Goal: Task Accomplishment & Management: Manage account settings

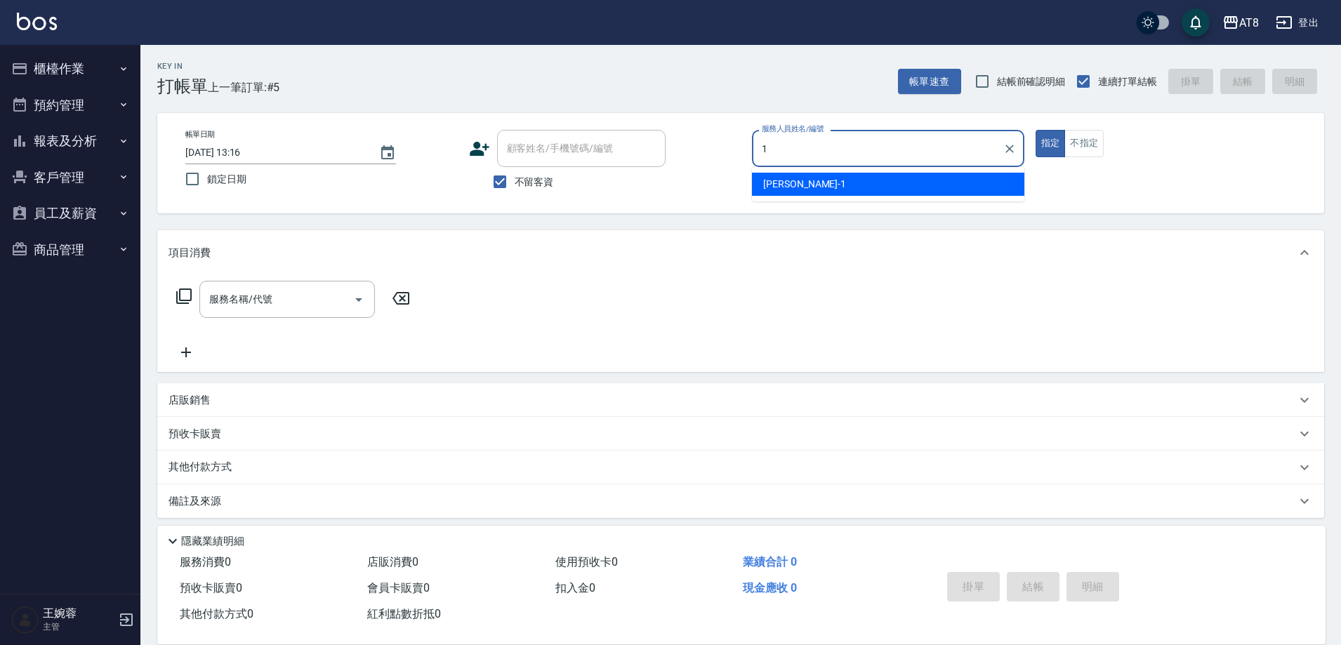
type input "YUKI-1"
type button "true"
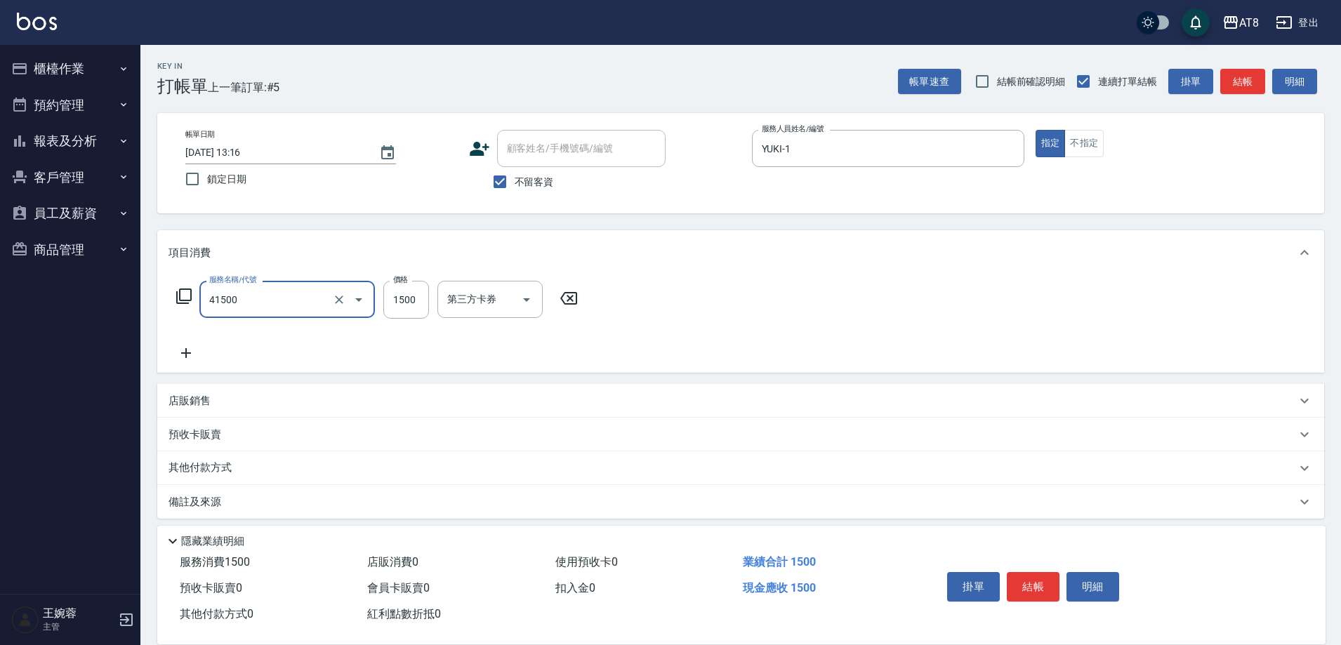
type input "染髮(41500)"
type input "1800"
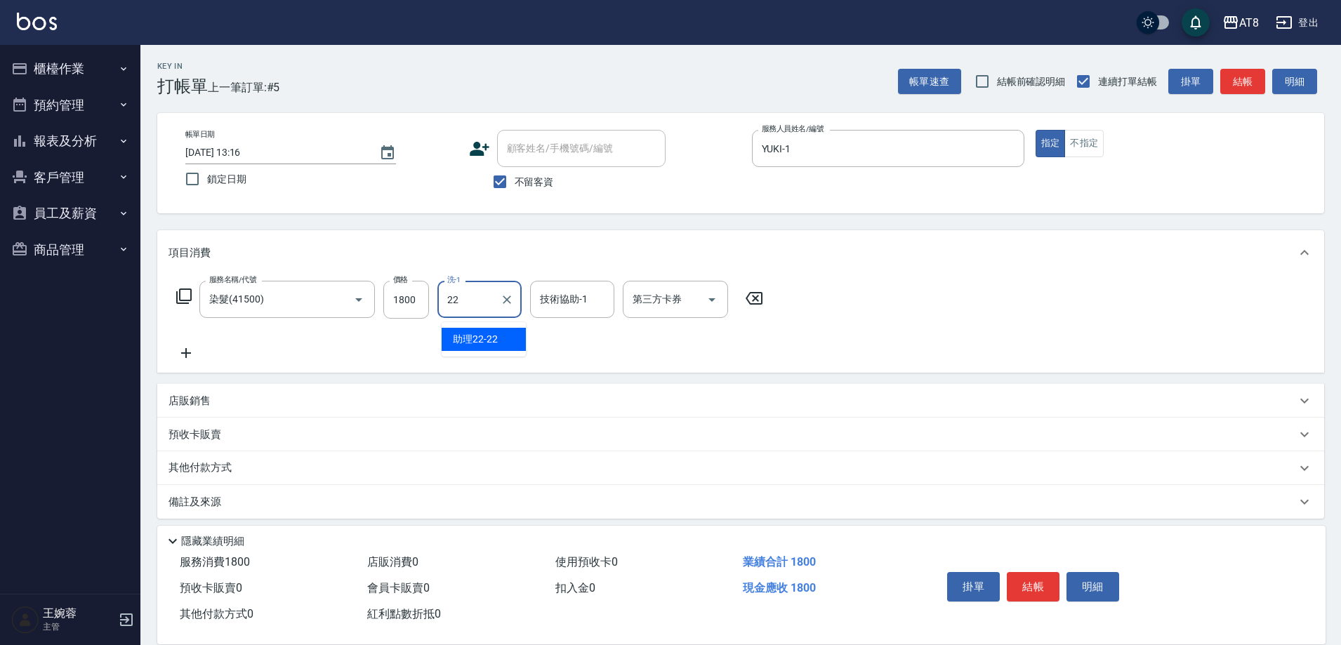
type input "助理22-22"
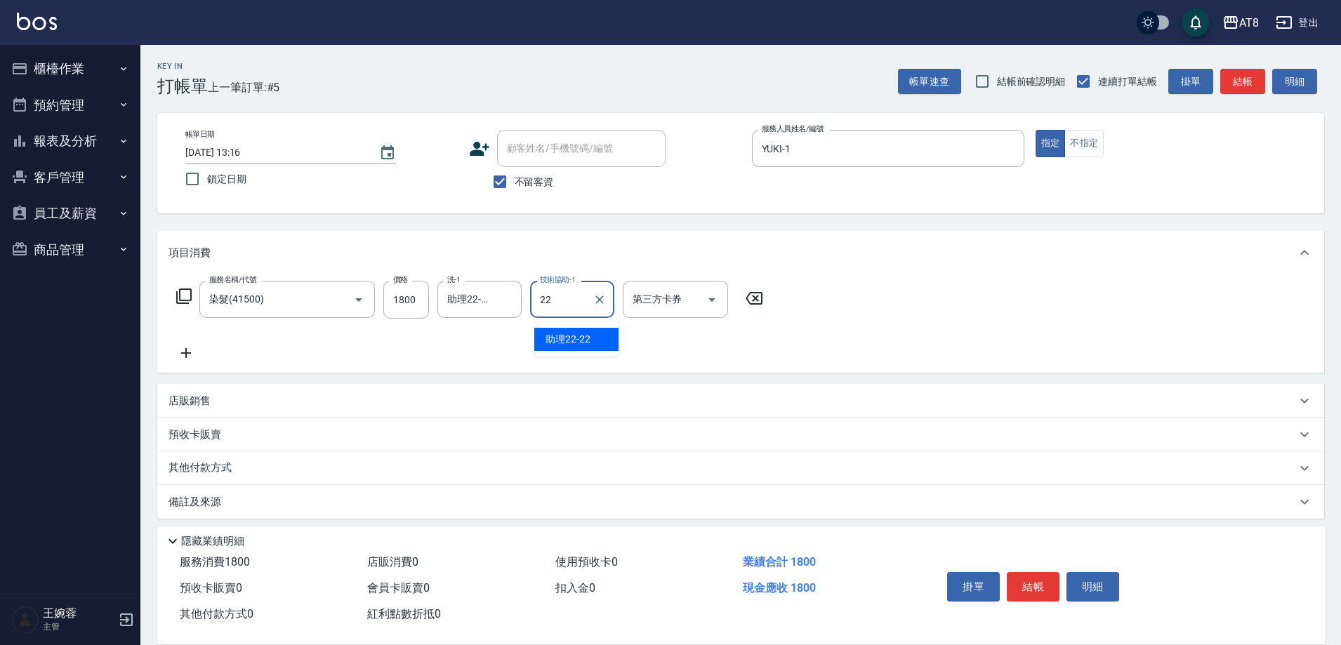
type input "助理22-22"
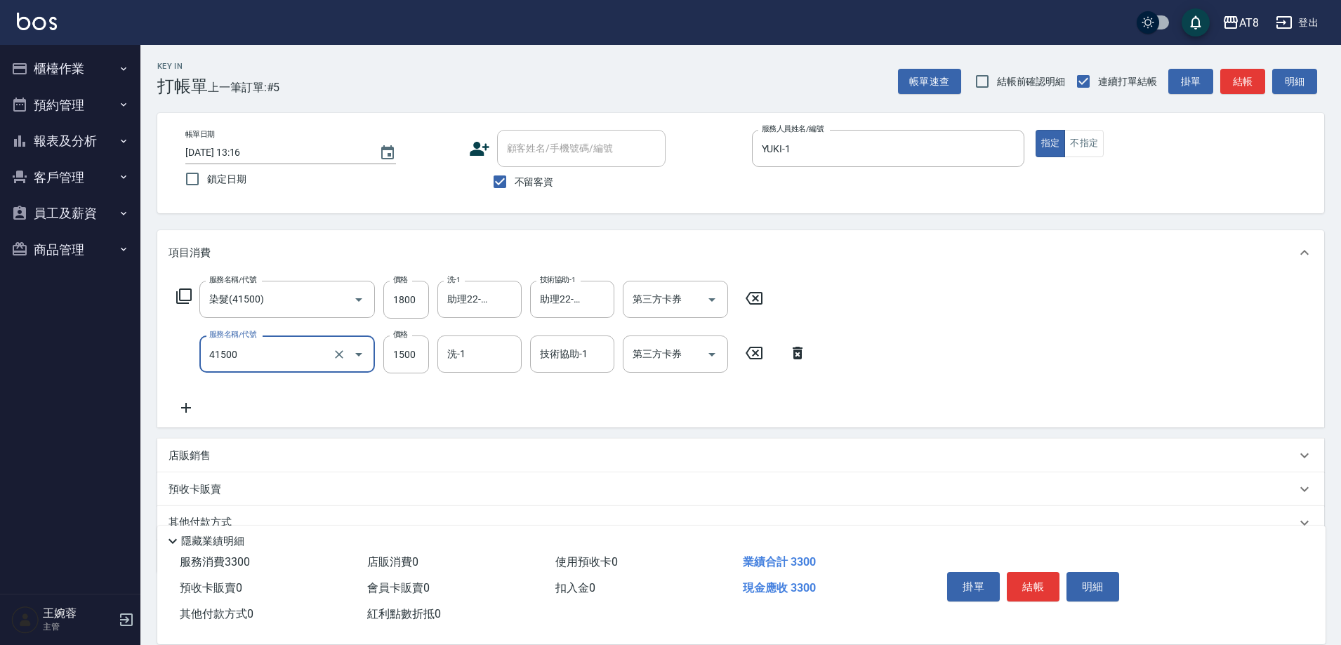
type input "染髮(41500)"
type input "1800"
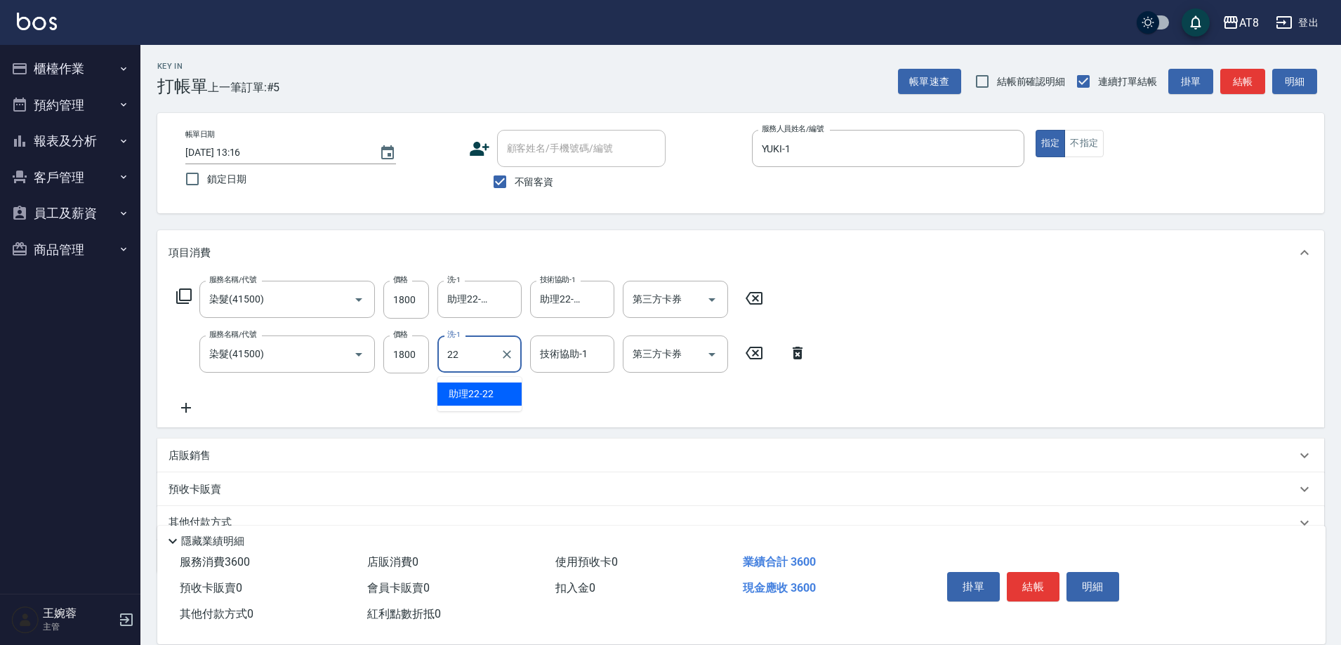
type input "助理22-22"
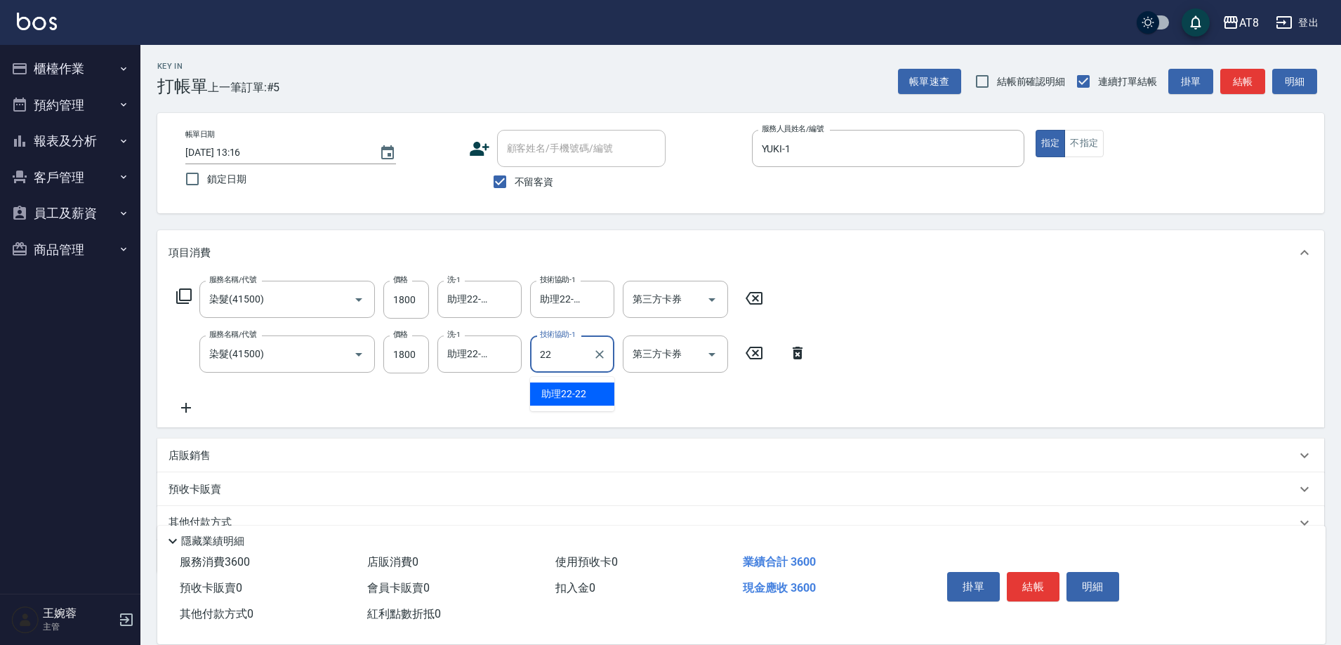
type input "助理22-22"
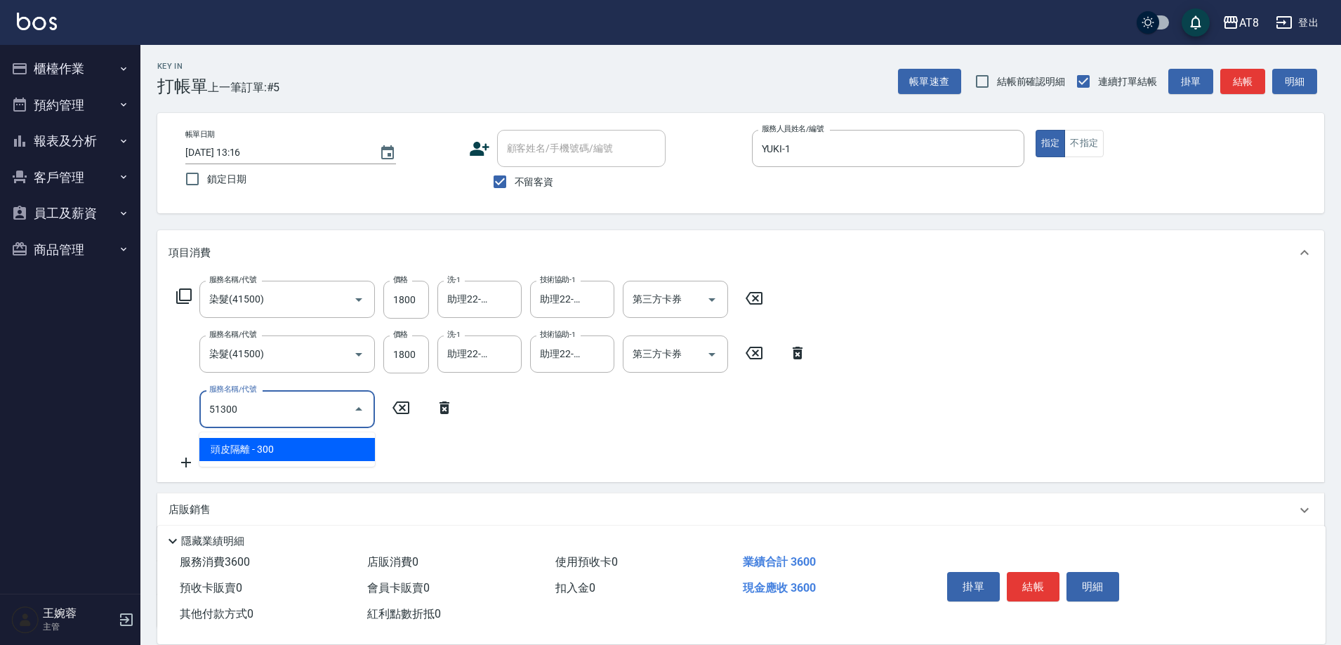
type input "頭皮隔離(51300)"
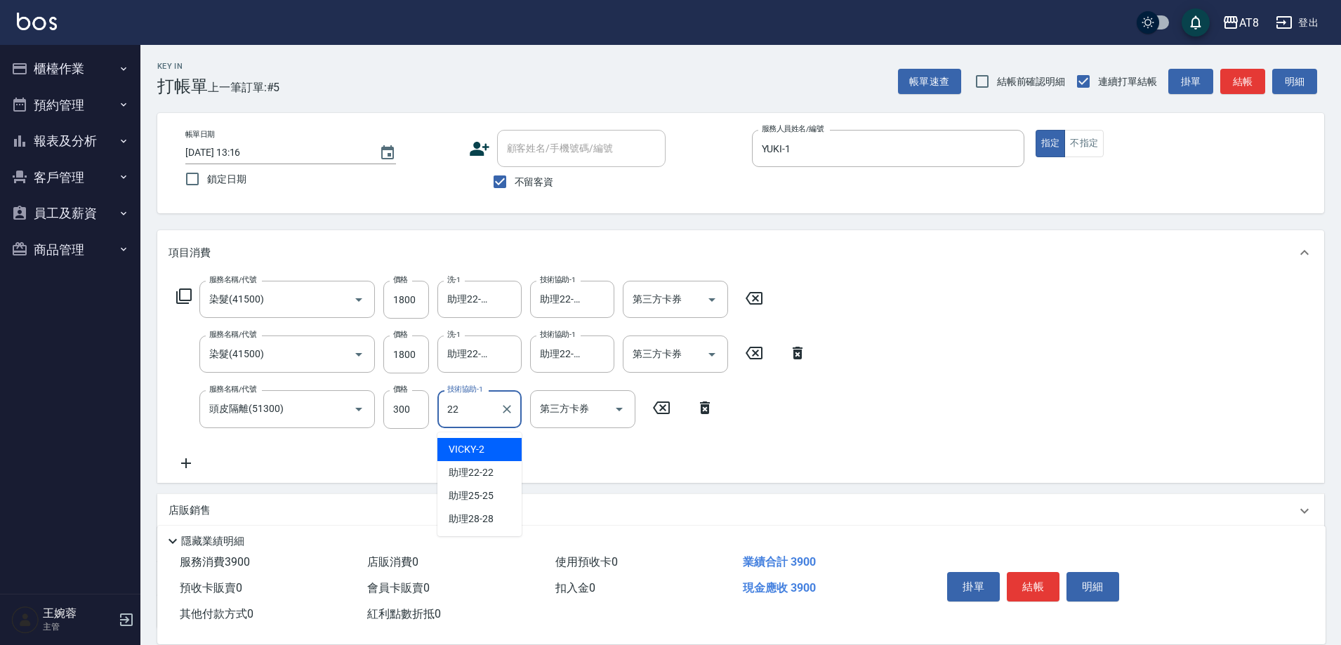
type input "助理22-22"
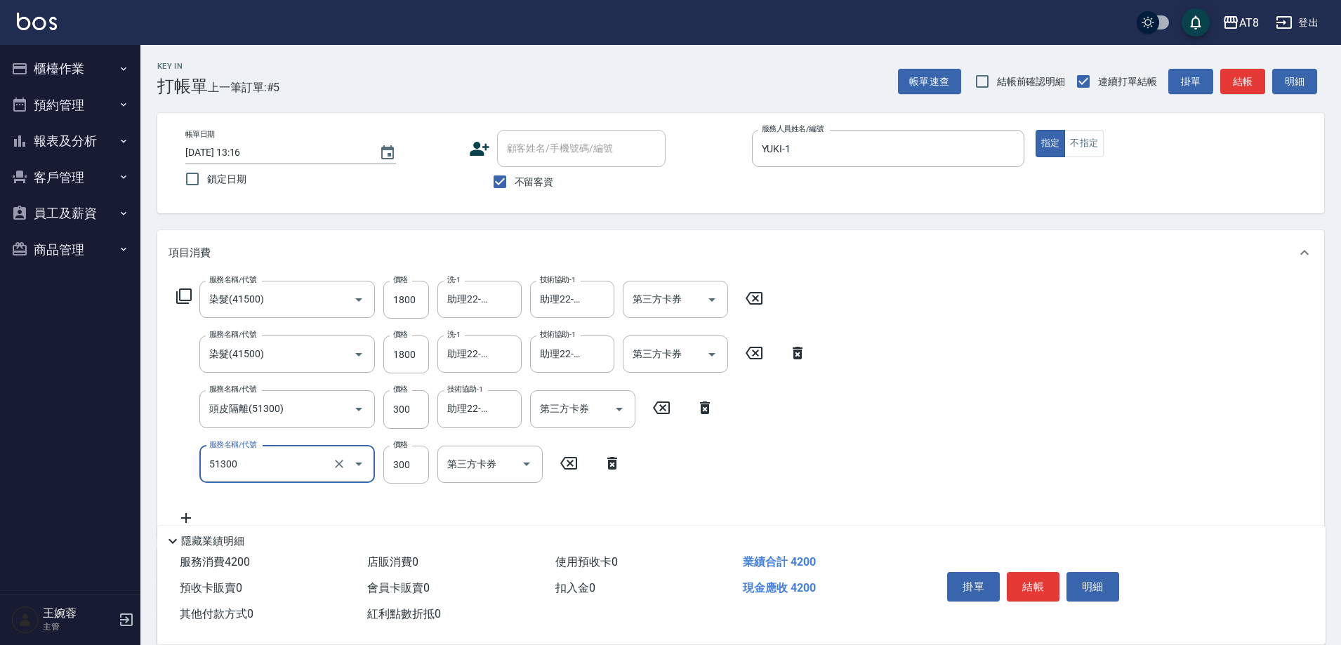
type input "頭皮隔離(51300)"
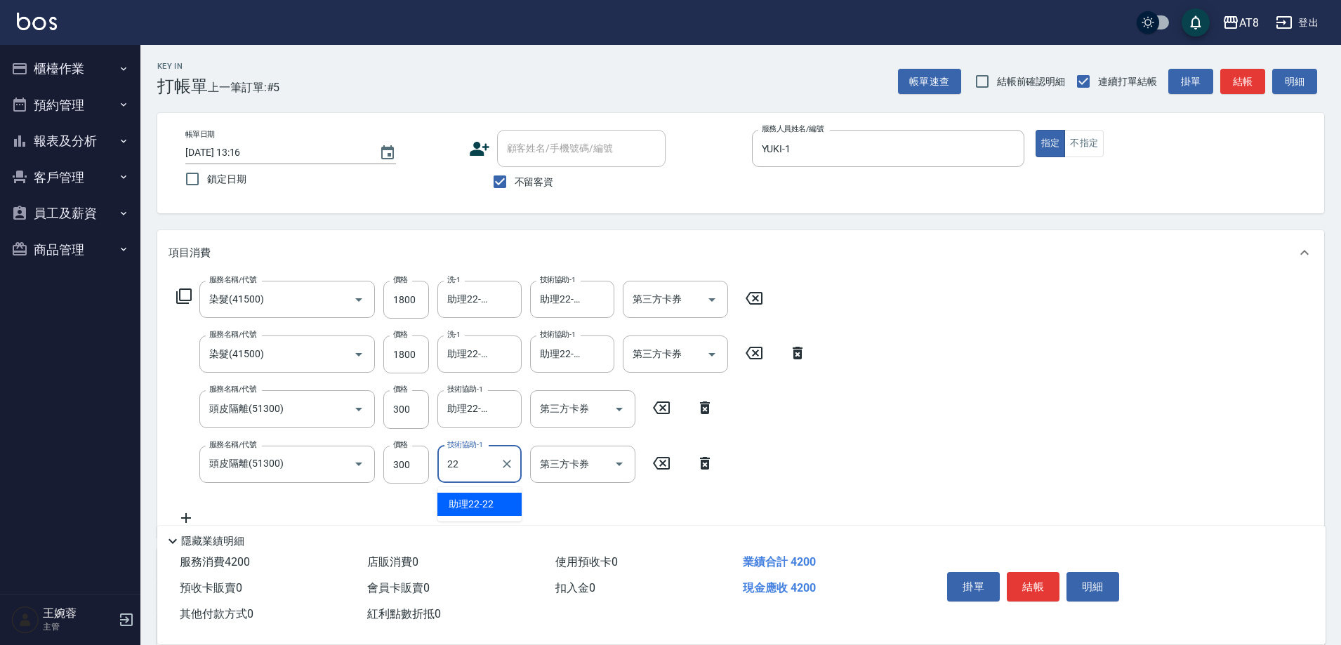
type input "助理22-22"
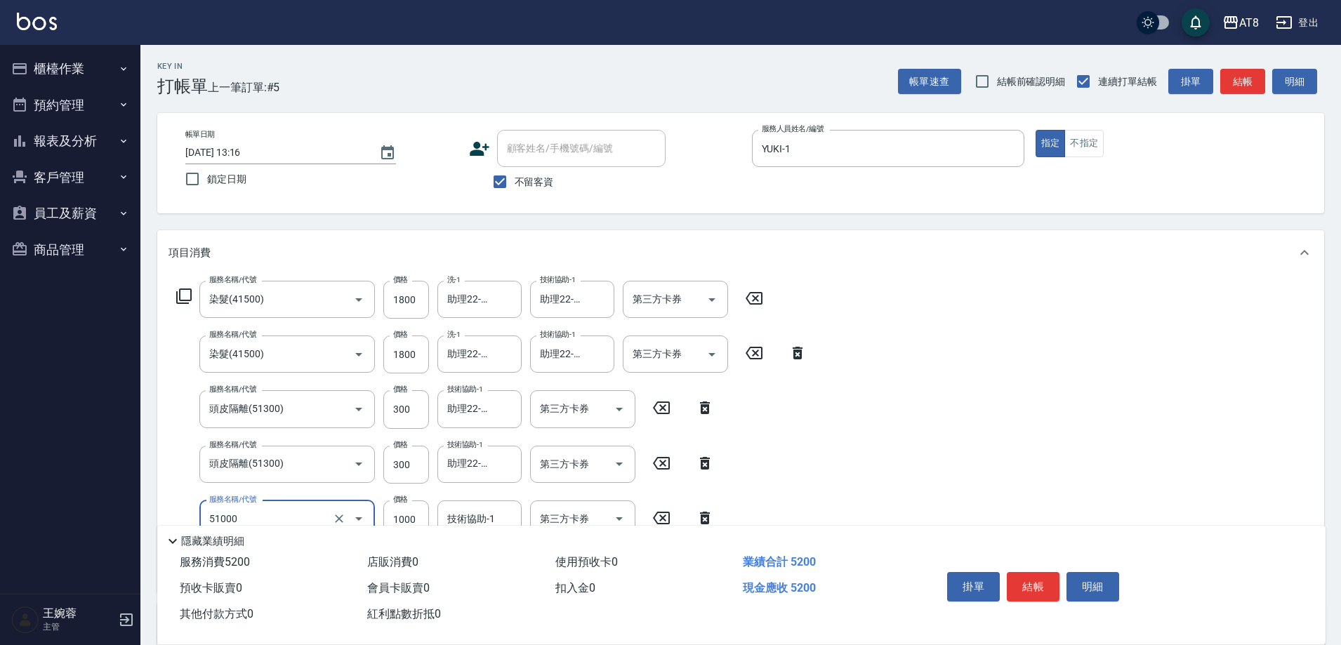
type input "酵素護髮(51000)"
type input "助理22-22"
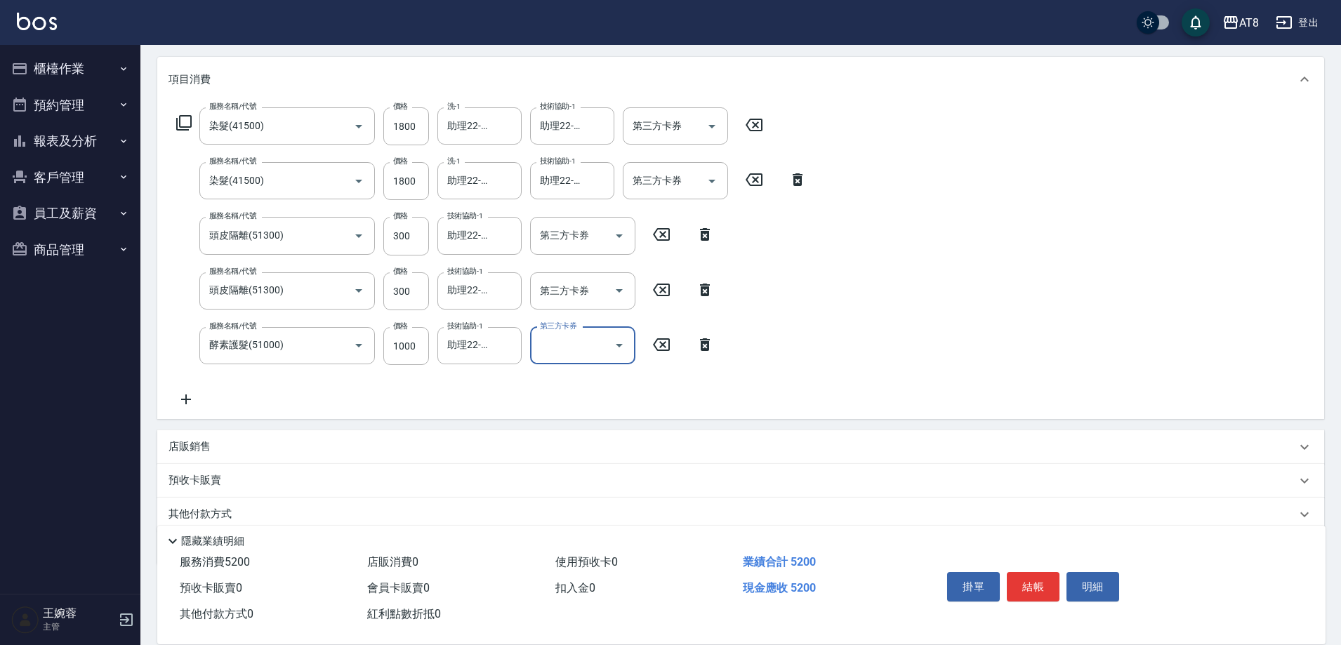
scroll to position [178, 0]
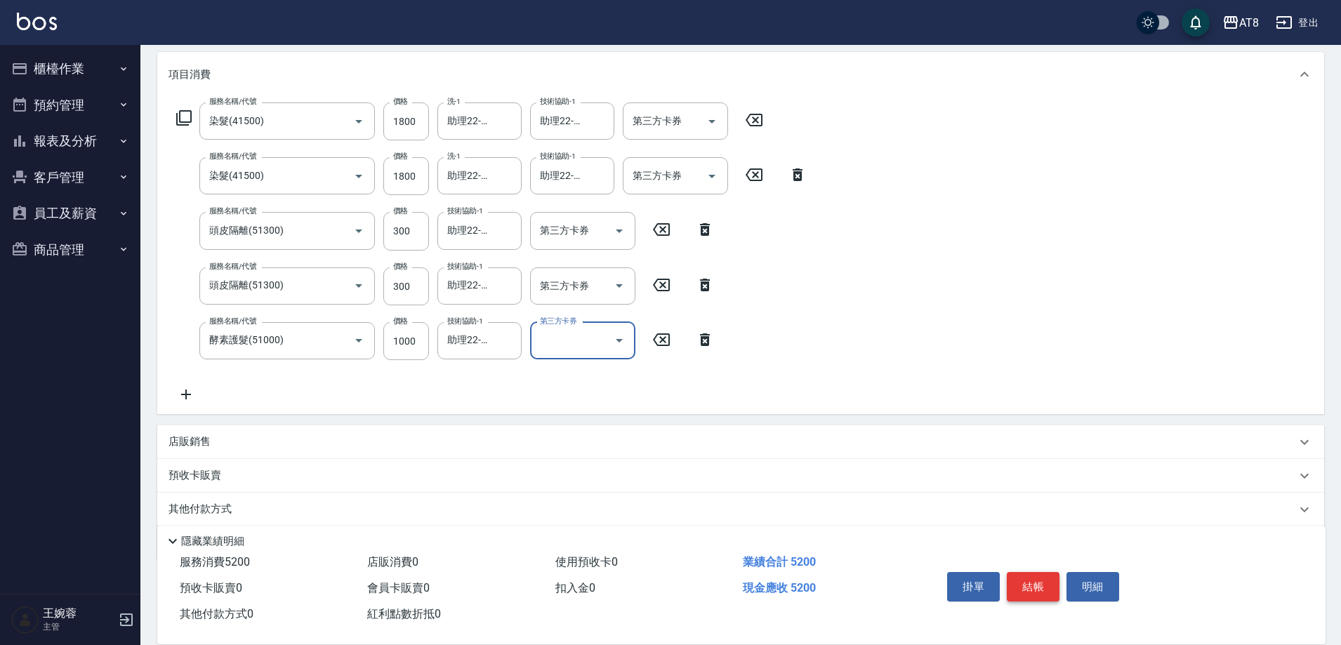
click at [1042, 572] on button "結帳" at bounding box center [1032, 586] width 53 height 29
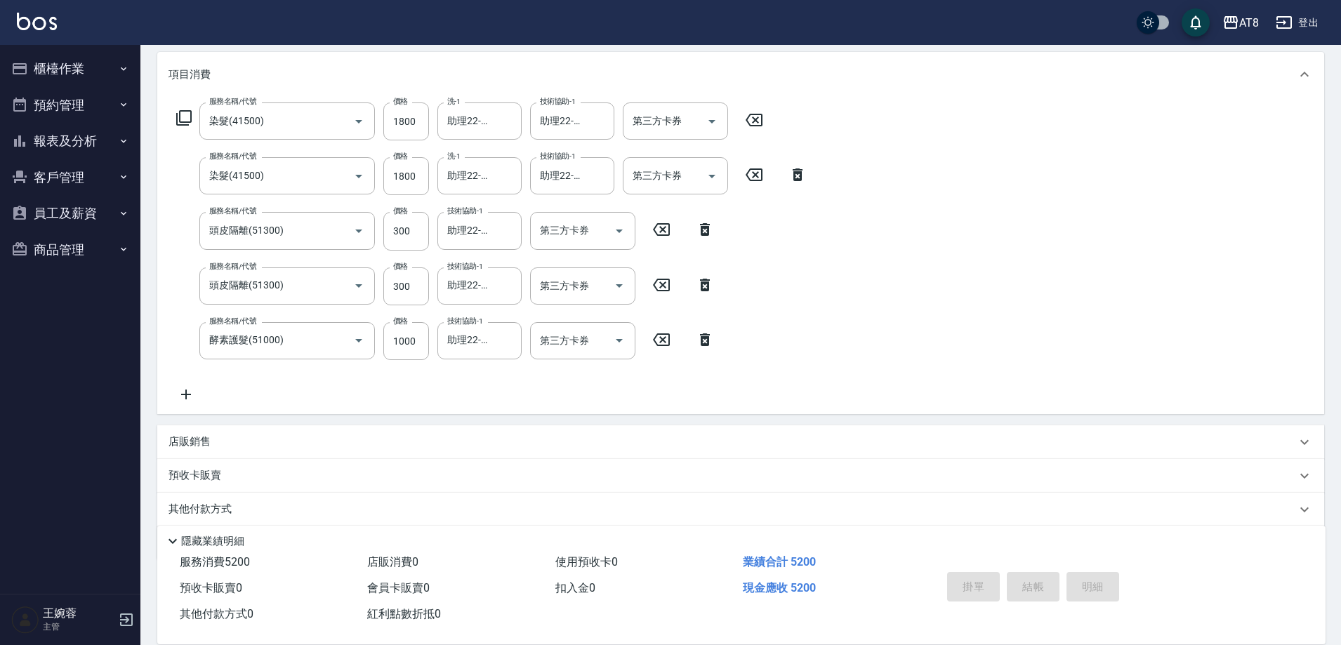
type input "[DATE] 16:13"
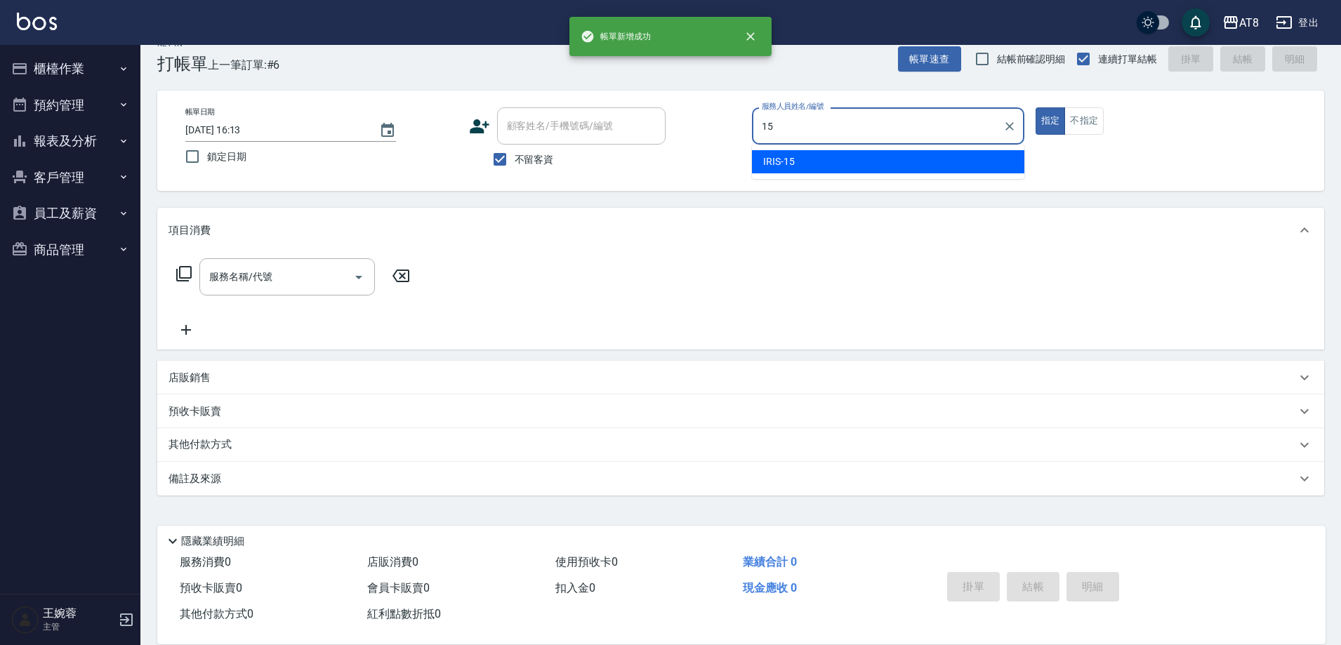
type input "IRIS-15"
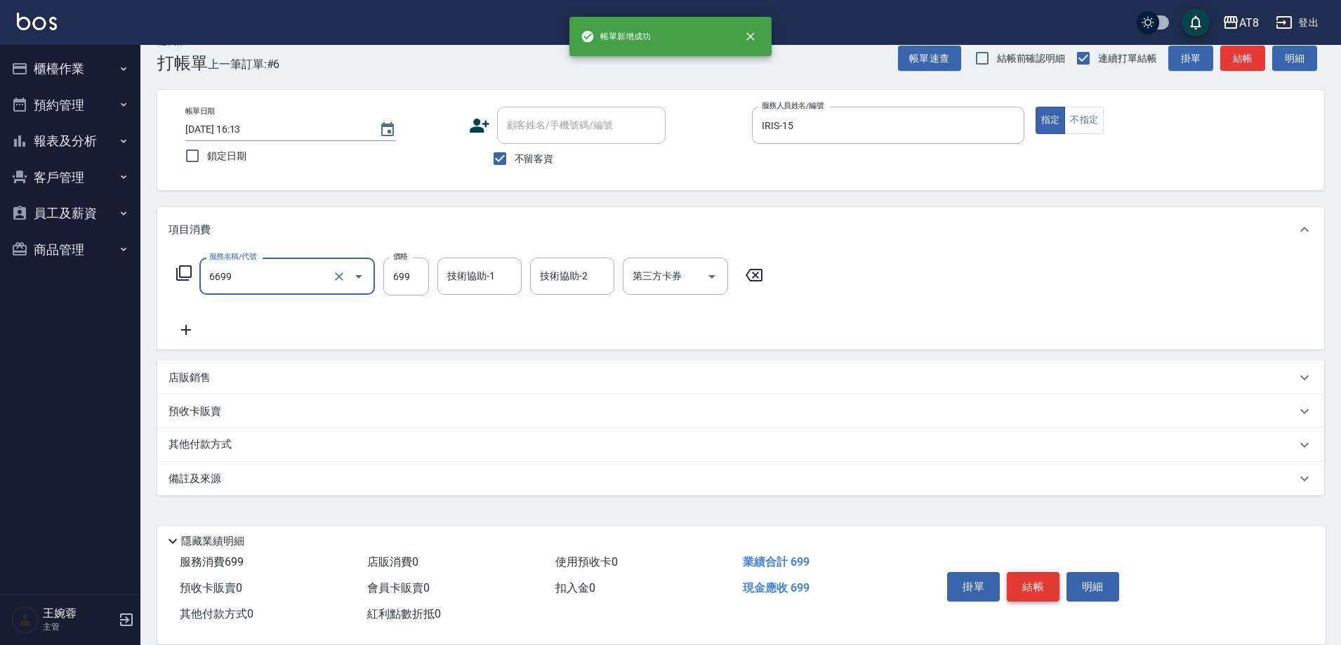
type input "SPA699(6699)"
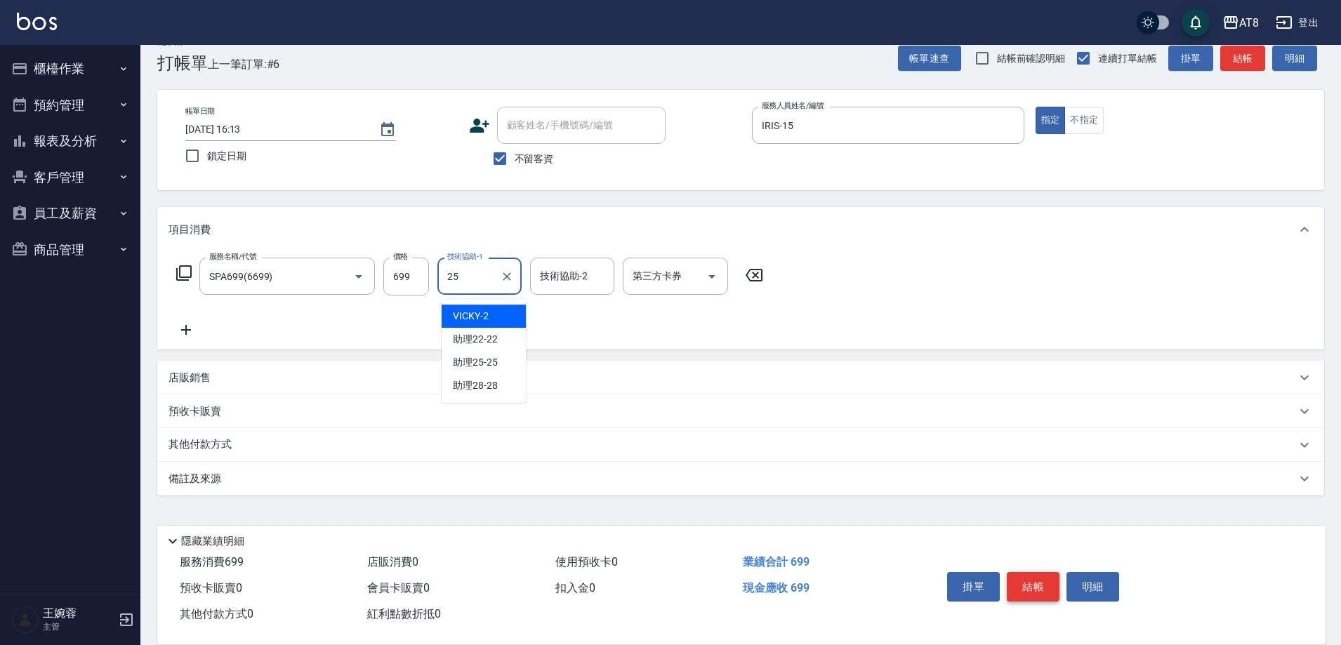
type input "助理25-25"
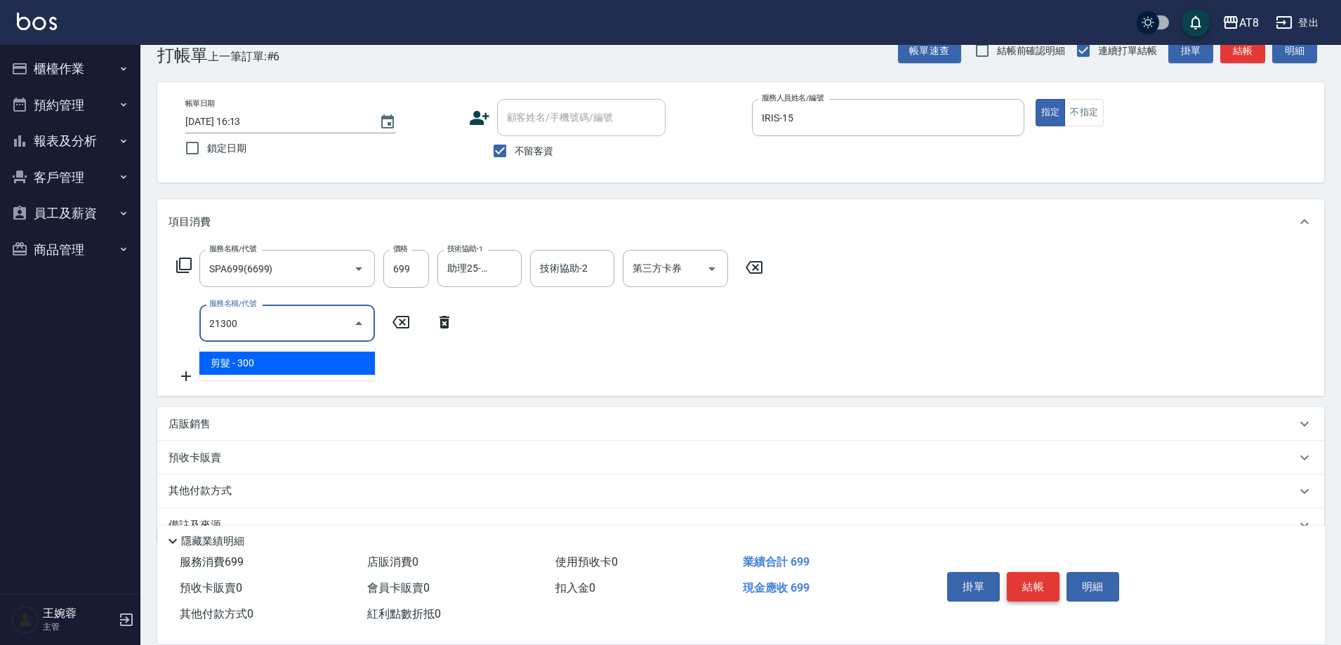
type input "剪髮(21300)"
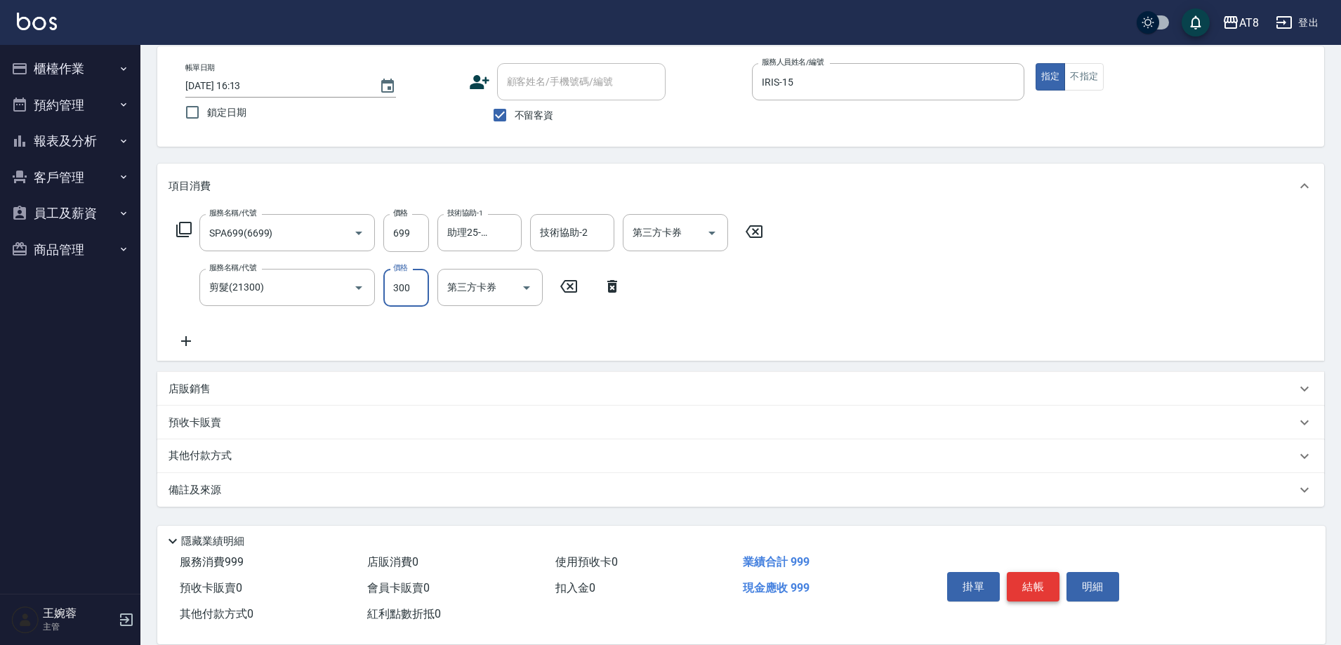
click at [1042, 572] on button "結帳" at bounding box center [1032, 586] width 53 height 29
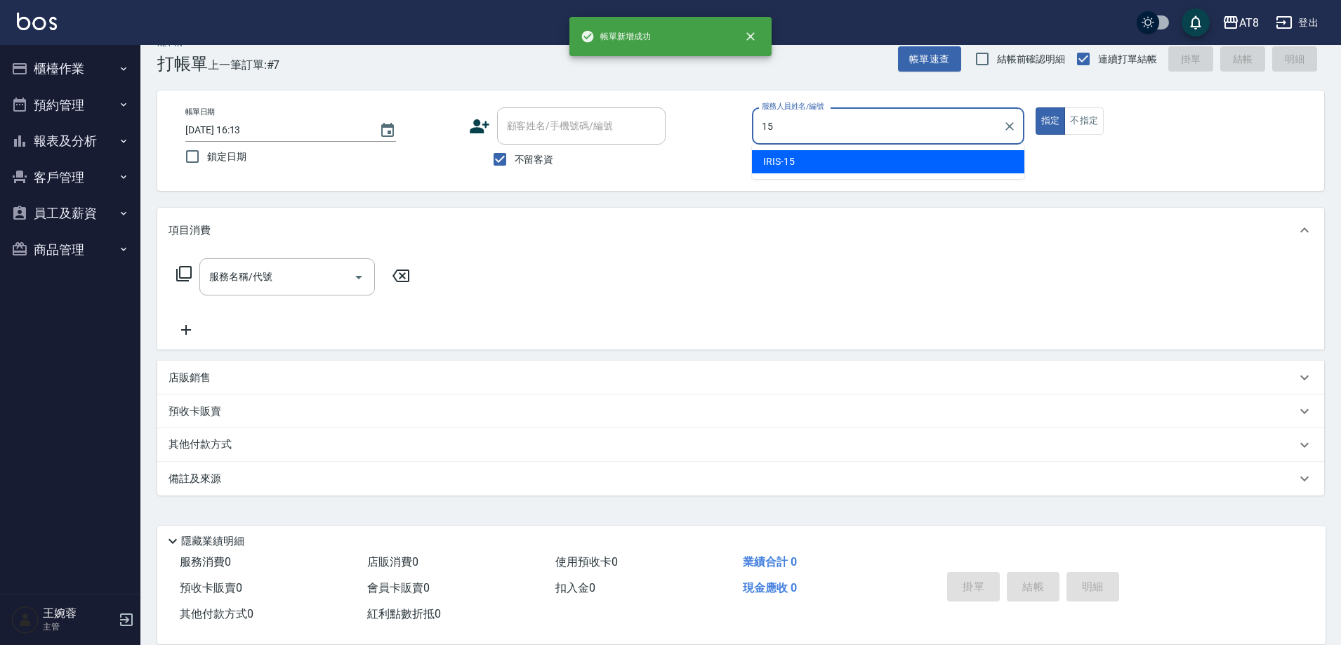
type input "IRIS-15"
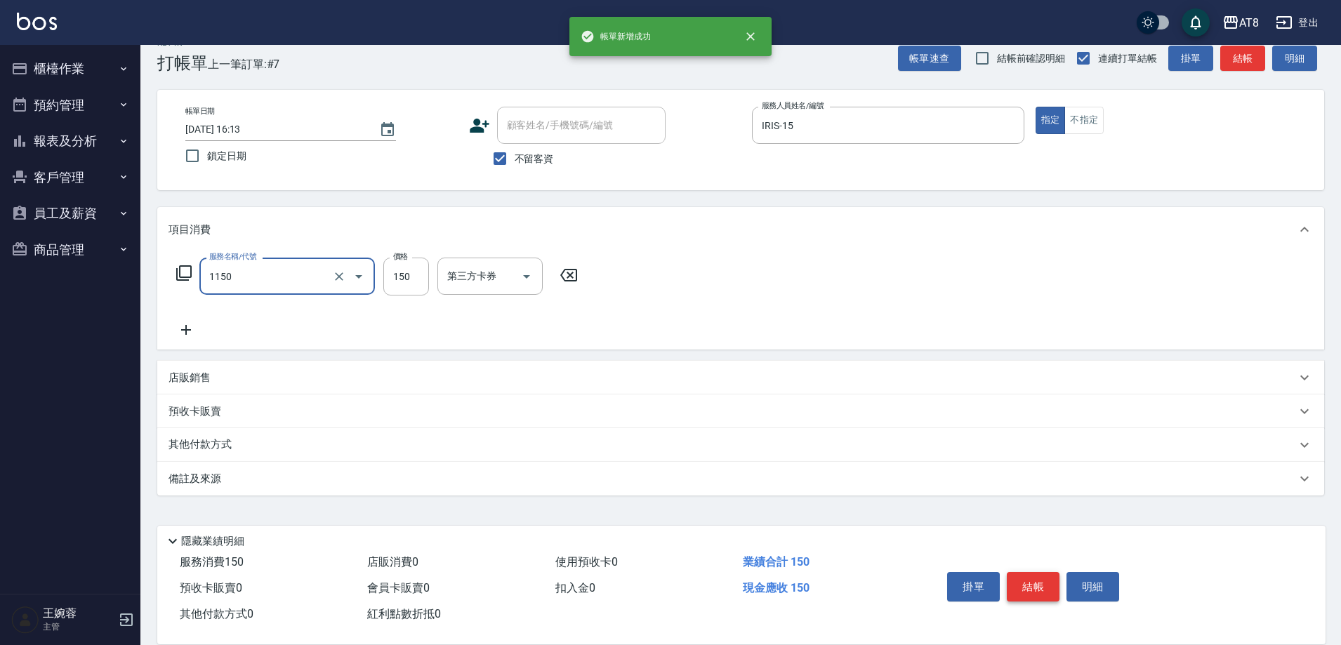
type input "洗髮(1150)"
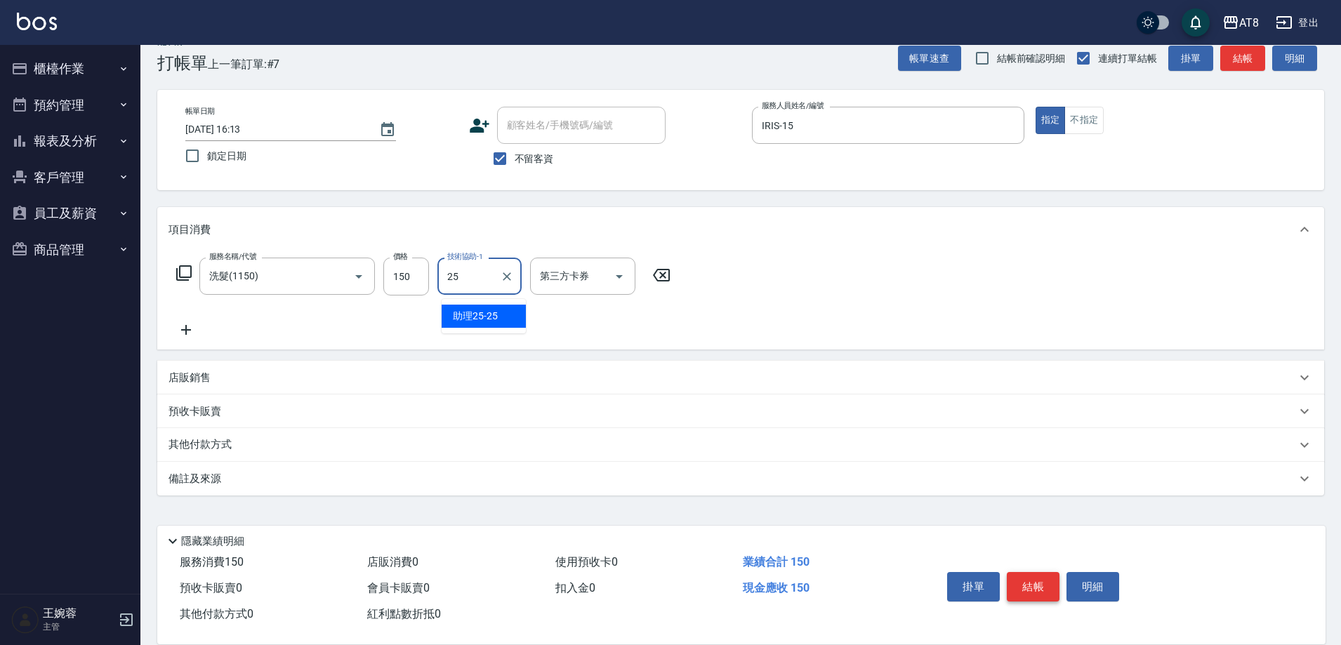
type input "助理25-25"
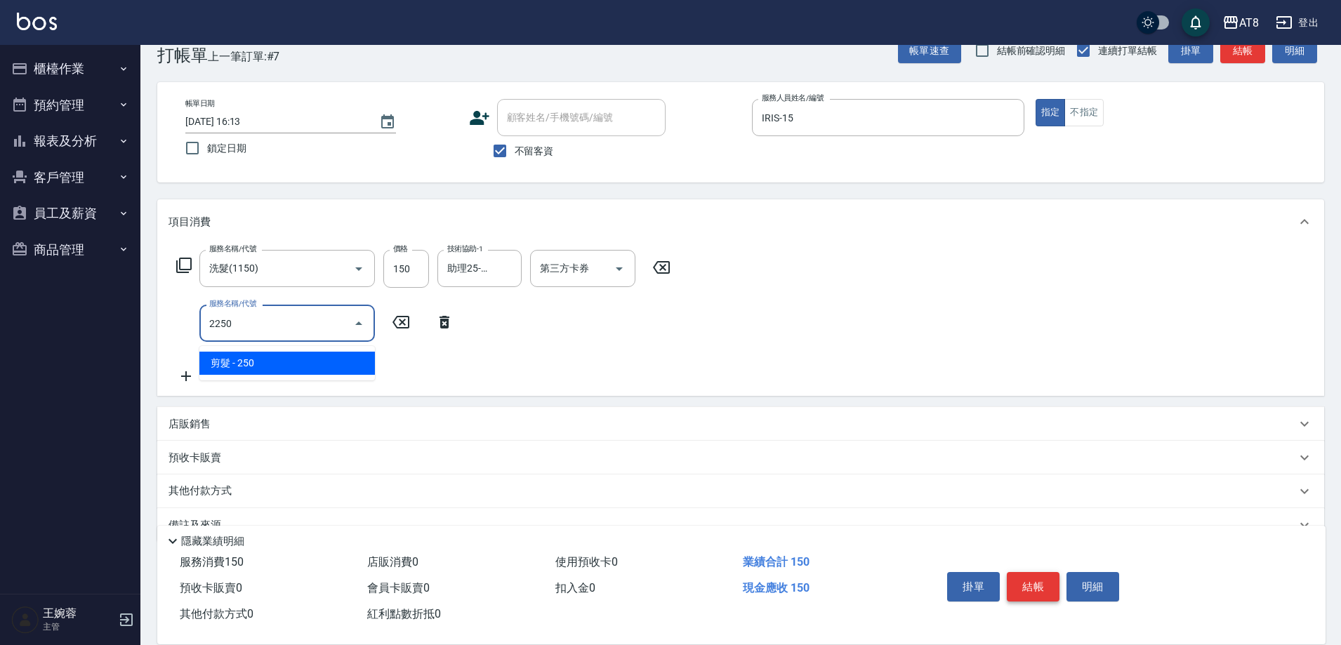
type input "剪髮(2250)"
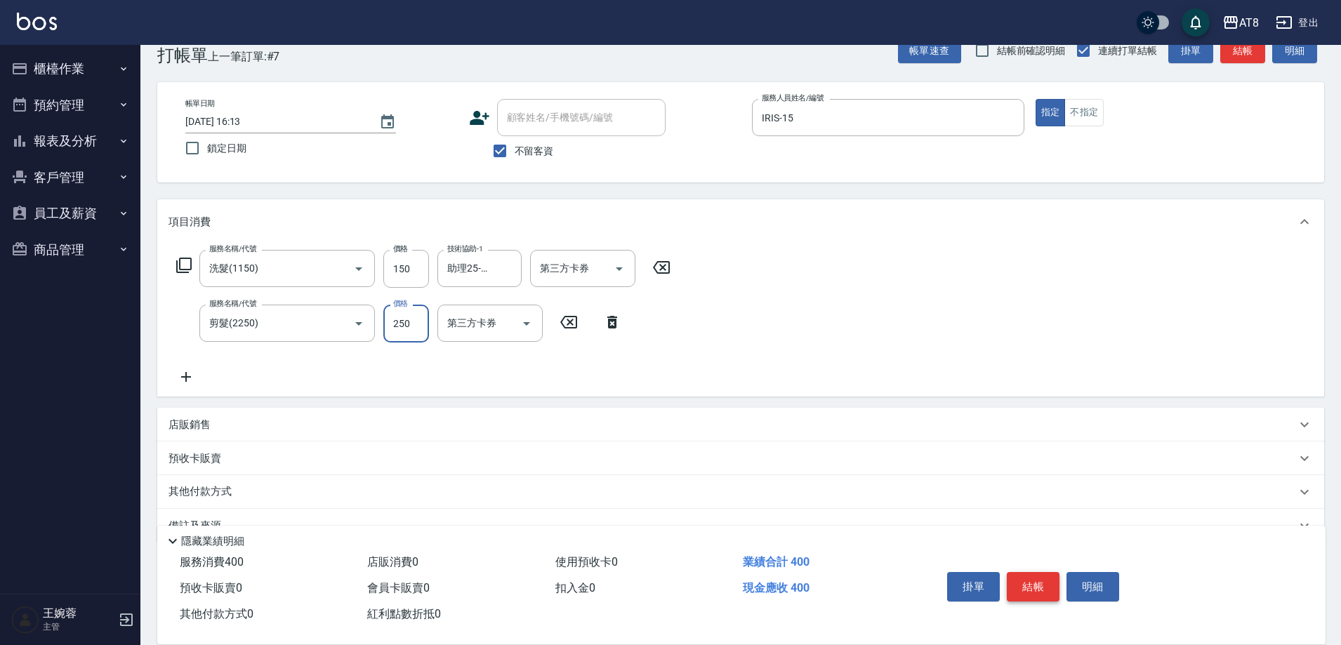
click at [1042, 572] on button "結帳" at bounding box center [1032, 586] width 53 height 29
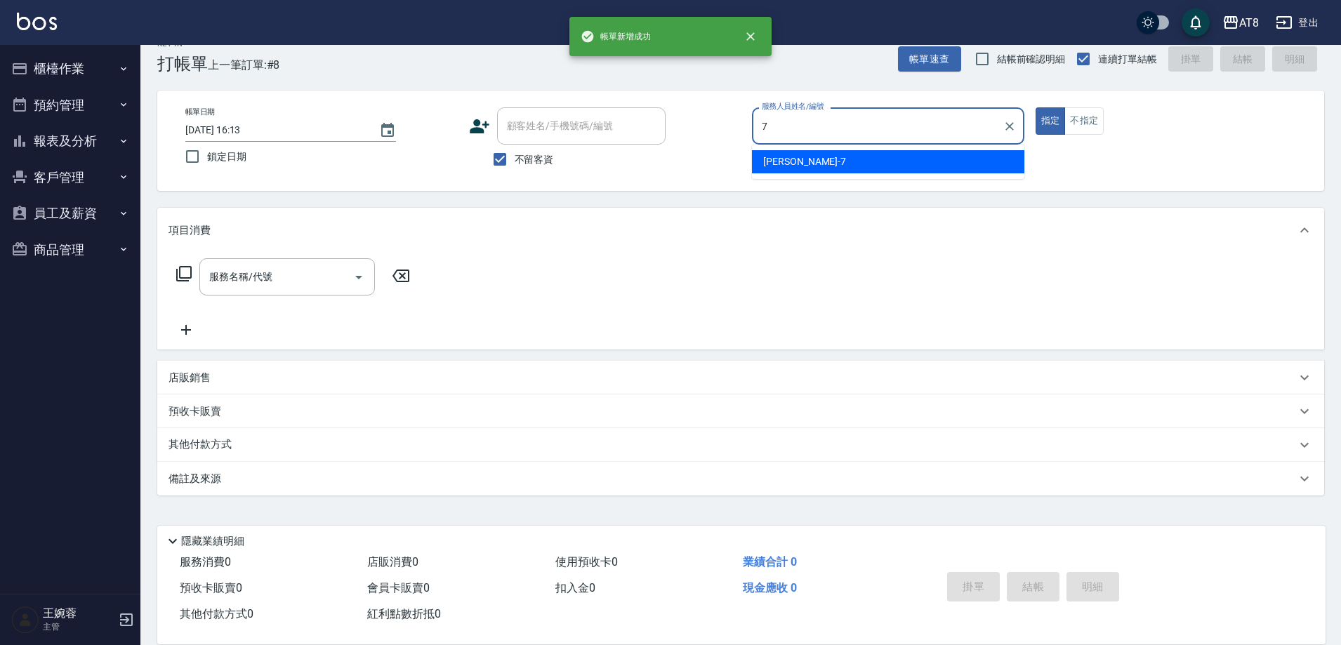
type input "[PERSON_NAME]-7"
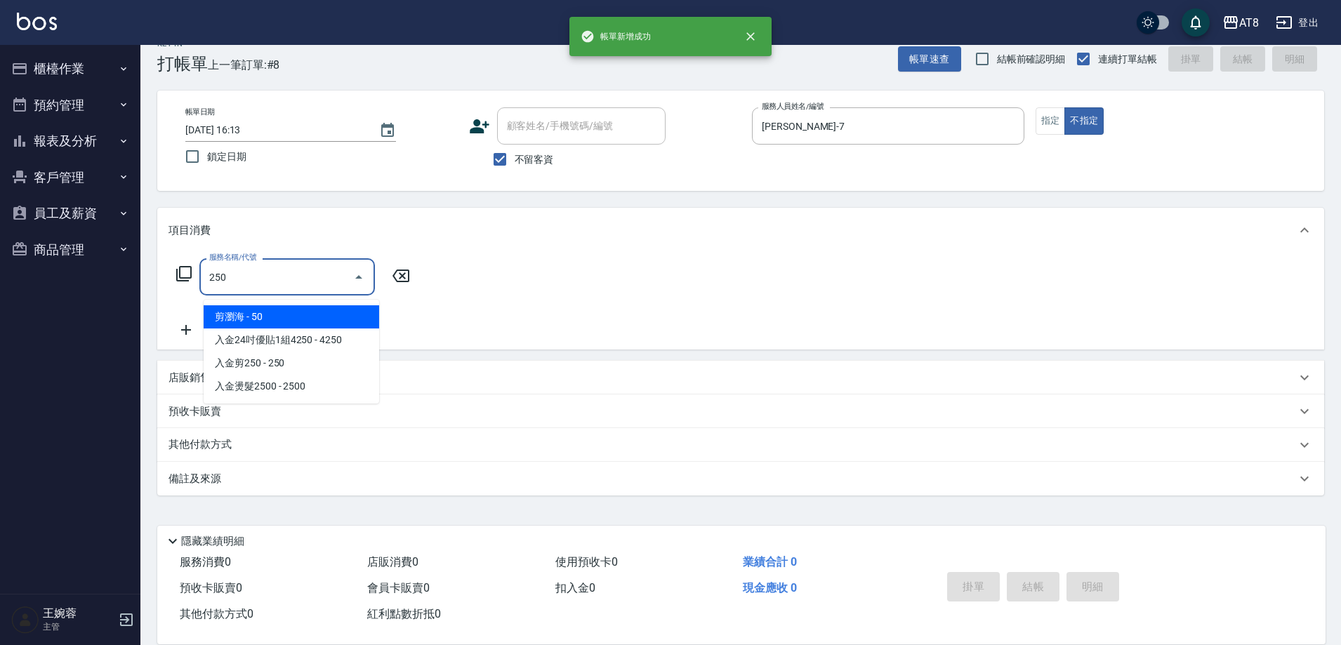
type input "剪瀏海(250)"
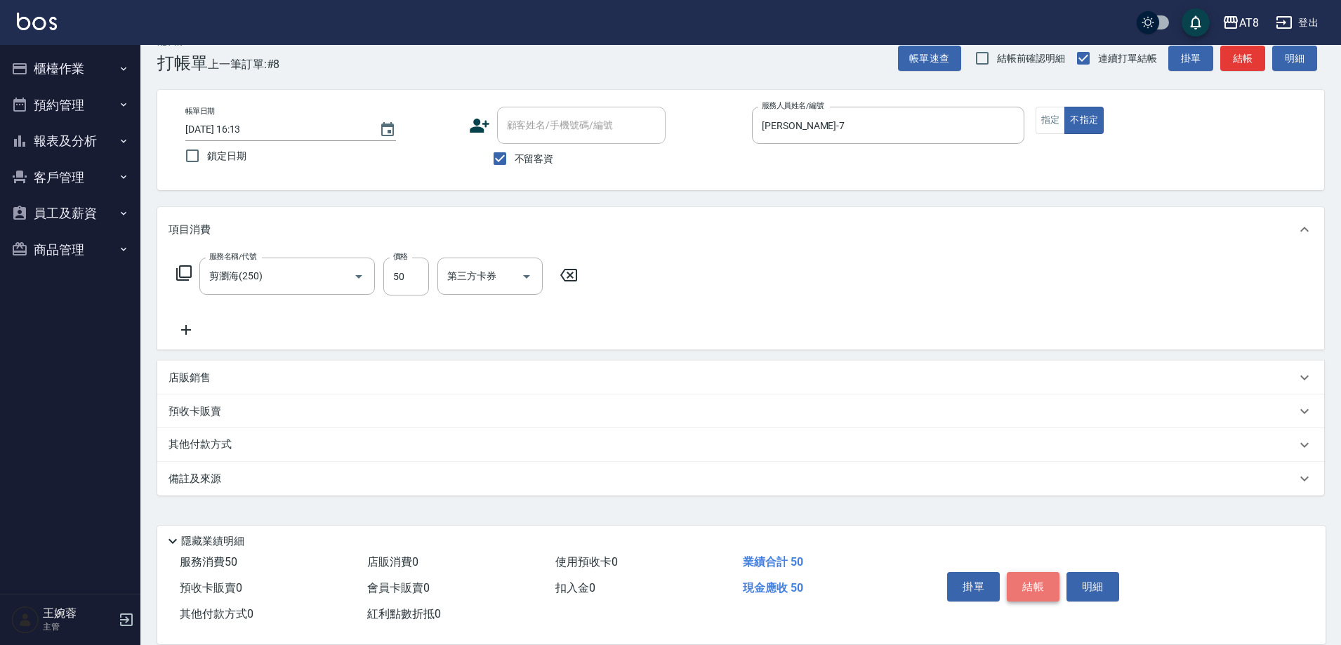
click at [1042, 572] on button "結帳" at bounding box center [1032, 586] width 53 height 29
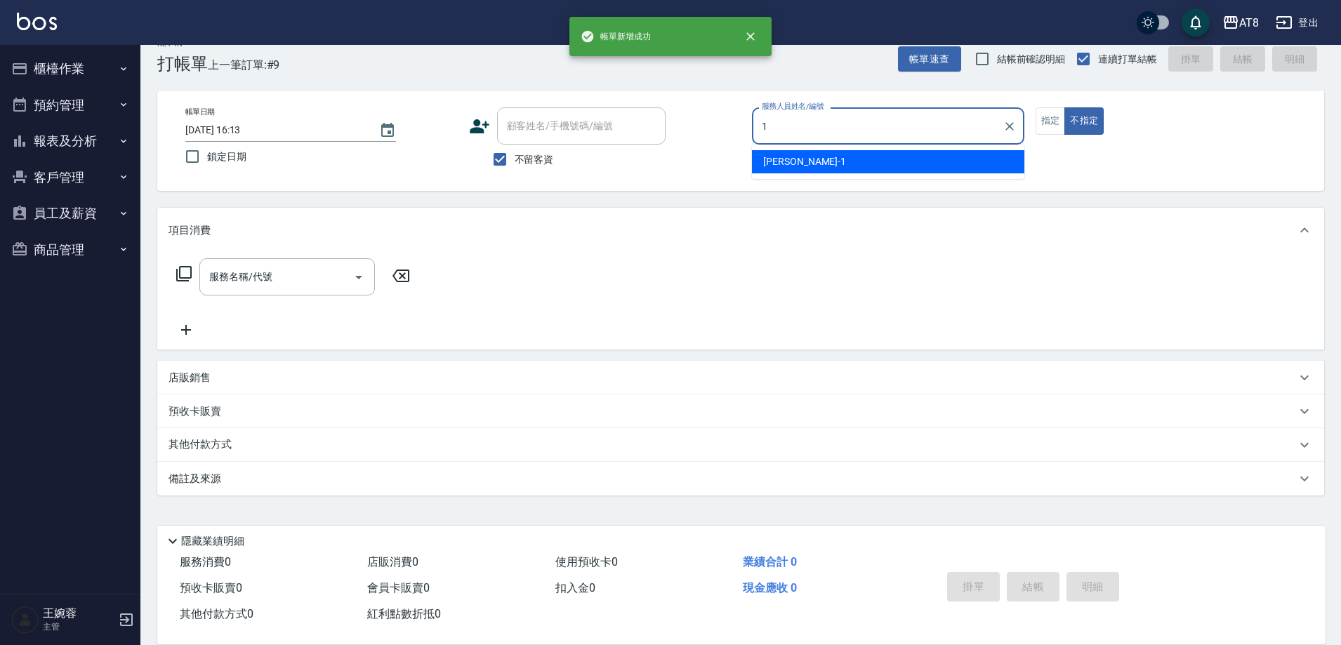
type input "YUKI-1"
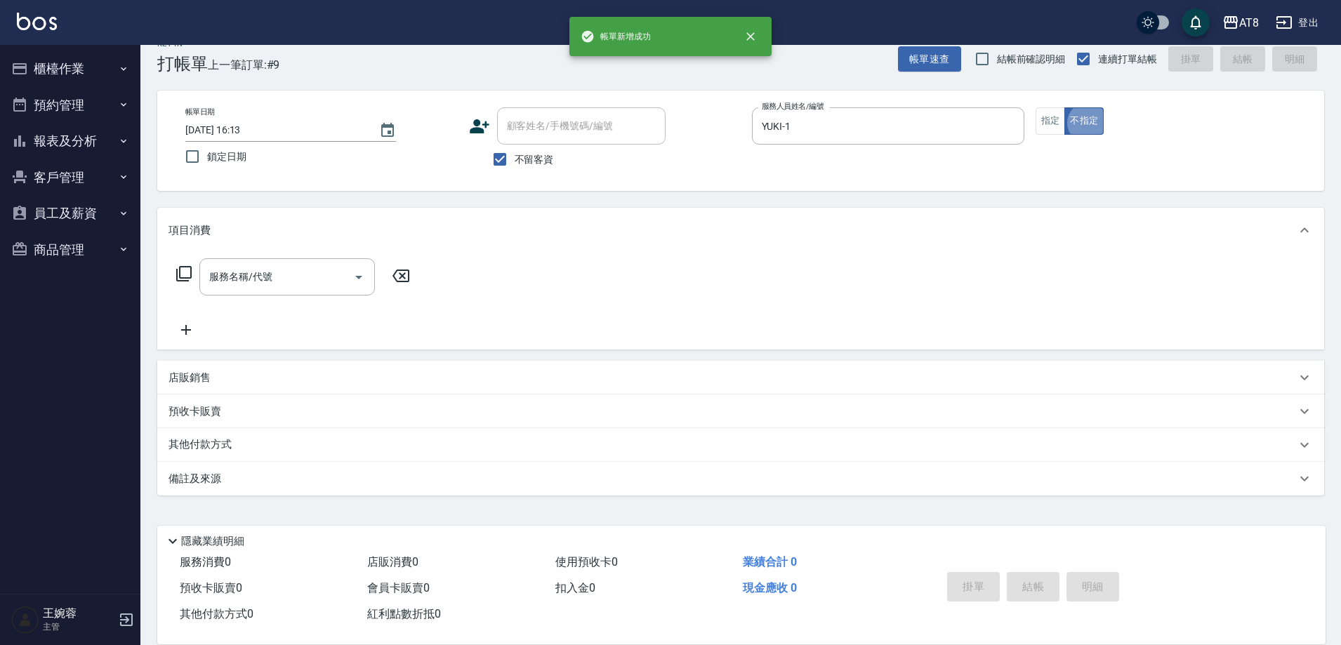
type button "false"
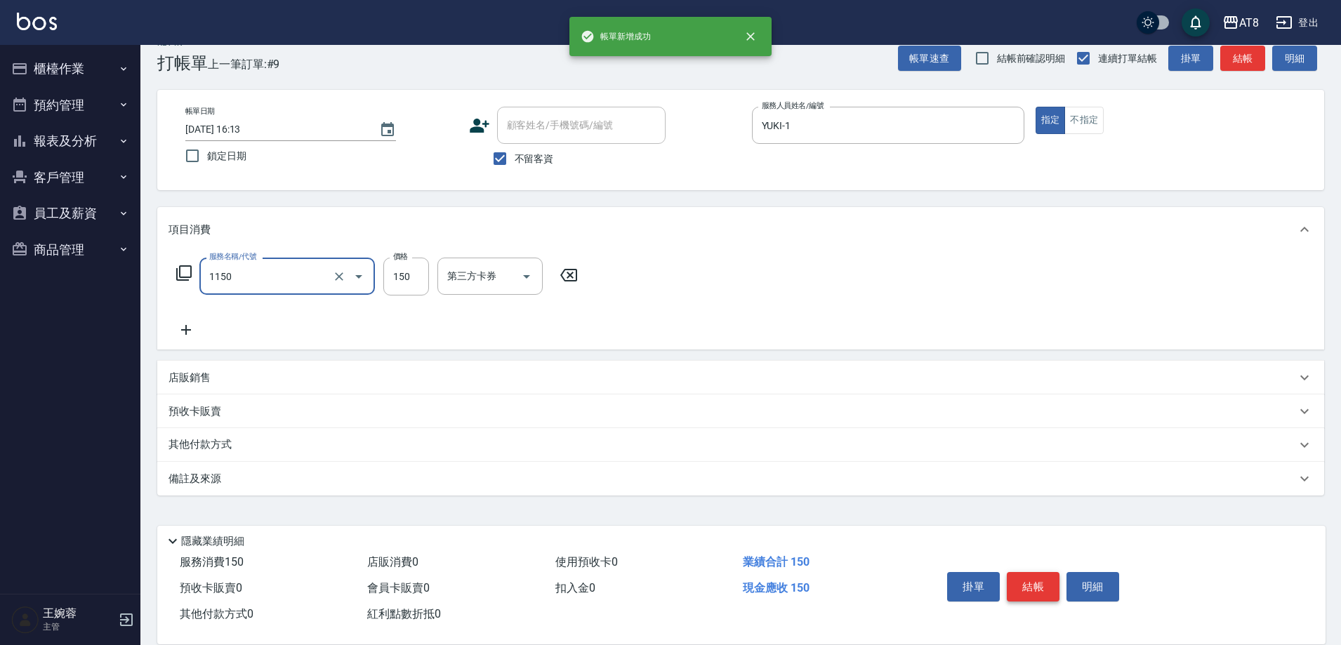
type input "洗髮(1150)"
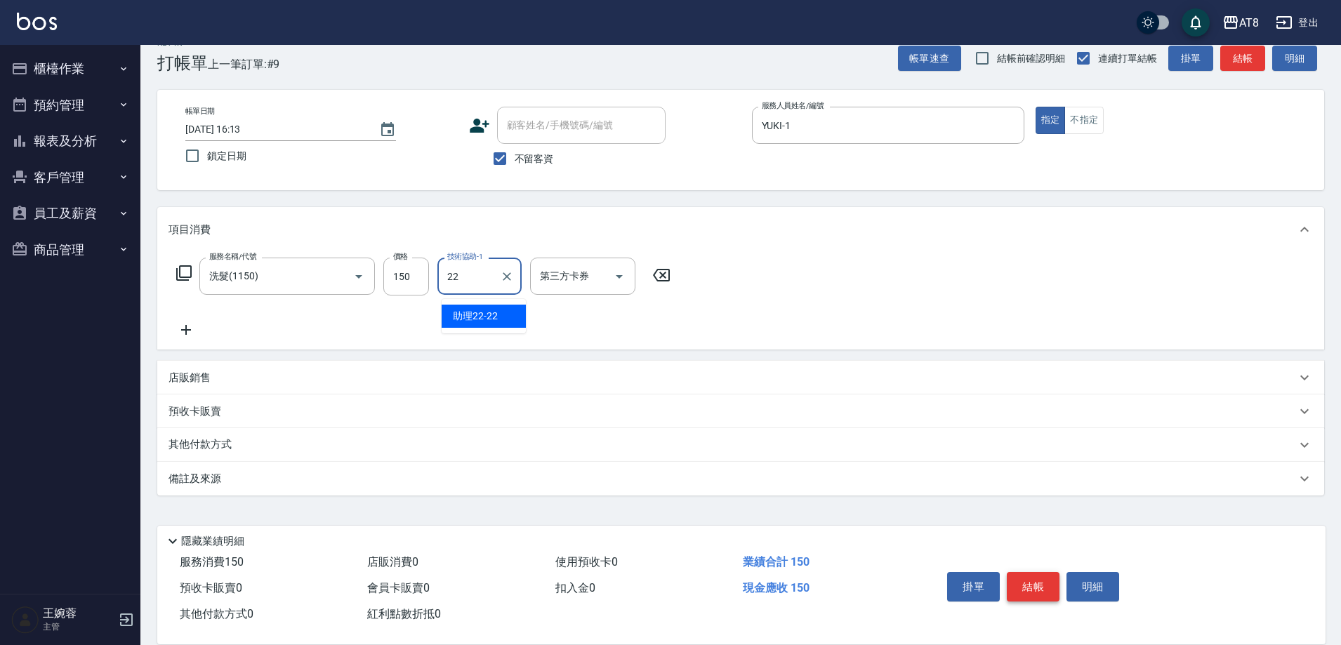
type input "助理22-22"
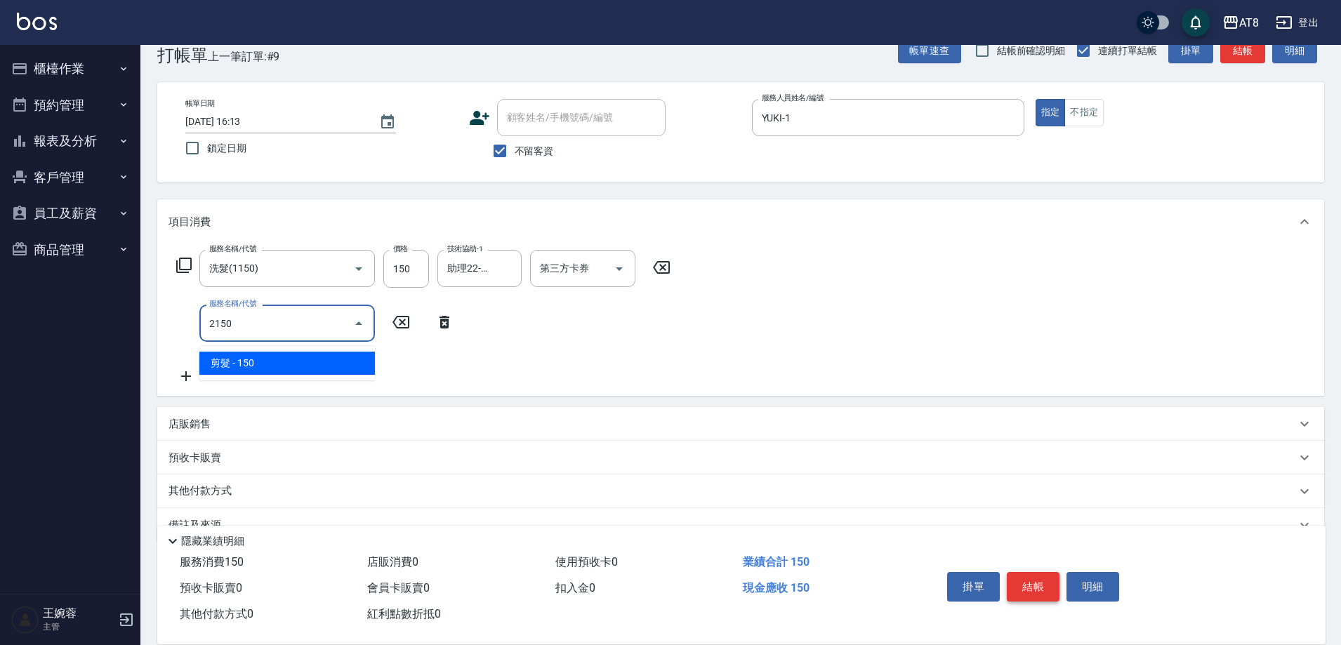
type input "剪髮(2150)"
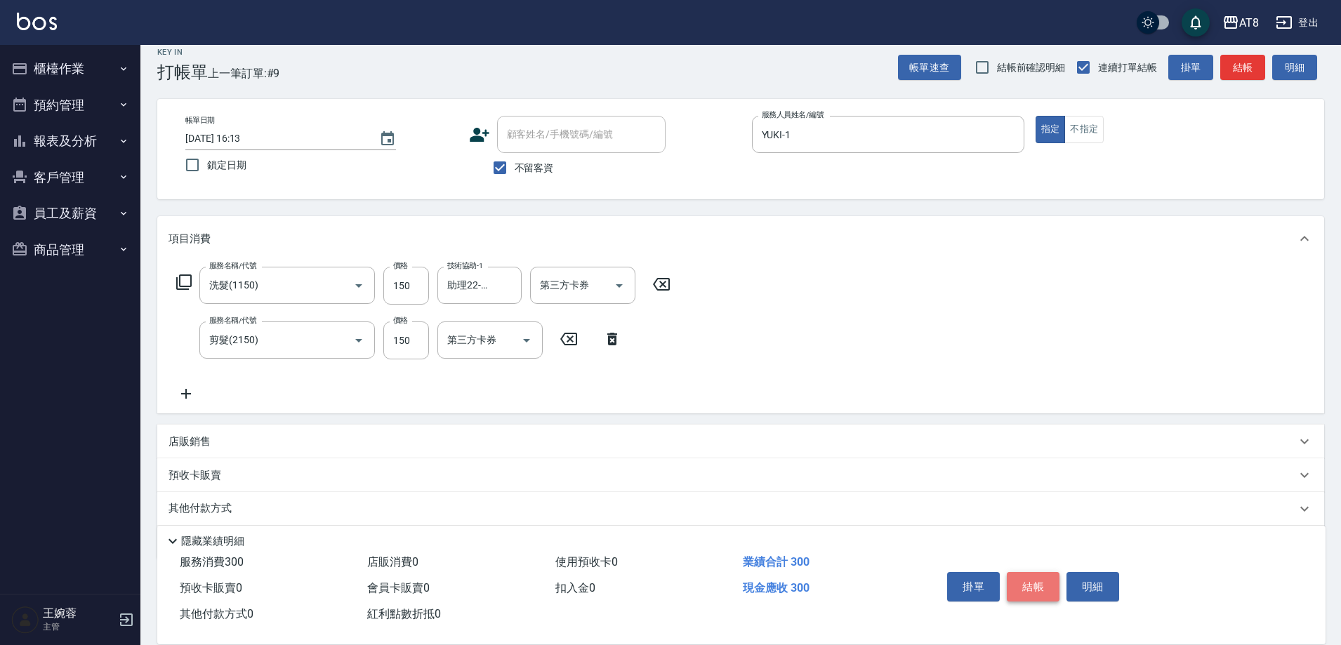
click at [1042, 572] on button "結帳" at bounding box center [1032, 586] width 53 height 29
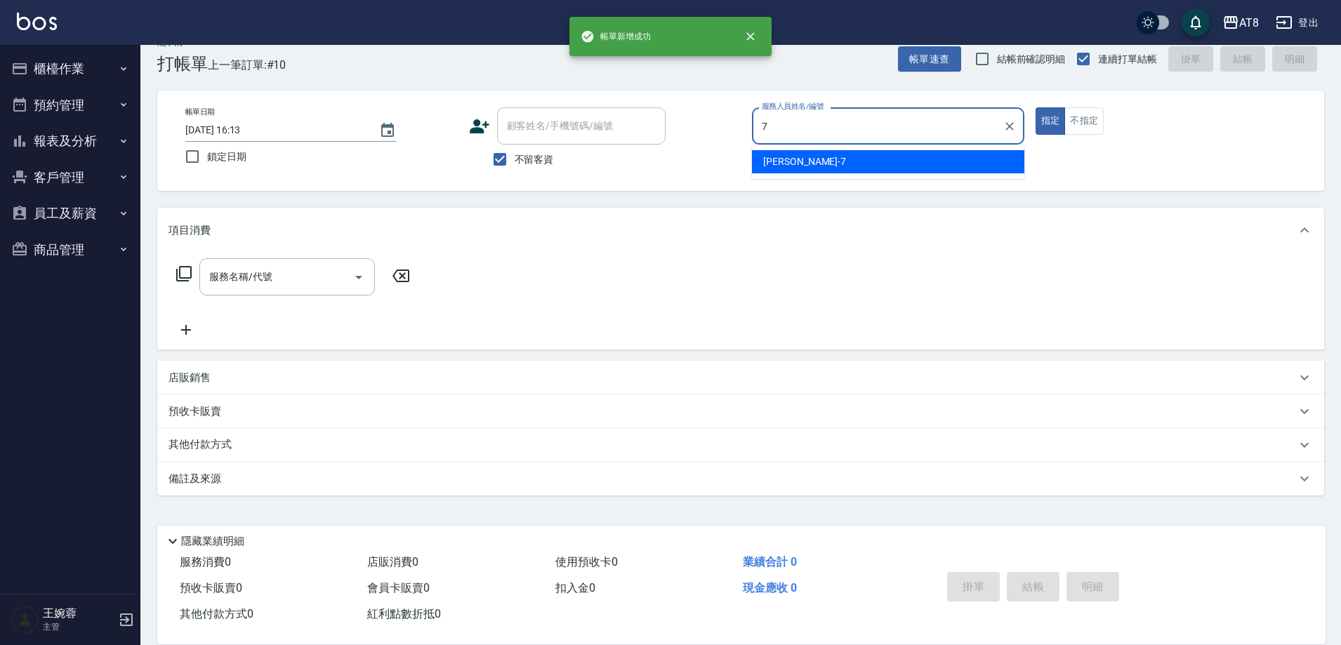
type input "[PERSON_NAME]-7"
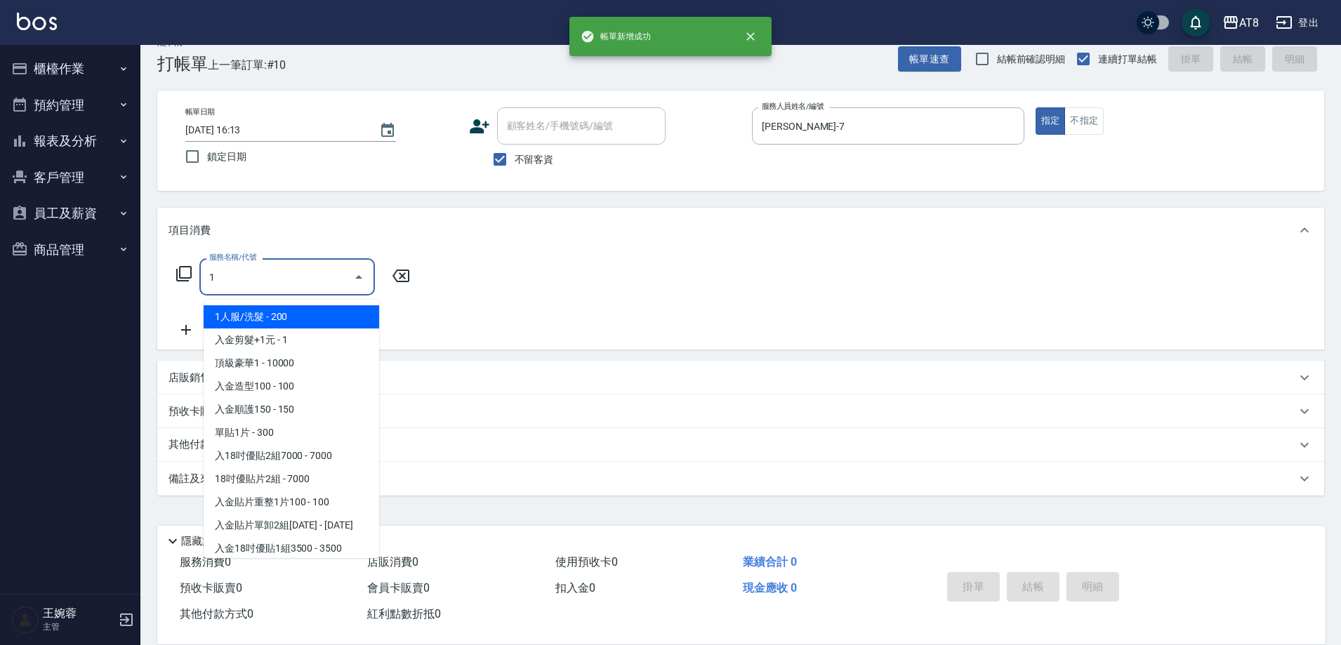
scroll to position [0, 0]
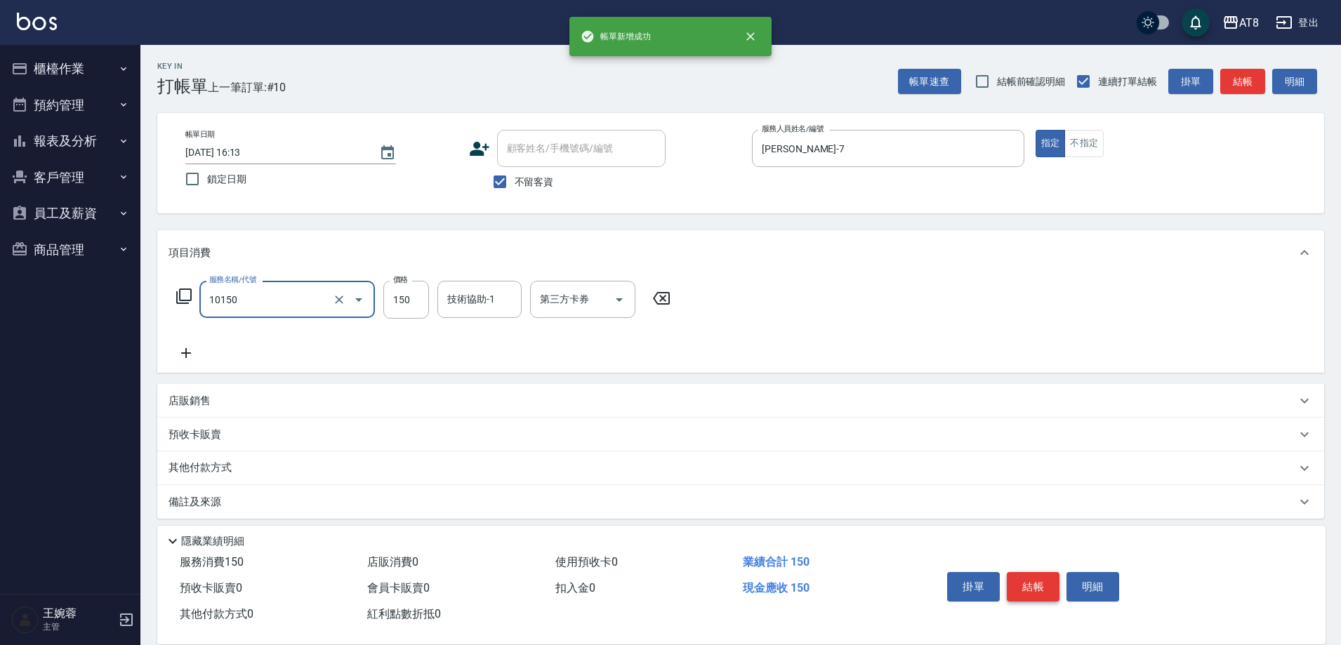
type input "入金洗髮150(10150)"
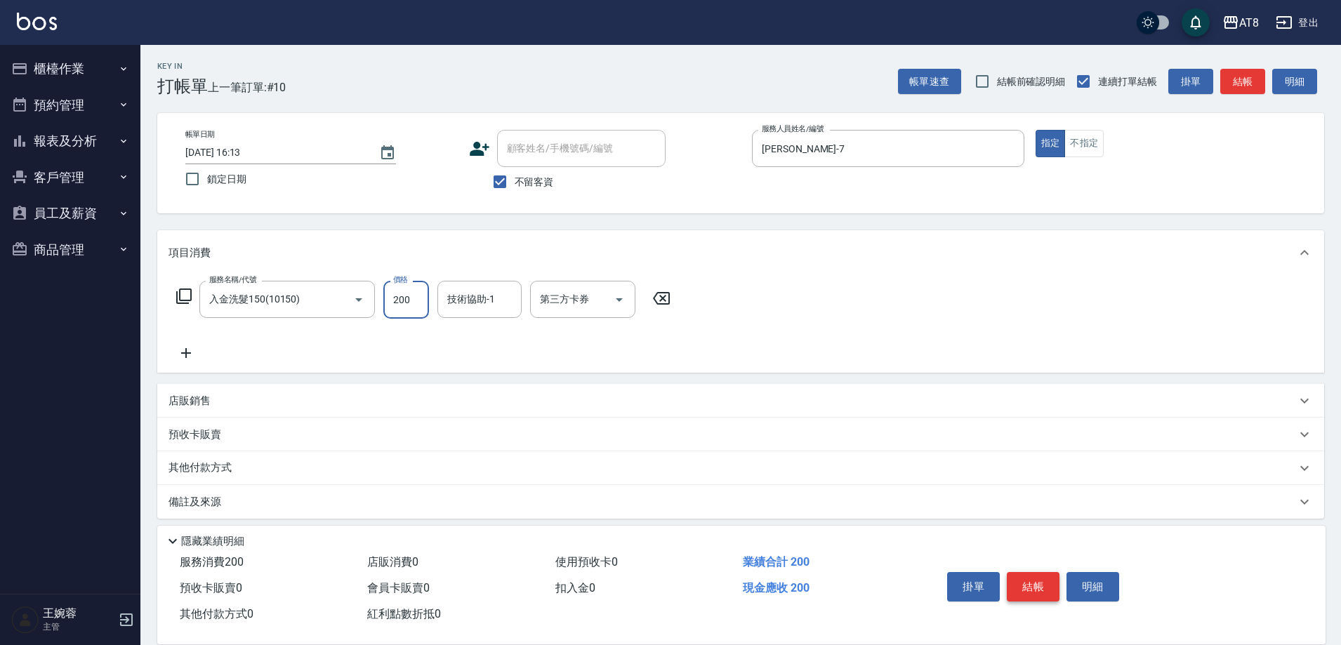
type input "200"
type input "助理25-25"
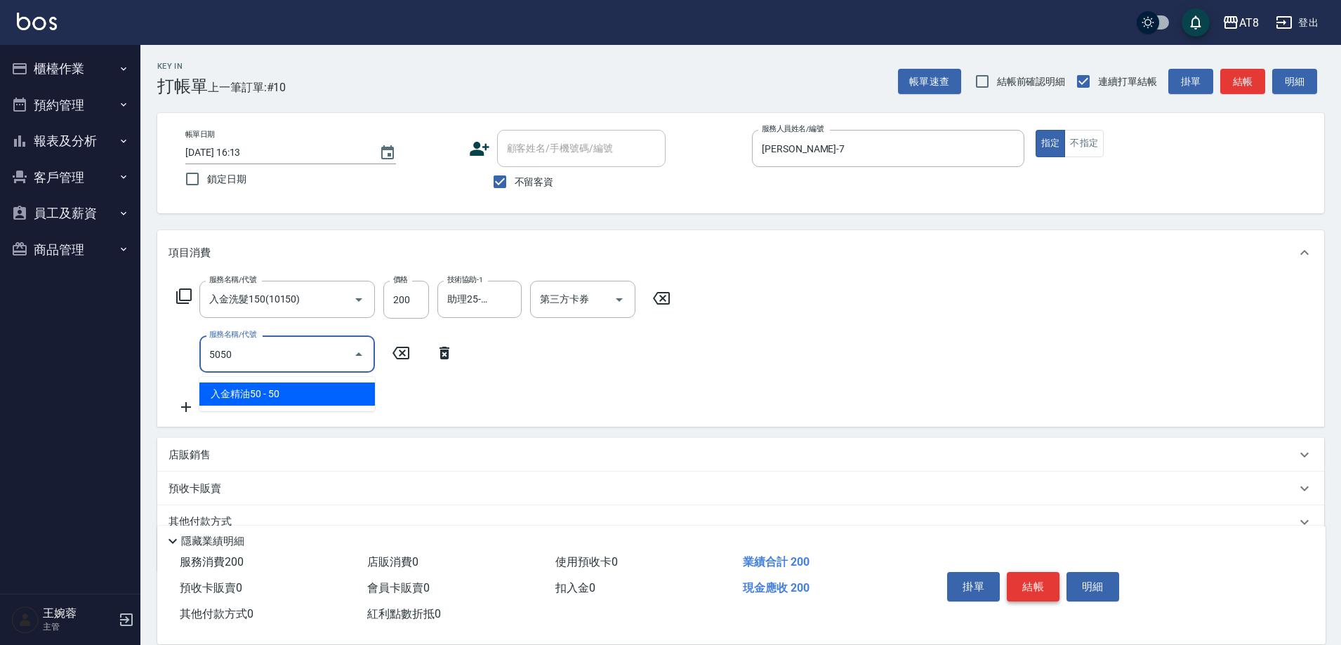
type input "入金精油50(5050)"
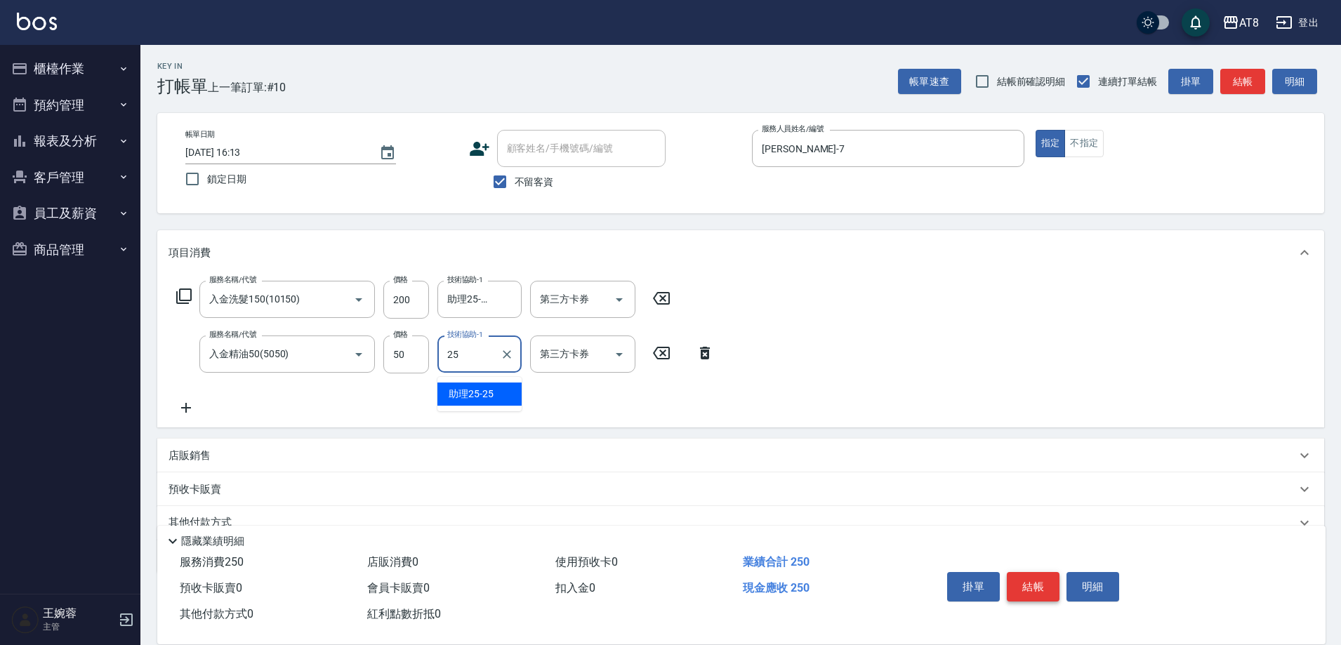
type input "助理25-25"
click at [1042, 572] on button "結帳" at bounding box center [1032, 586] width 53 height 29
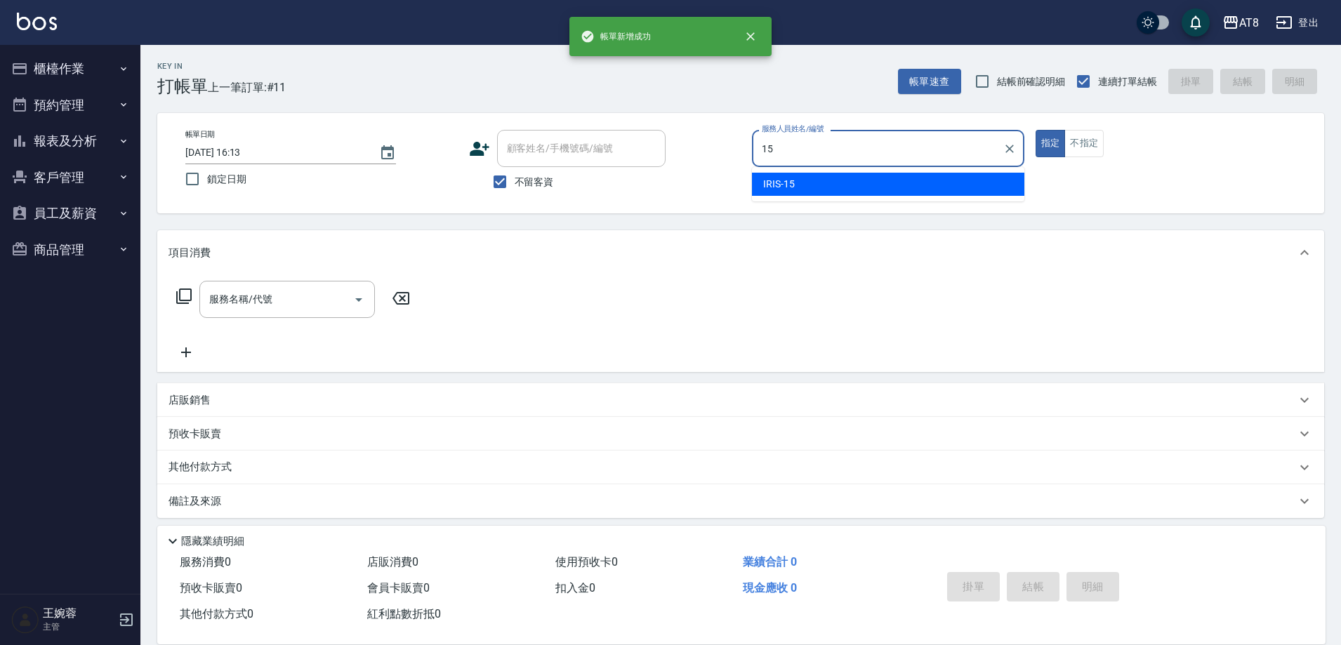
type input "IRIS-15"
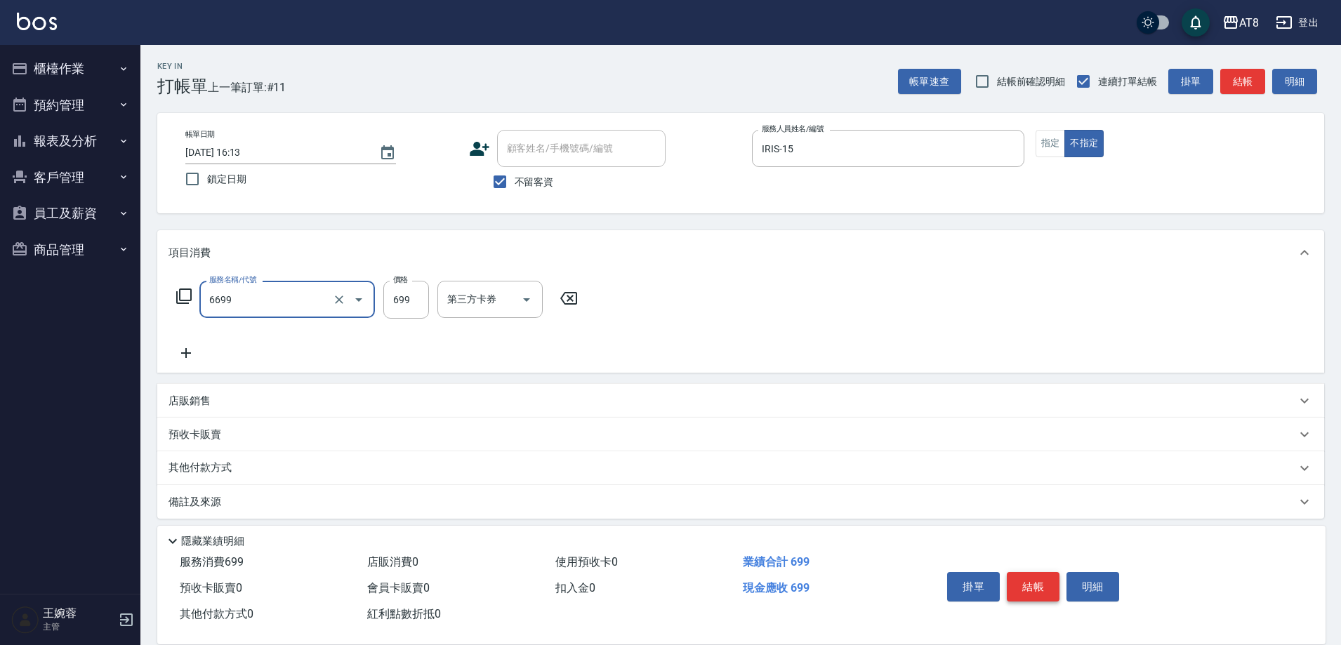
type input "SPA699(6699)"
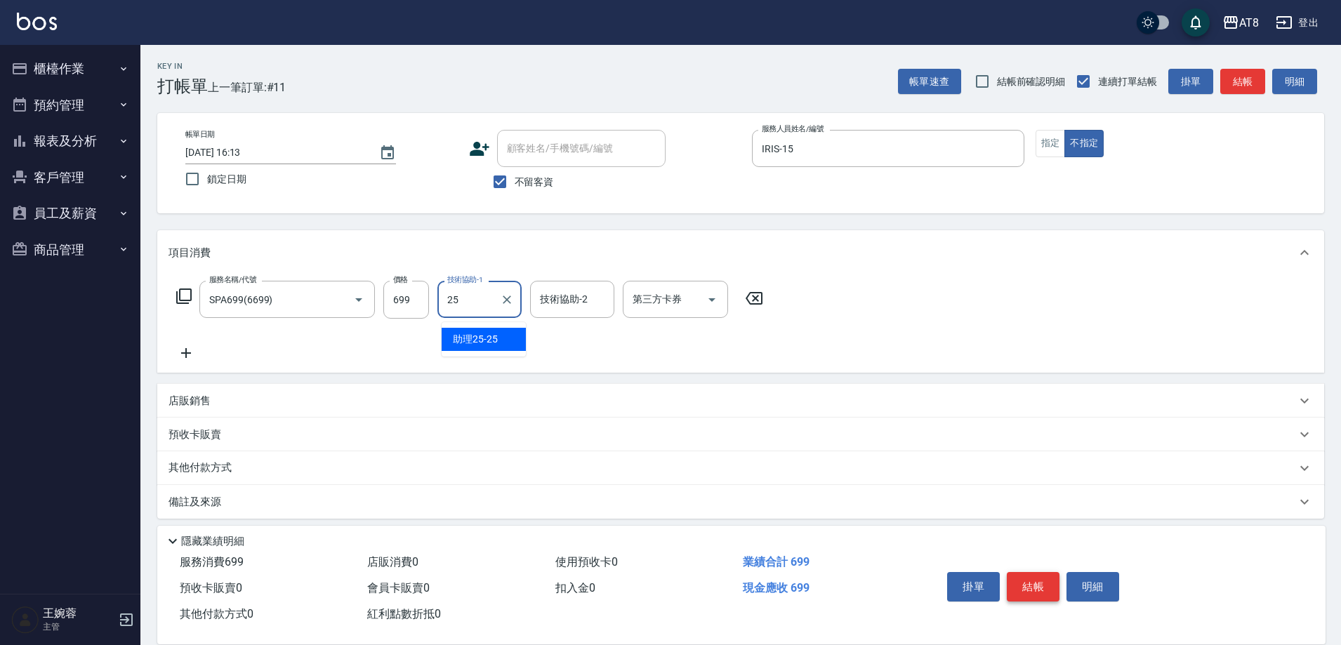
type input "助理25-25"
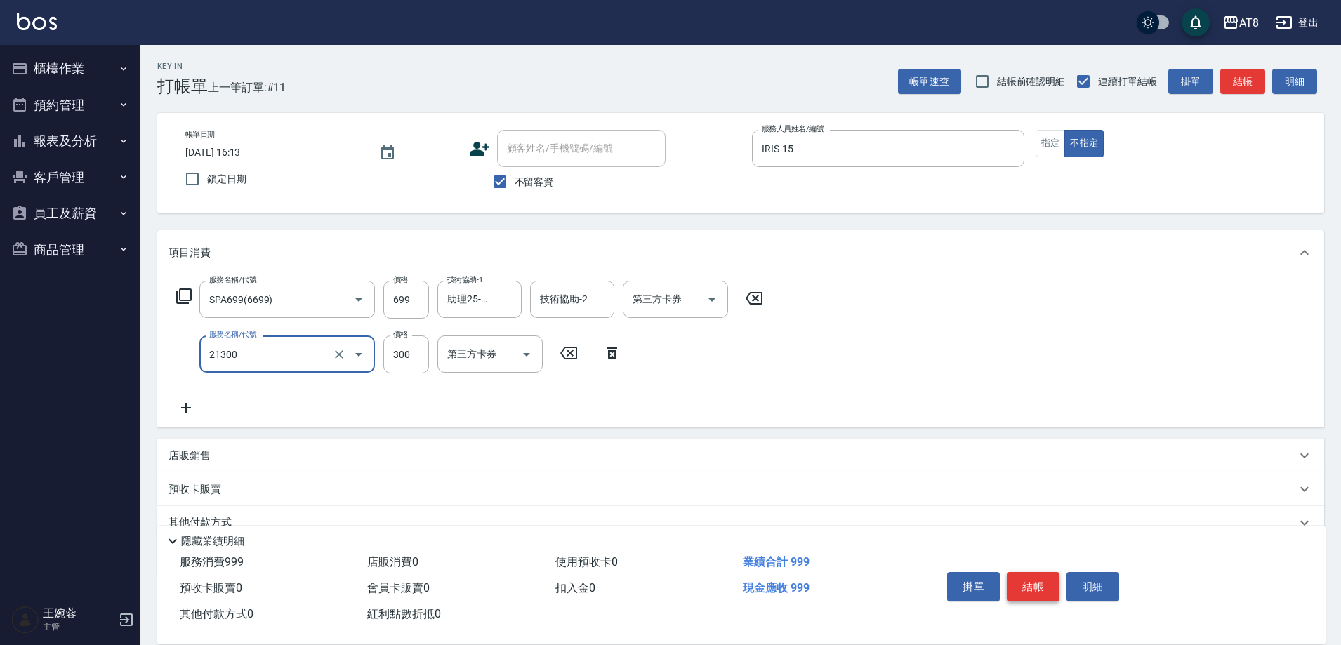
type input "剪髮(21300)"
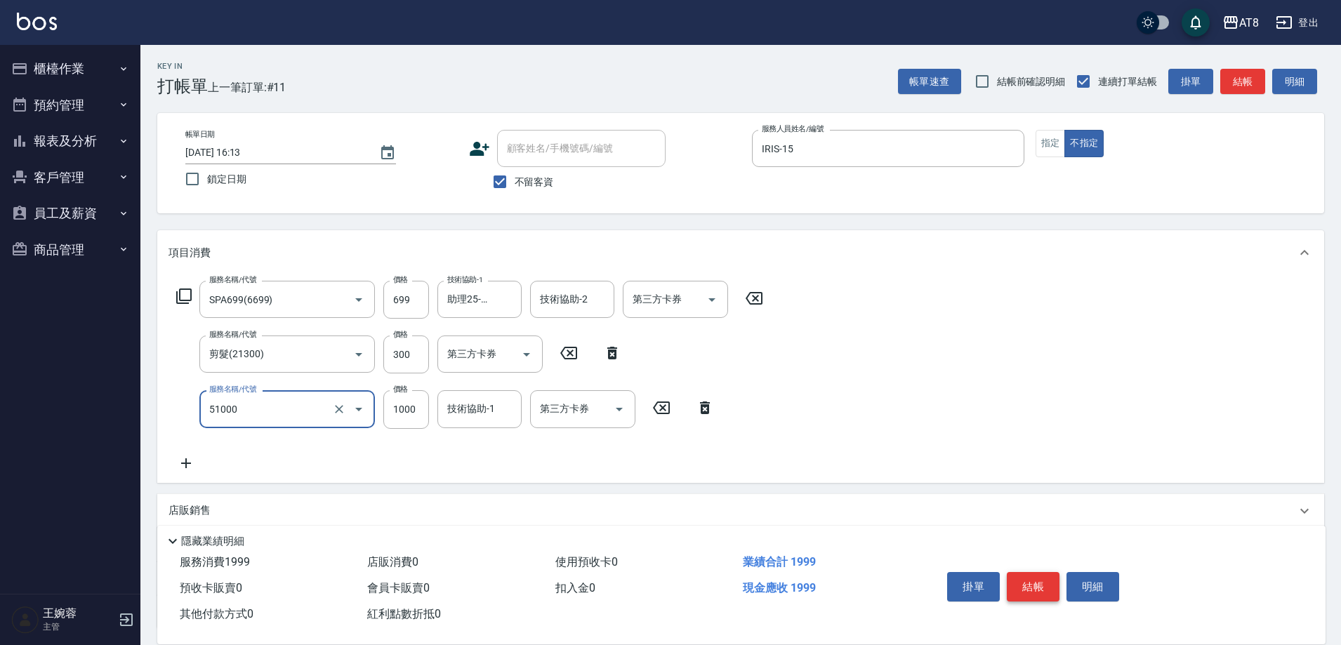
type input "酵素護髮(51000)"
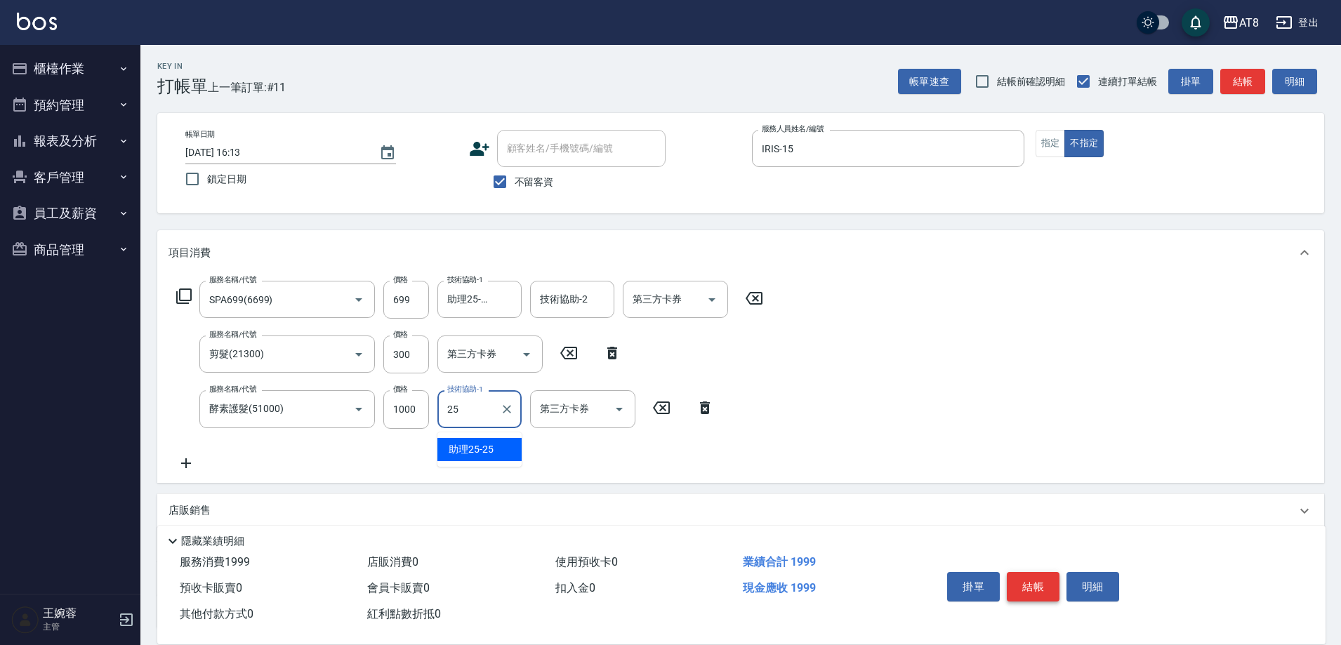
type input "助理25-25"
click at [1042, 572] on button "結帳" at bounding box center [1032, 586] width 53 height 29
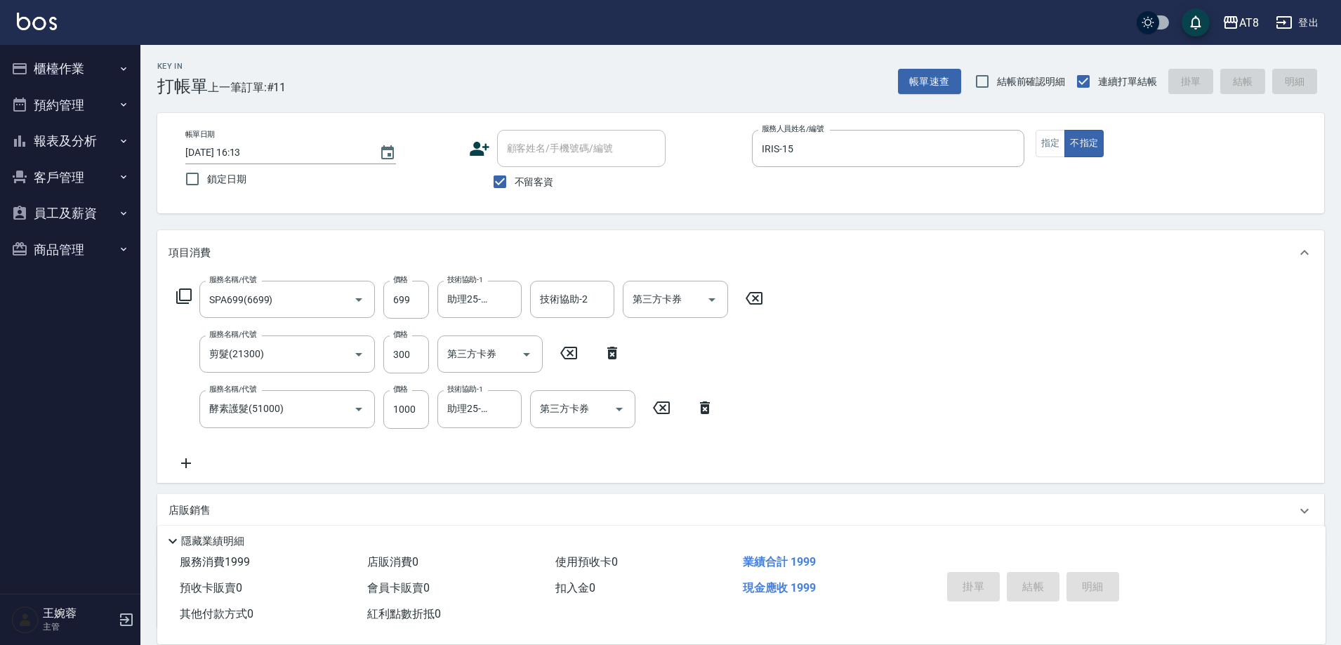
type input "[DATE] 16:14"
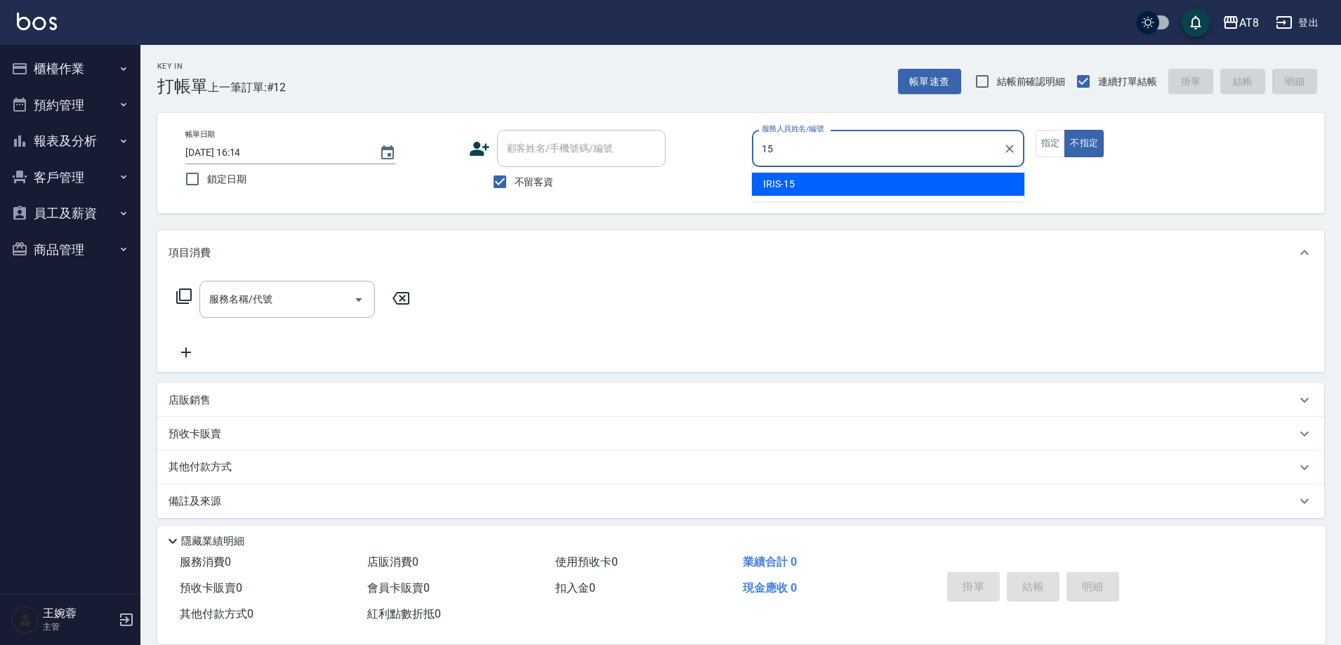
type input "IRIS-15"
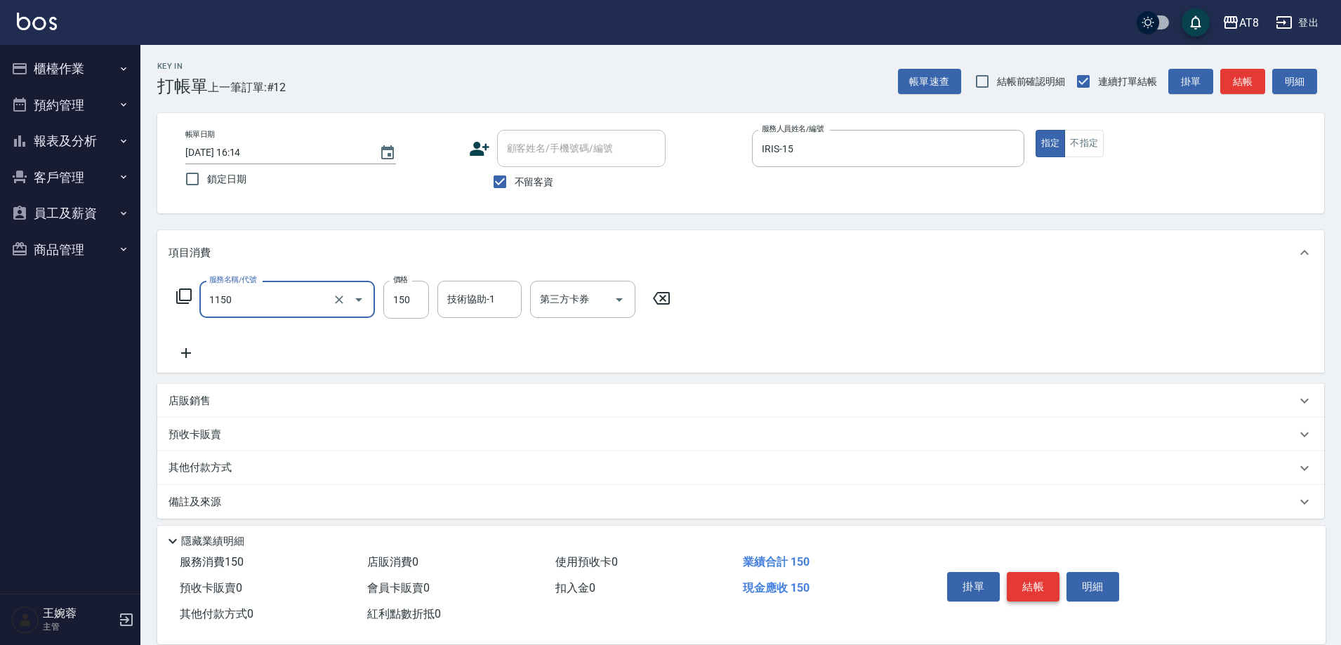
type input "洗髮(1150)"
type input "200"
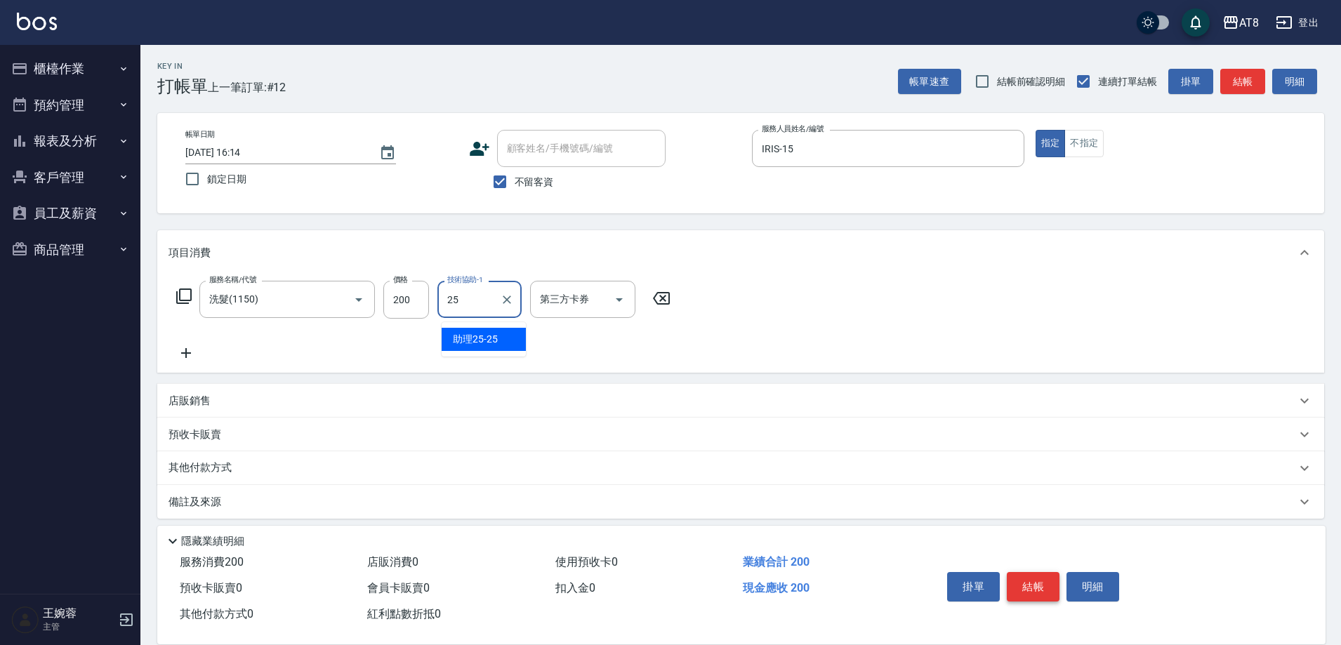
type input "助理25-25"
click at [1042, 572] on button "結帳" at bounding box center [1032, 586] width 53 height 29
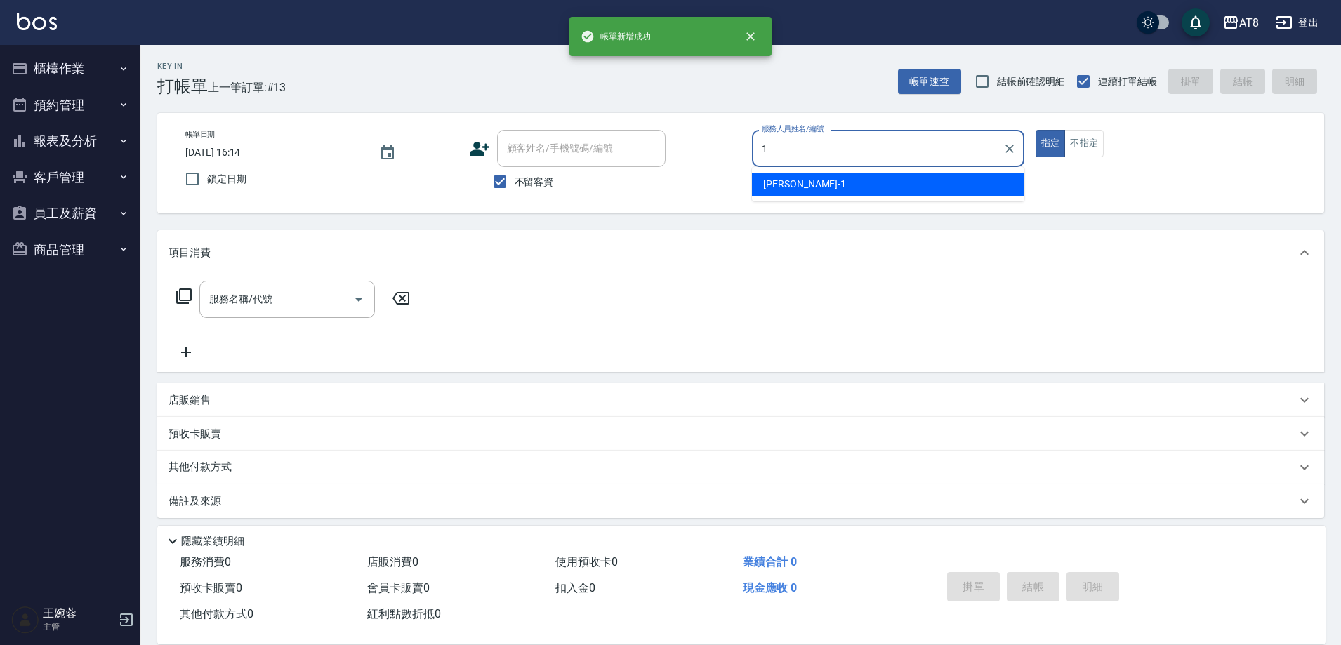
type input "YUKI-1"
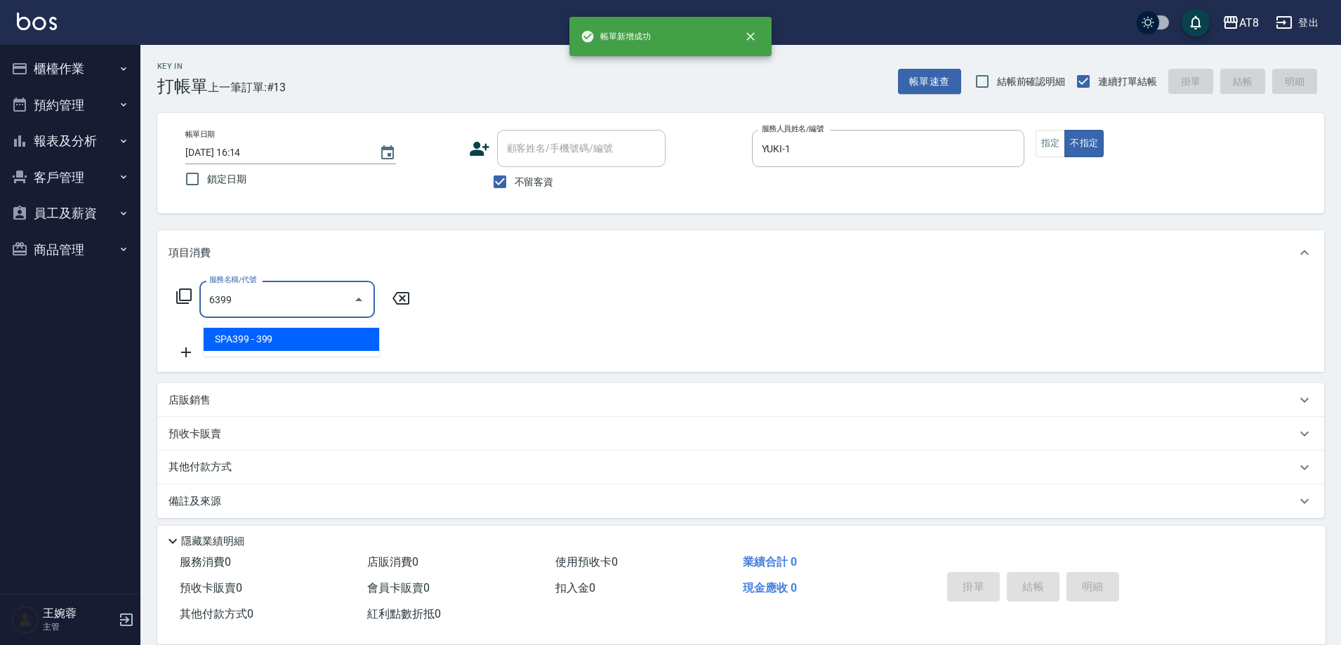
type input "SPA399(6399)"
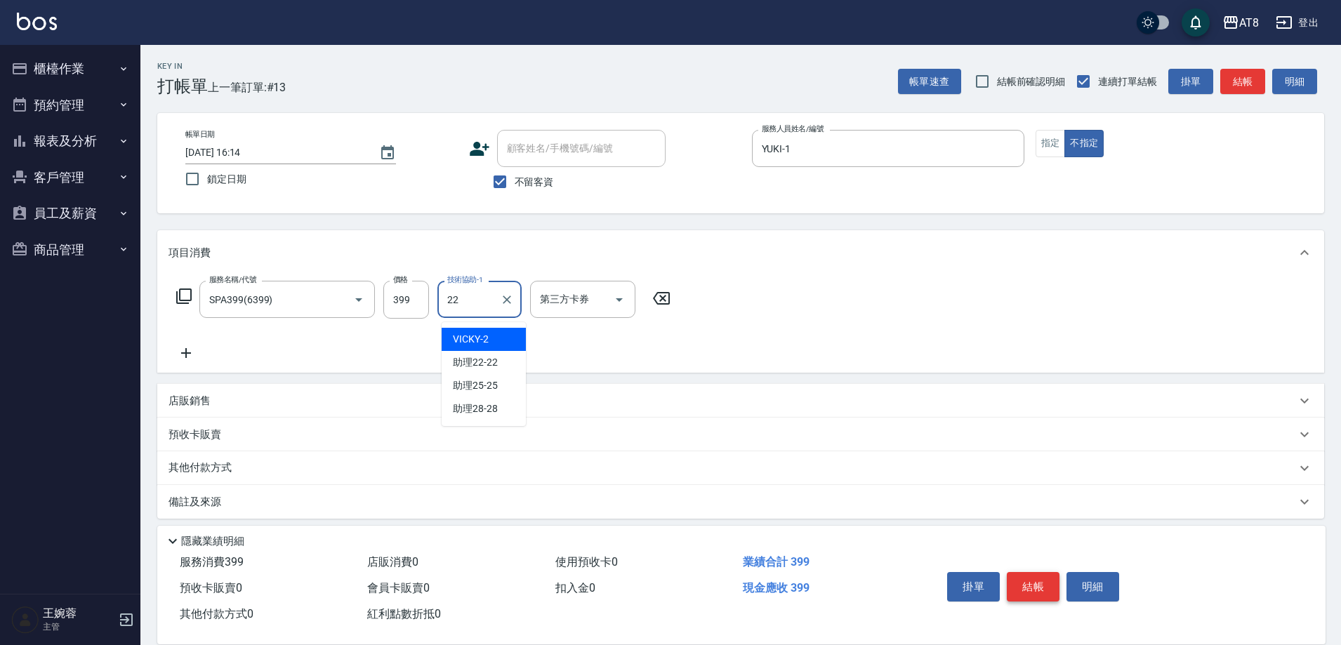
type input "助理22-22"
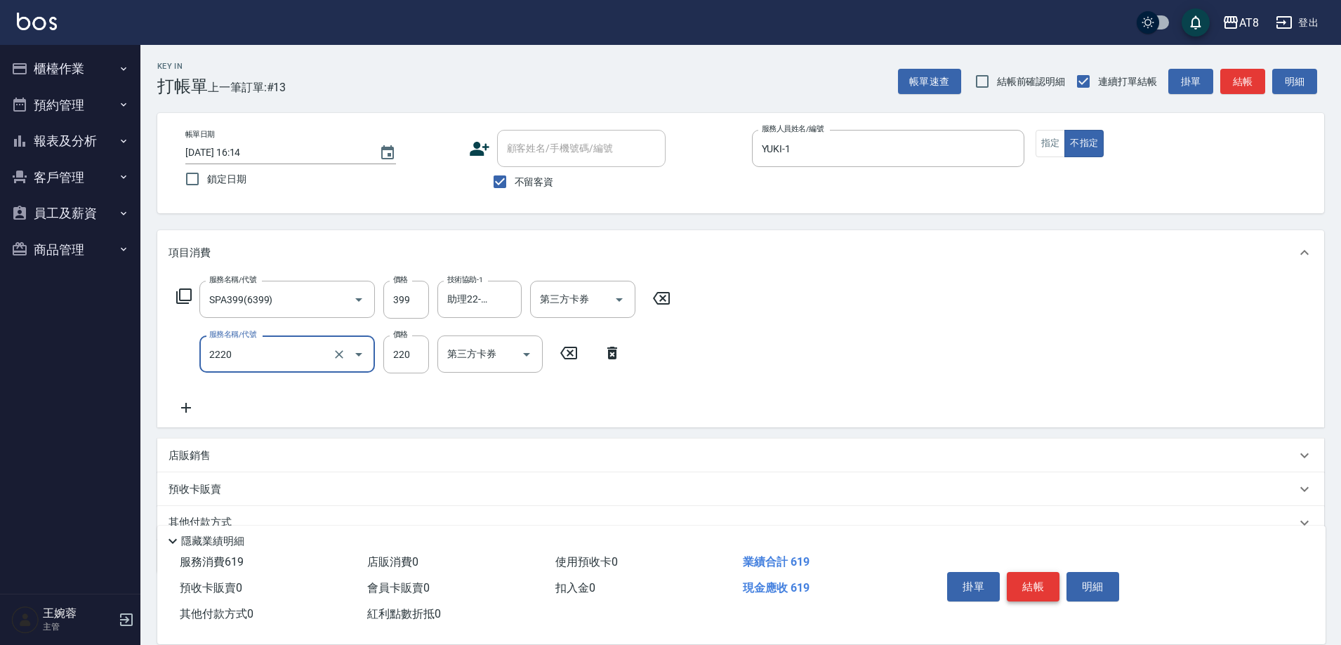
type input "剪髮(2220)"
click at [1042, 572] on button "結帳" at bounding box center [1032, 586] width 53 height 29
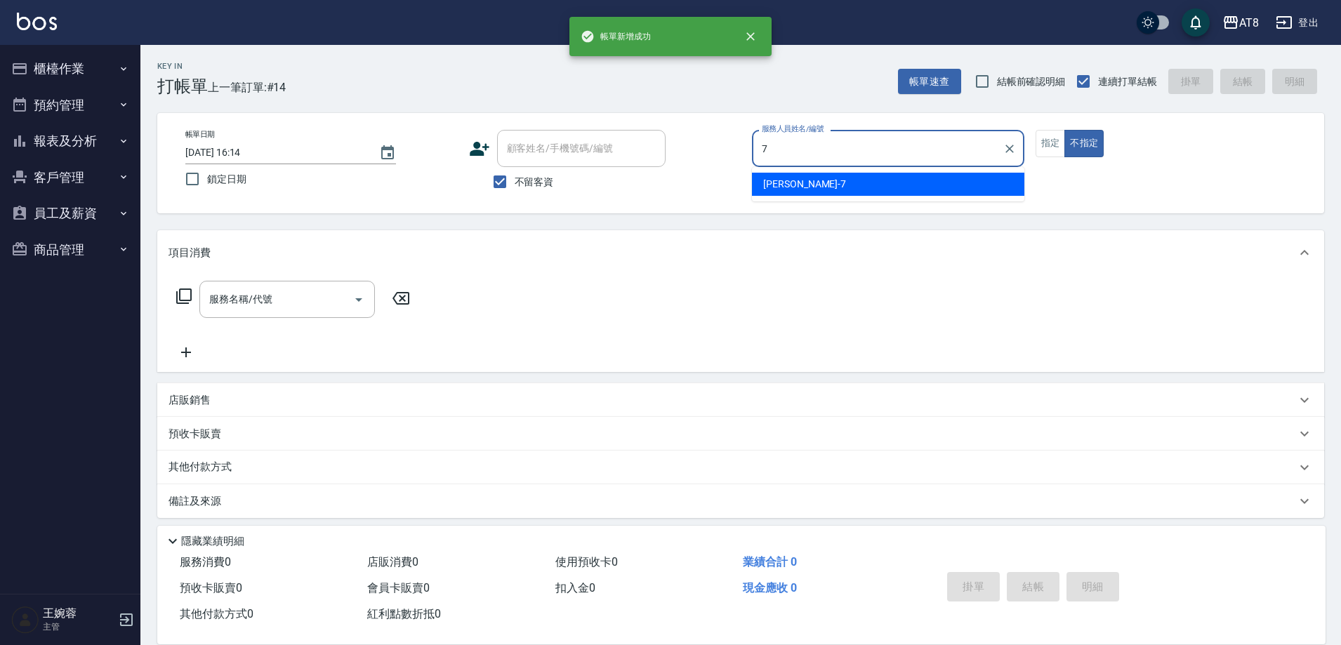
type input "[PERSON_NAME]-7"
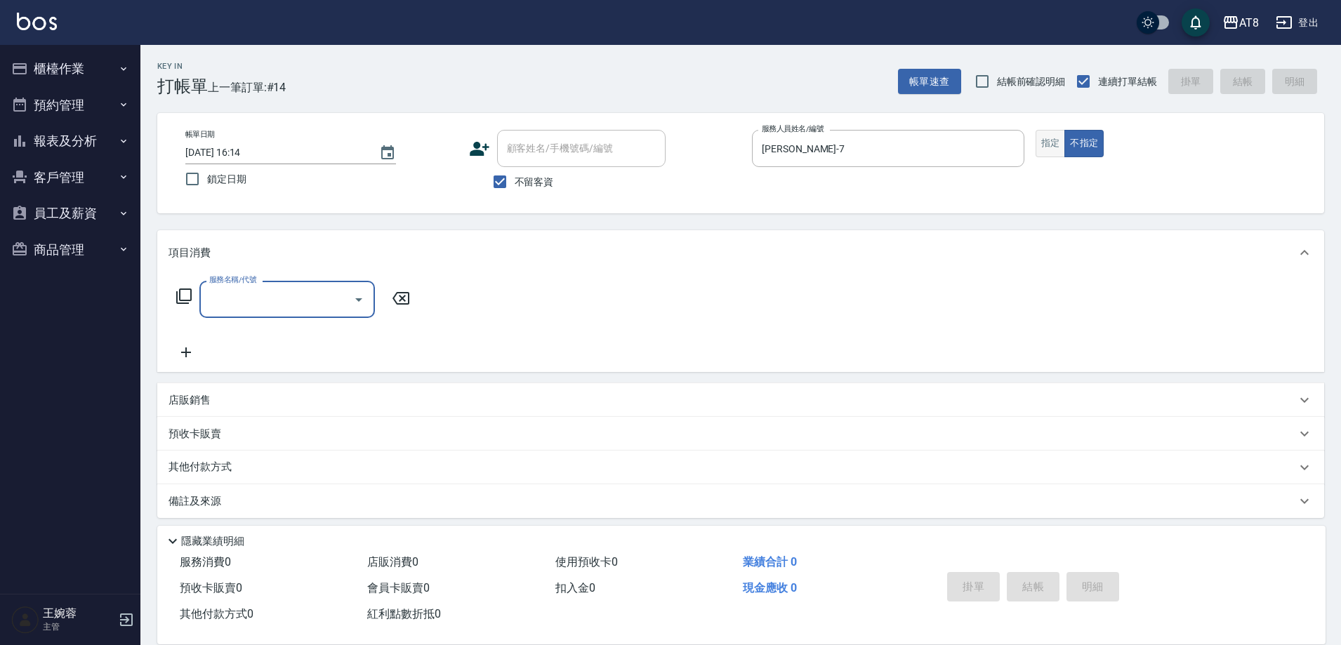
click at [1051, 147] on button "指定" at bounding box center [1050, 143] width 30 height 27
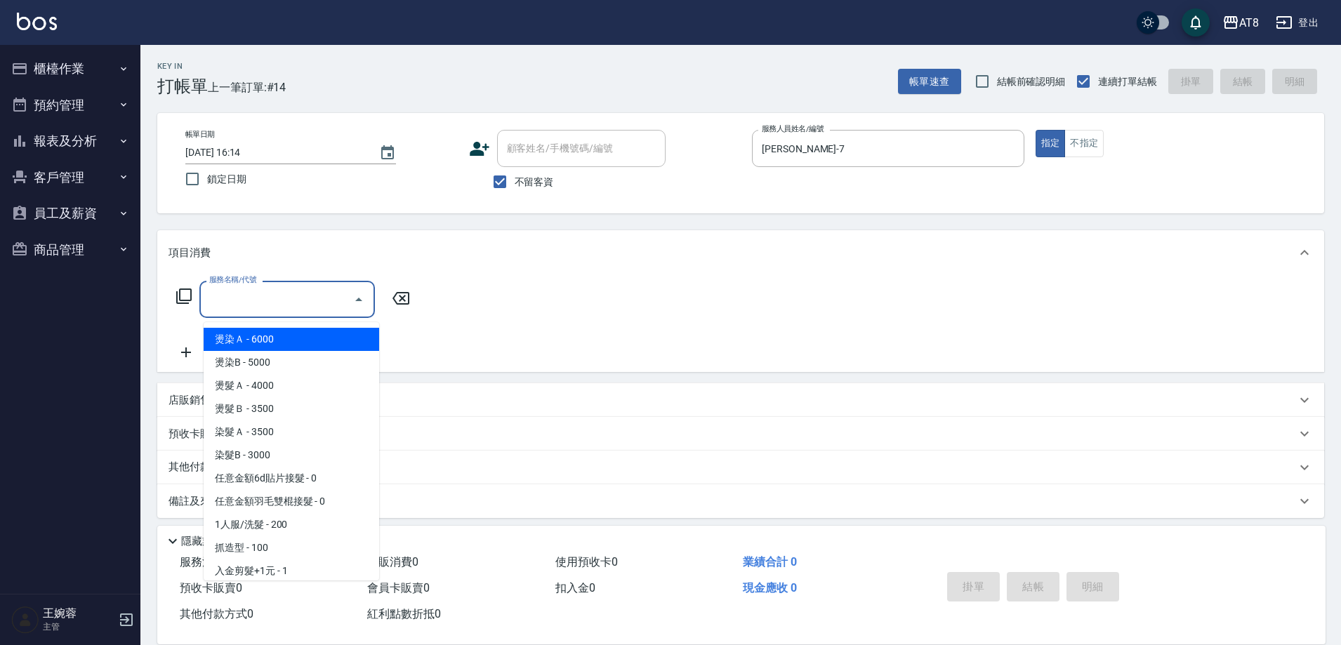
click at [242, 296] on input "服務名稱/代號" at bounding box center [277, 299] width 142 height 25
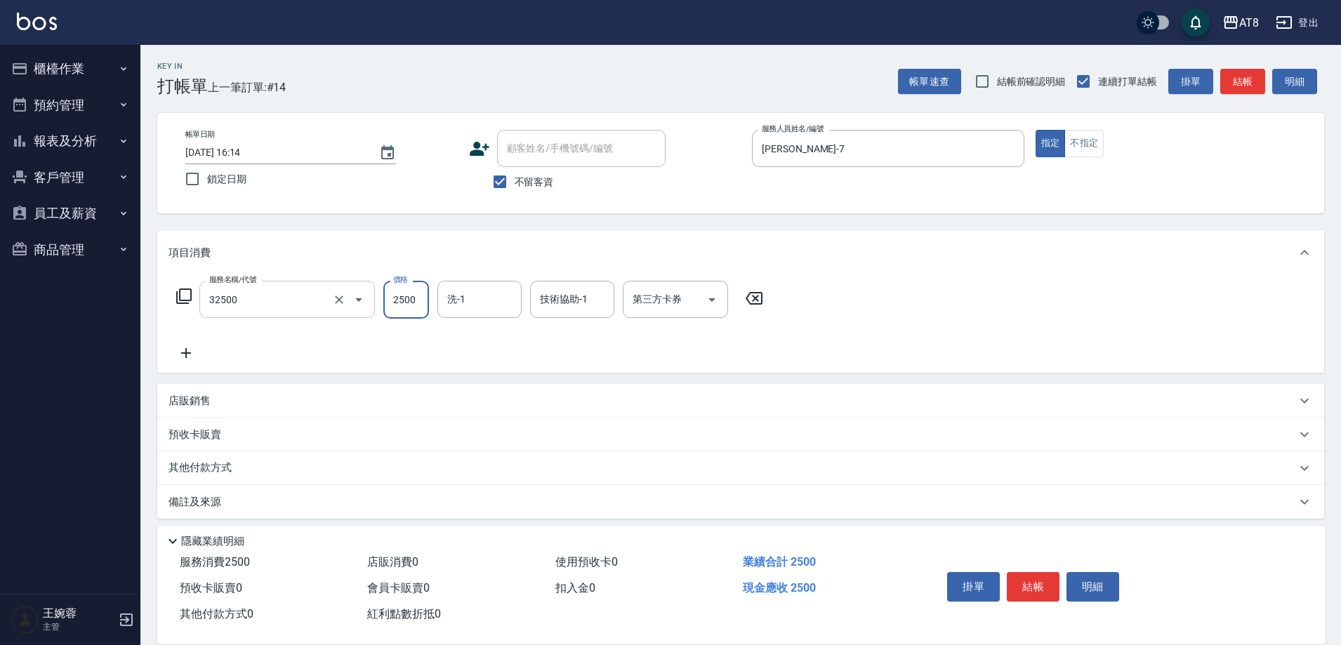
type input "燙髮(32500)"
click at [1059, 572] on button "結帳" at bounding box center [1032, 586] width 53 height 29
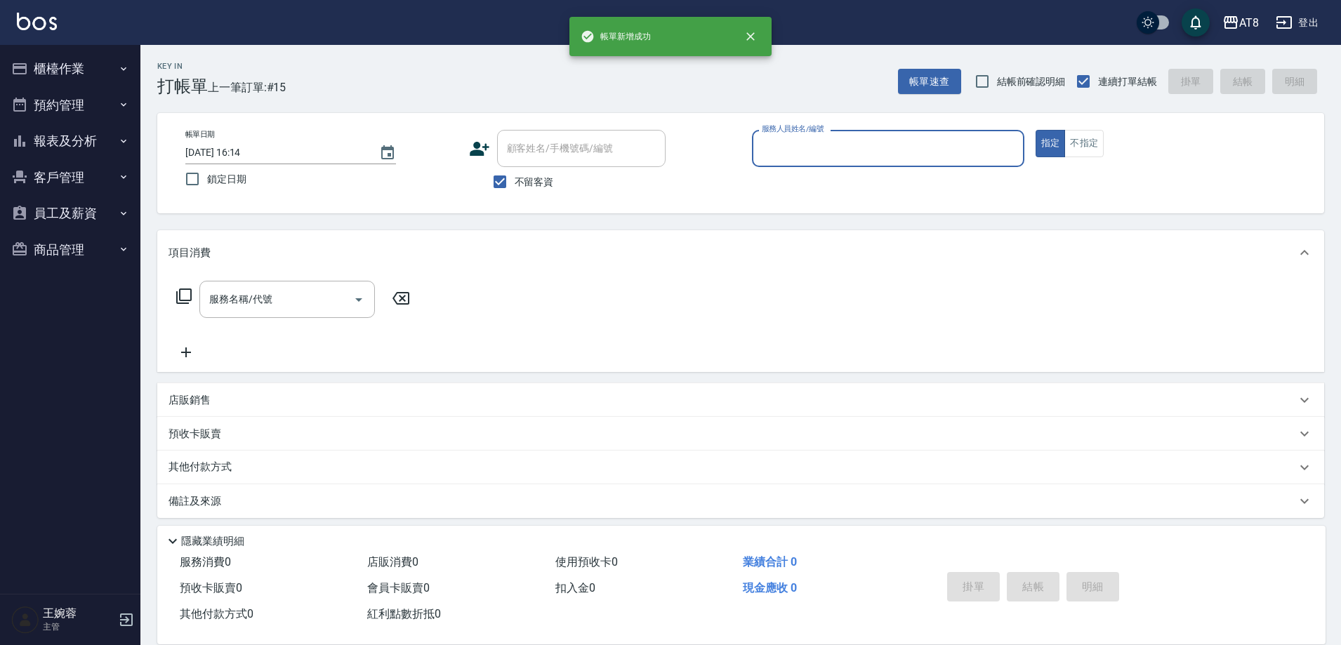
click at [91, 67] on button "櫃檯作業" at bounding box center [70, 69] width 129 height 36
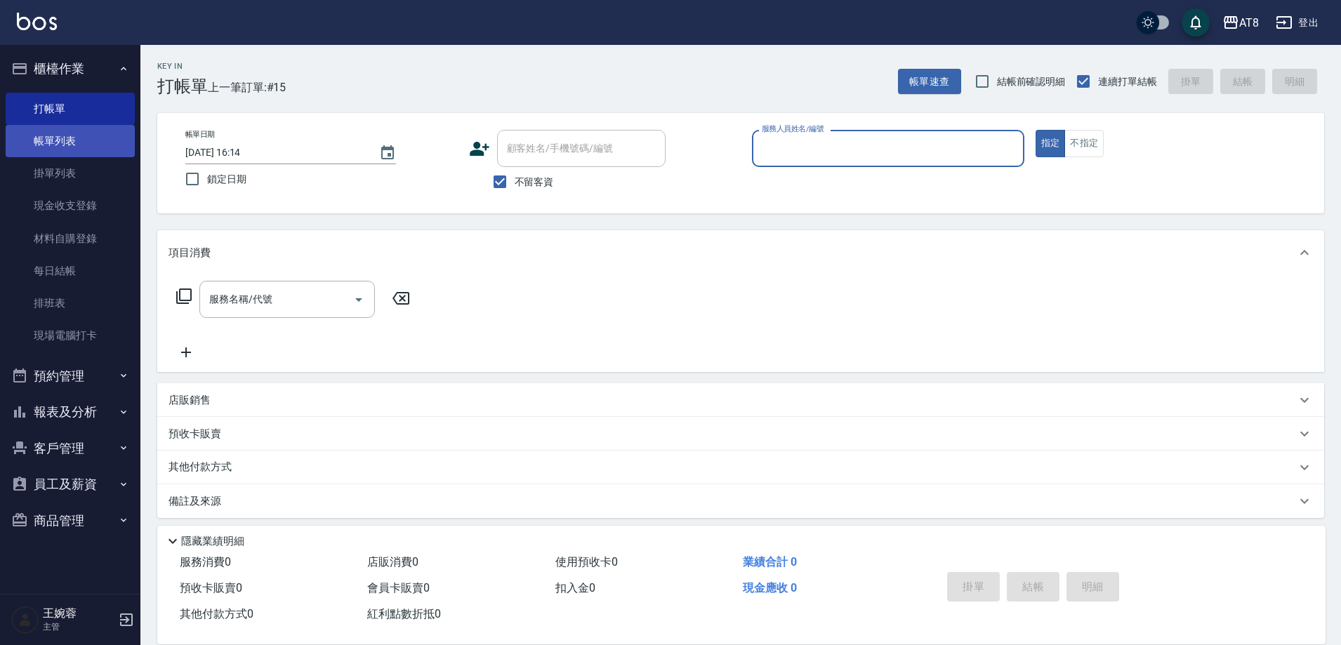
click at [71, 150] on link "帳單列表" at bounding box center [70, 141] width 129 height 32
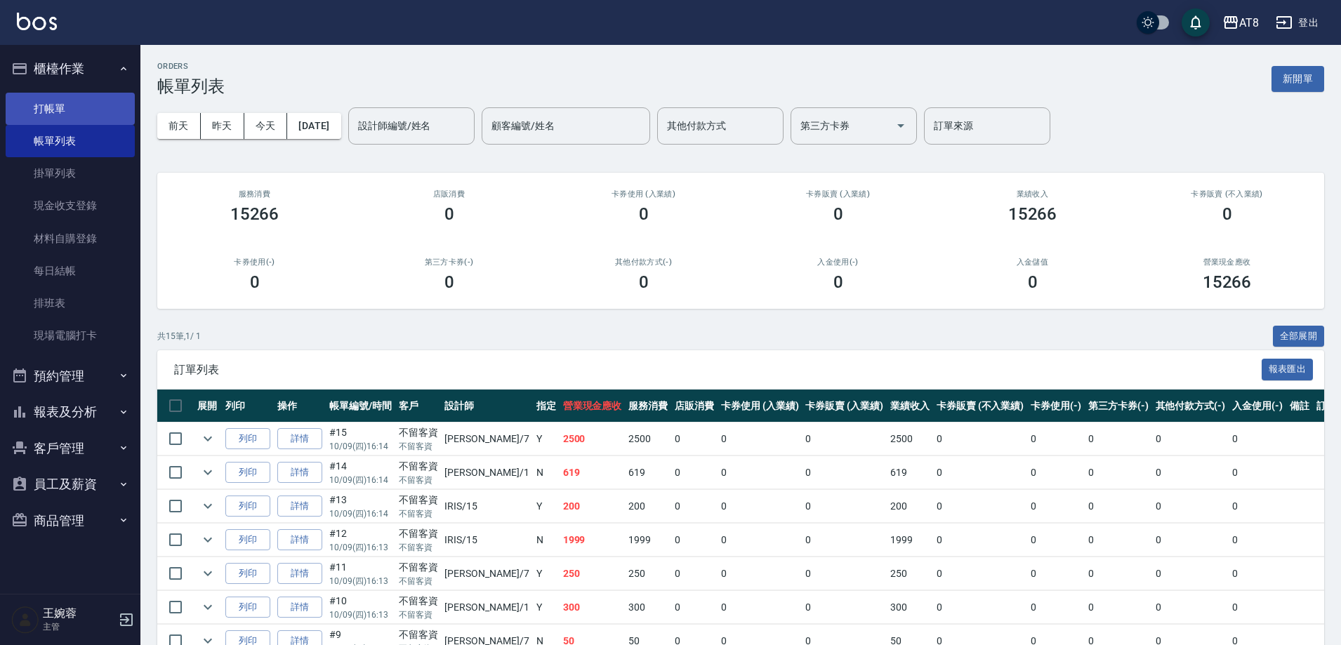
click at [20, 102] on link "打帳單" at bounding box center [70, 109] width 129 height 32
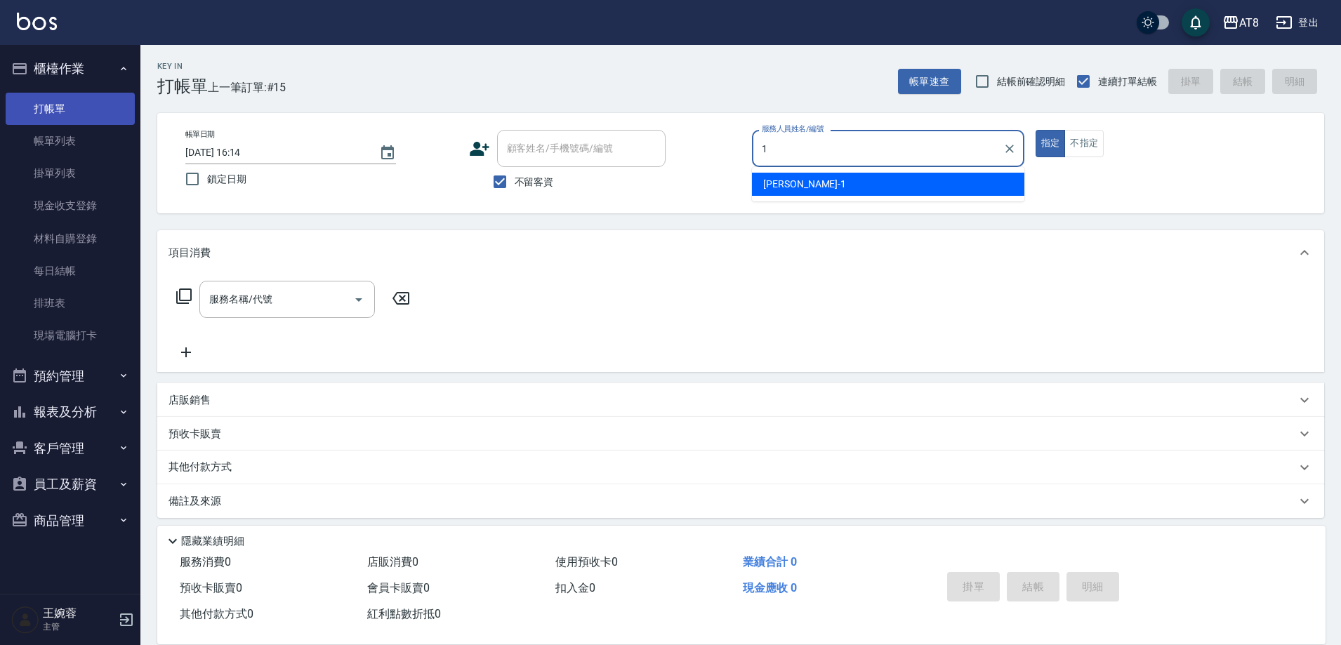
type input "YUKI-1"
type button "true"
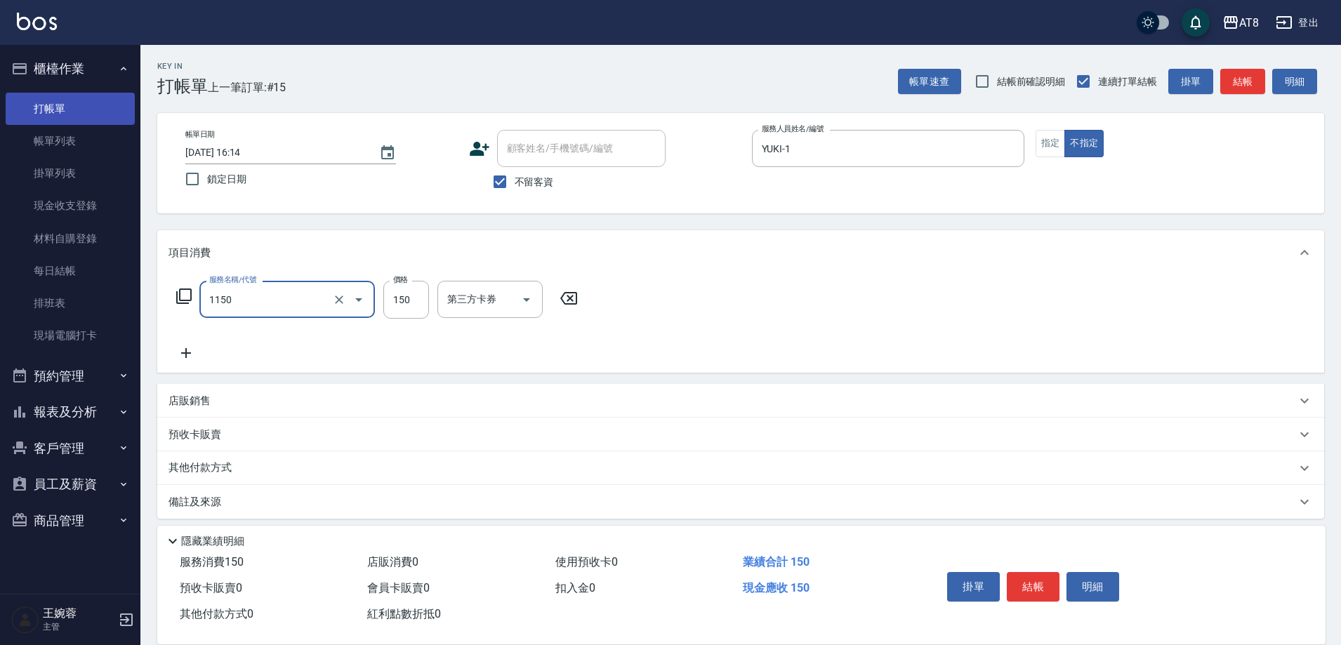
type input "洗髮(1150)"
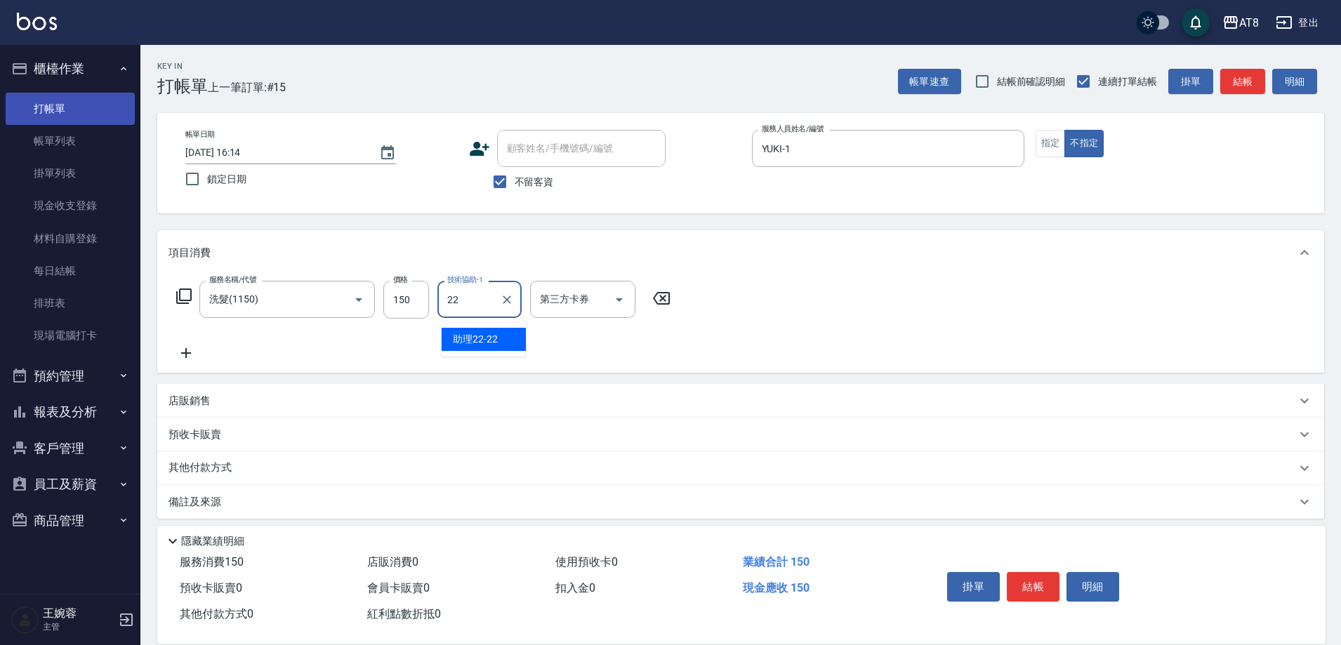
type input "助理22-22"
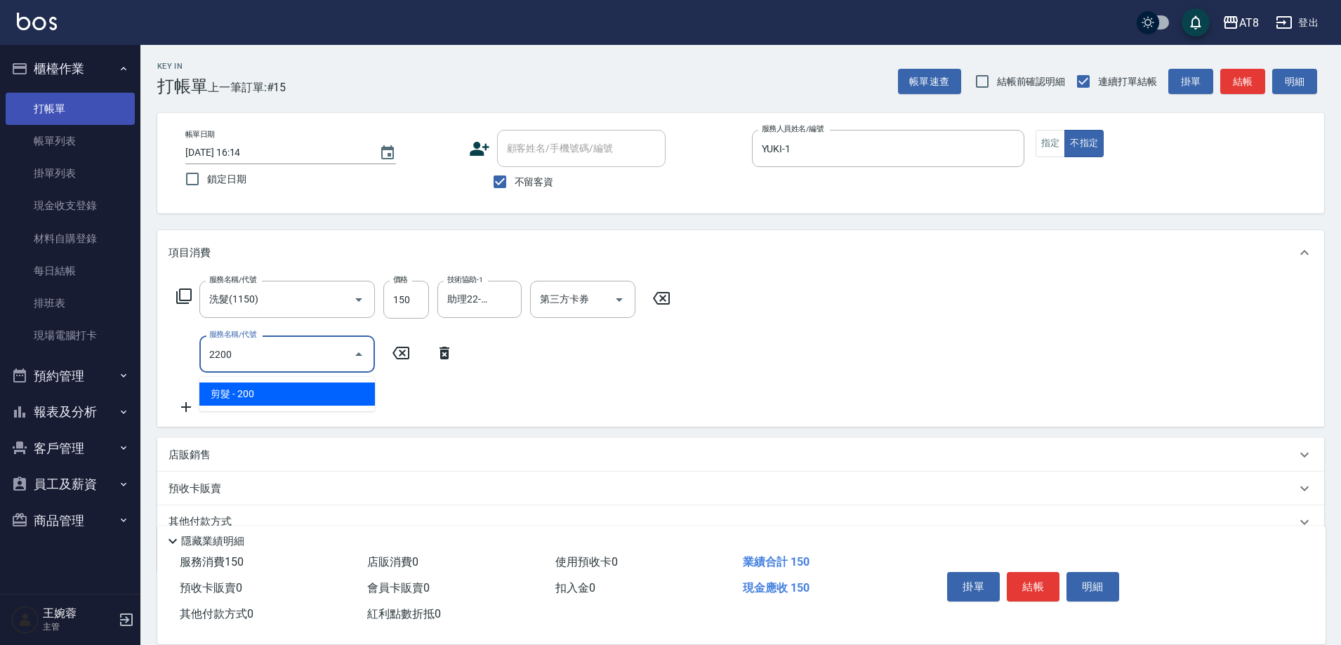
type input "剪髮(2200)"
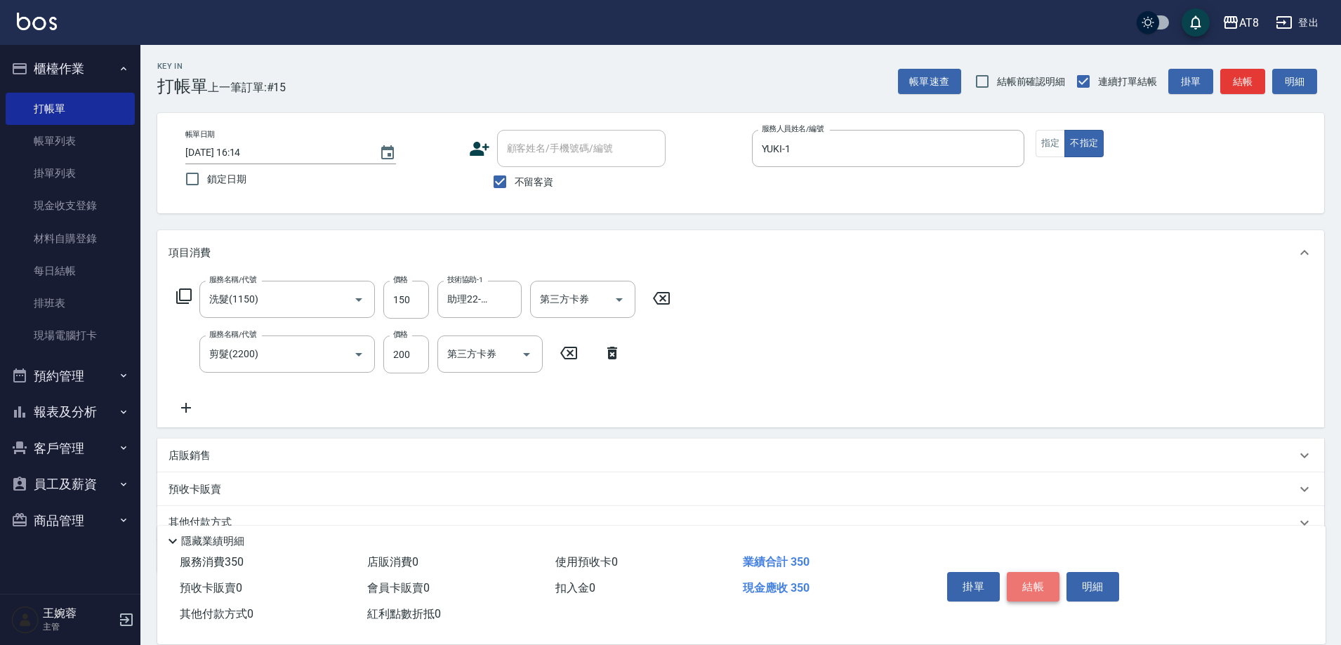
click at [1055, 580] on button "結帳" at bounding box center [1032, 586] width 53 height 29
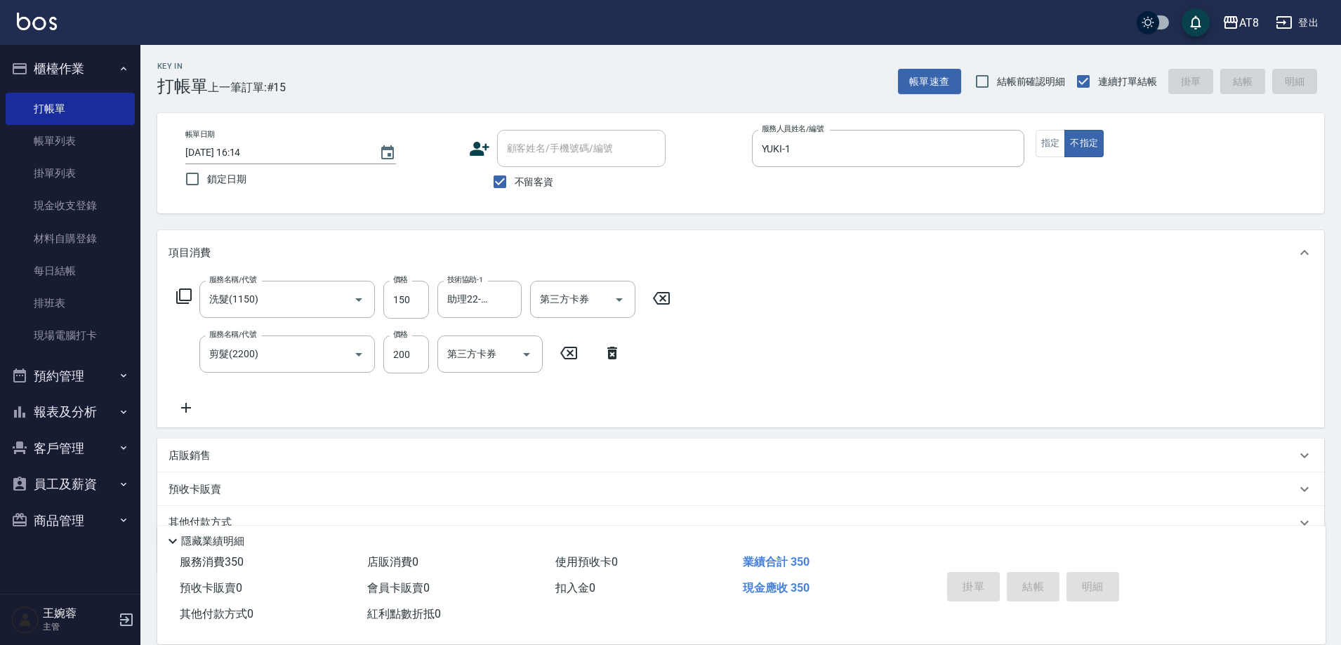
type input "[DATE] 16:15"
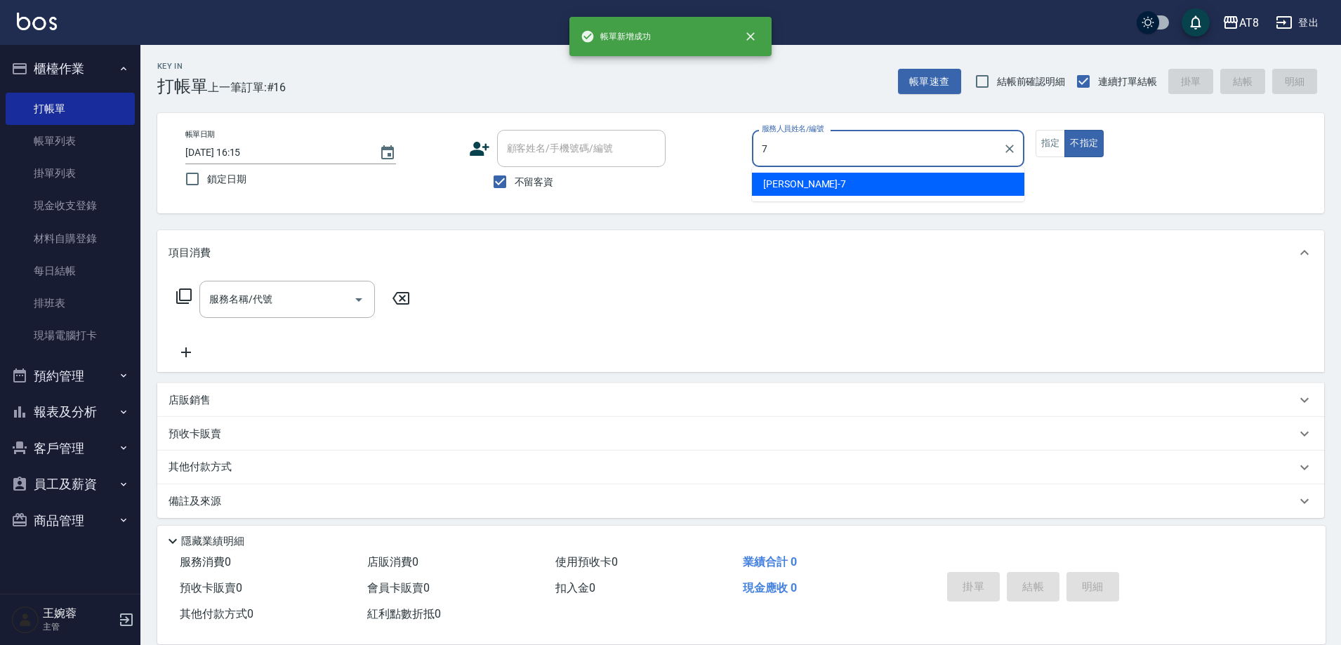
type input "[PERSON_NAME]-7"
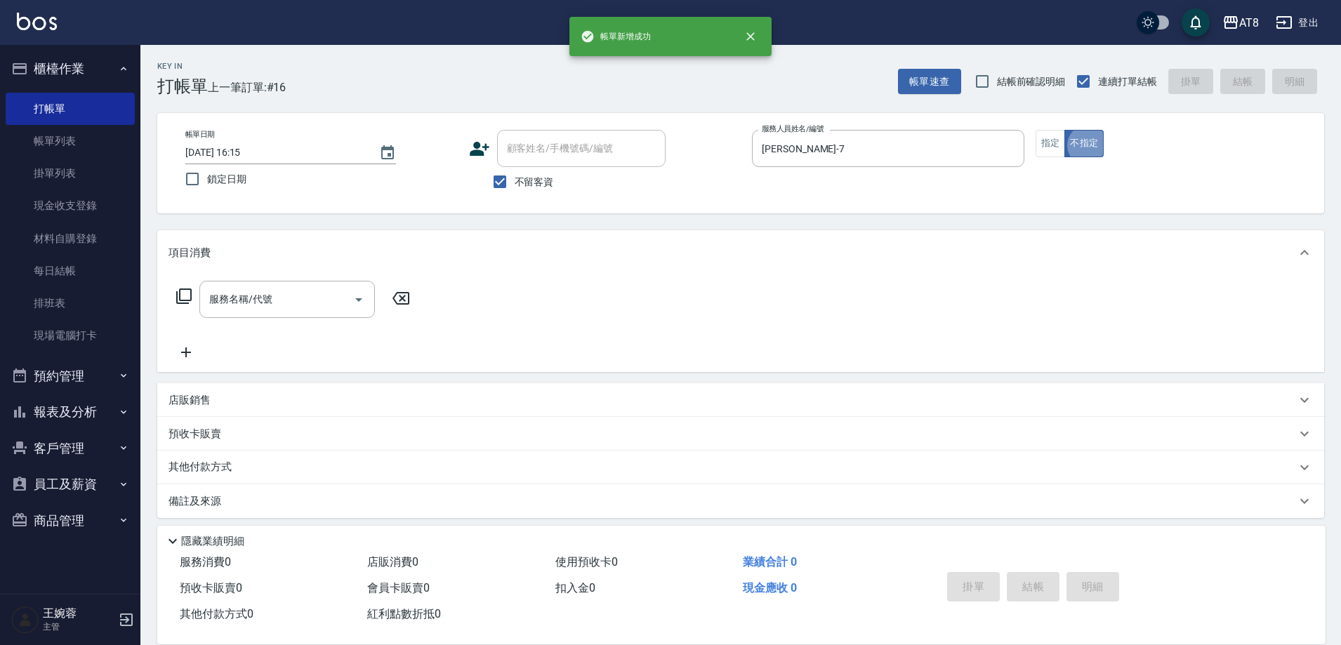
type button "false"
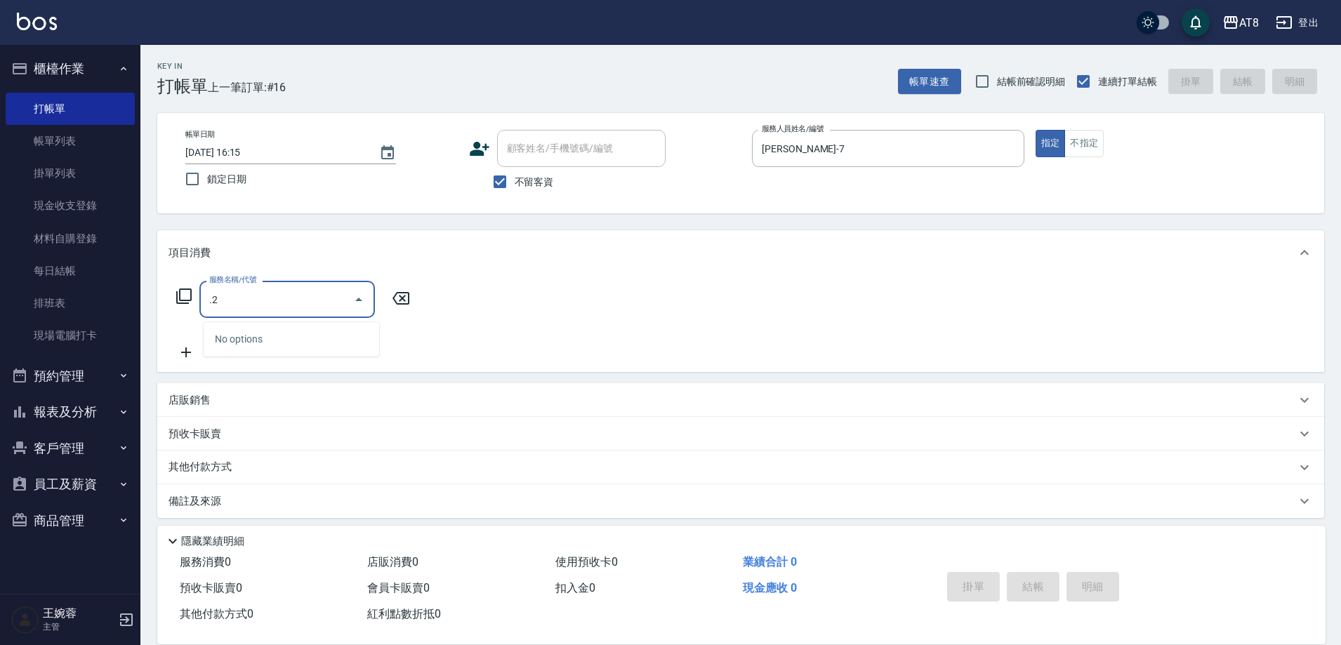
type input "."
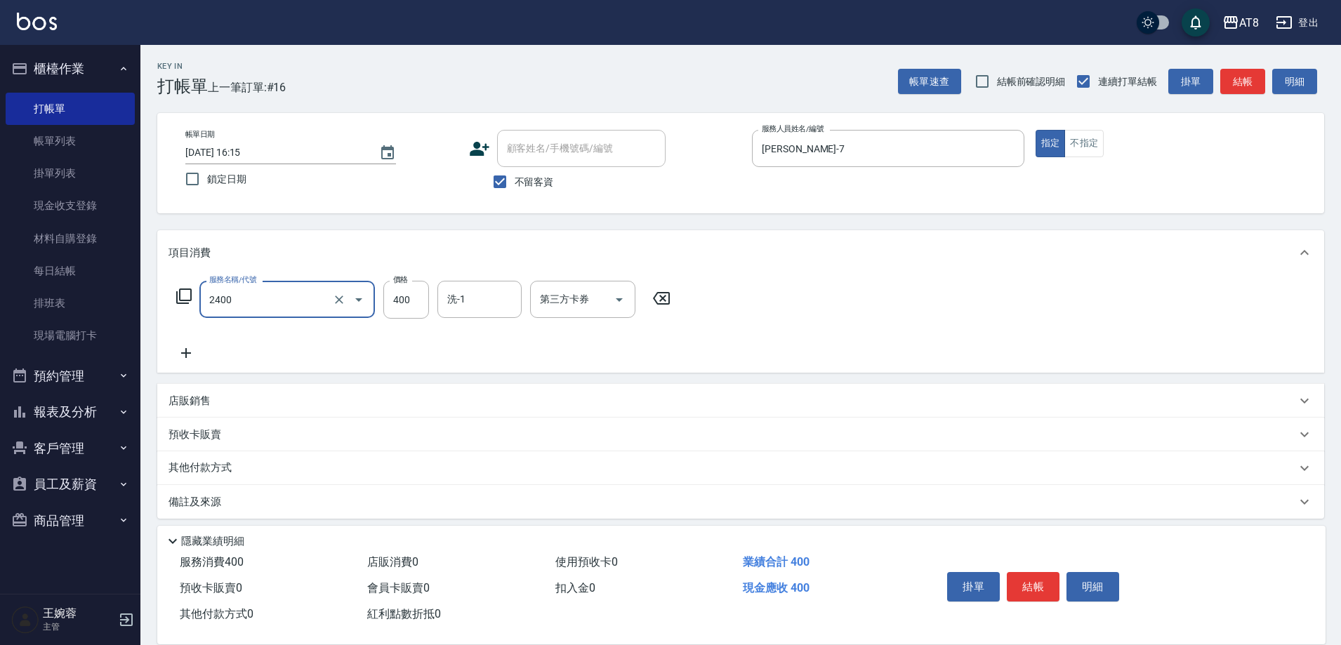
type input "入金洗剪400(2400)"
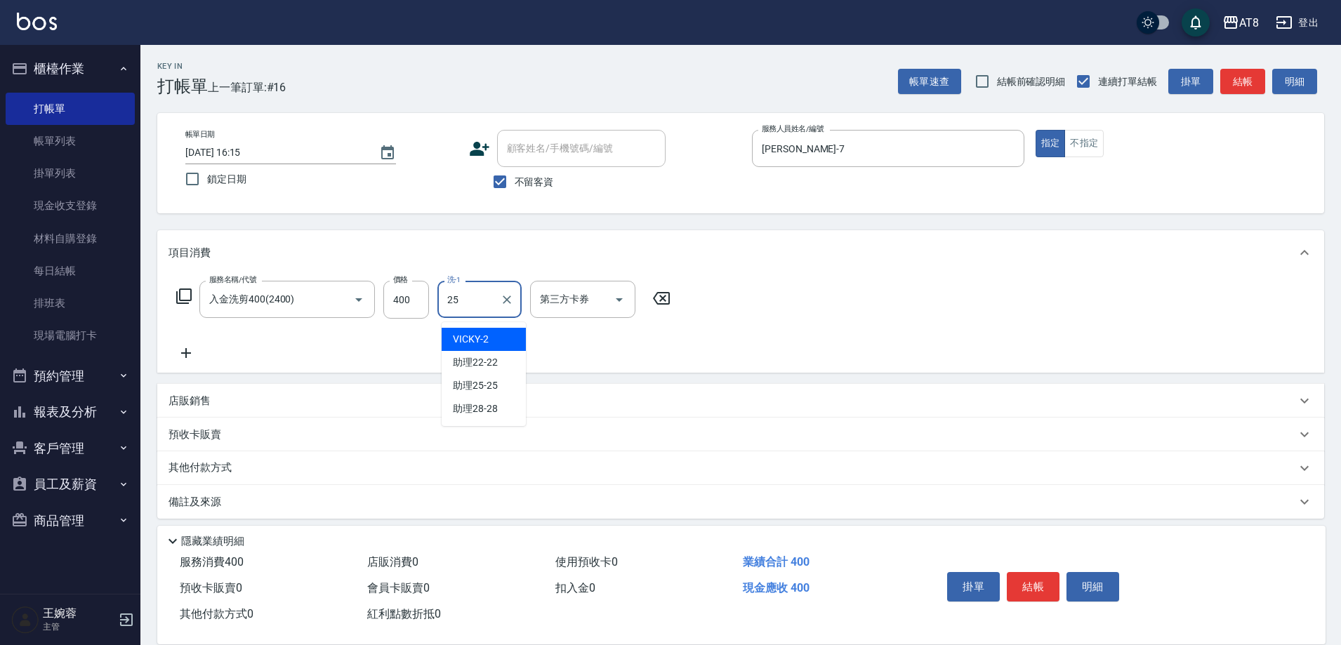
type input "助理25-25"
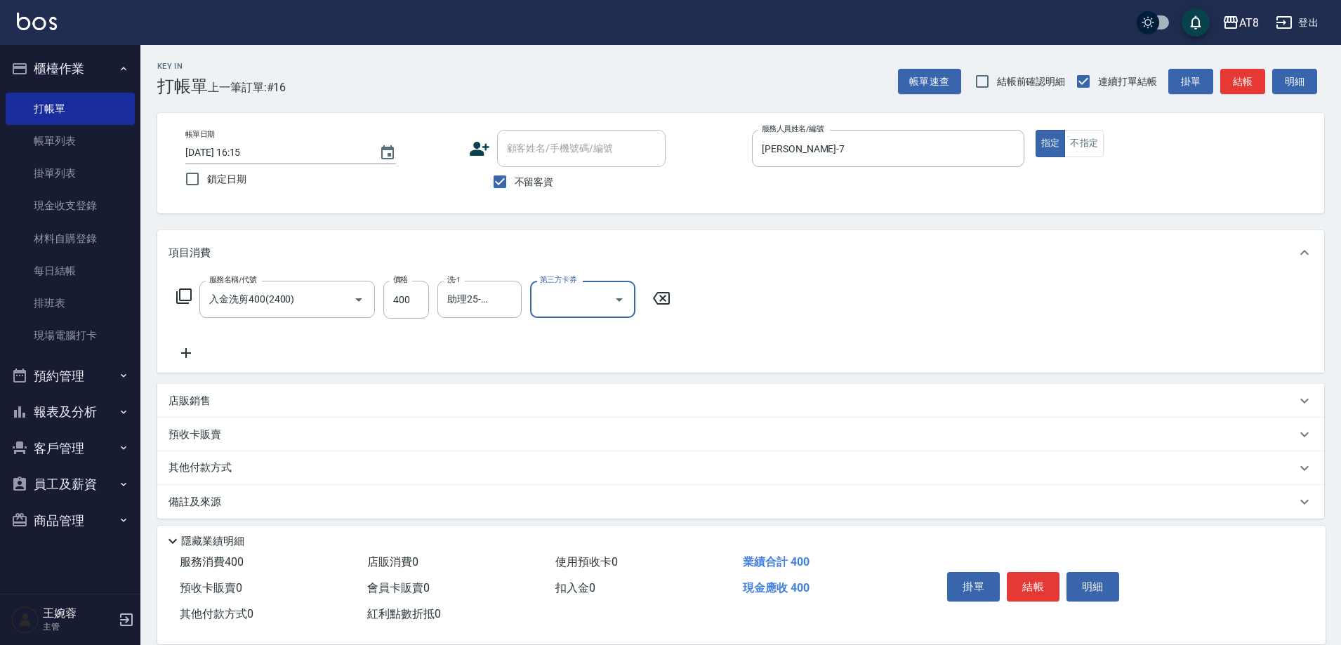
click at [619, 308] on icon "Open" at bounding box center [619, 299] width 17 height 17
click at [602, 431] on span "儲值卡" at bounding box center [586, 431] width 105 height 23
type input "儲值卡"
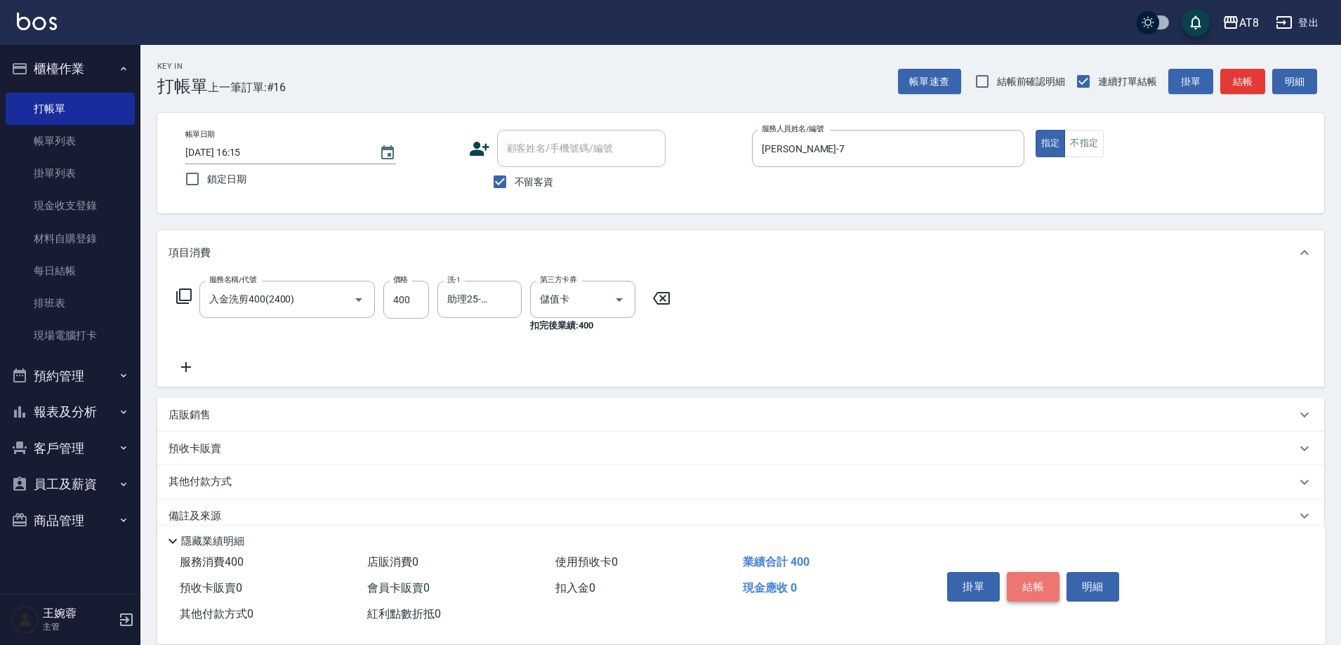
click at [1036, 576] on button "結帳" at bounding box center [1032, 586] width 53 height 29
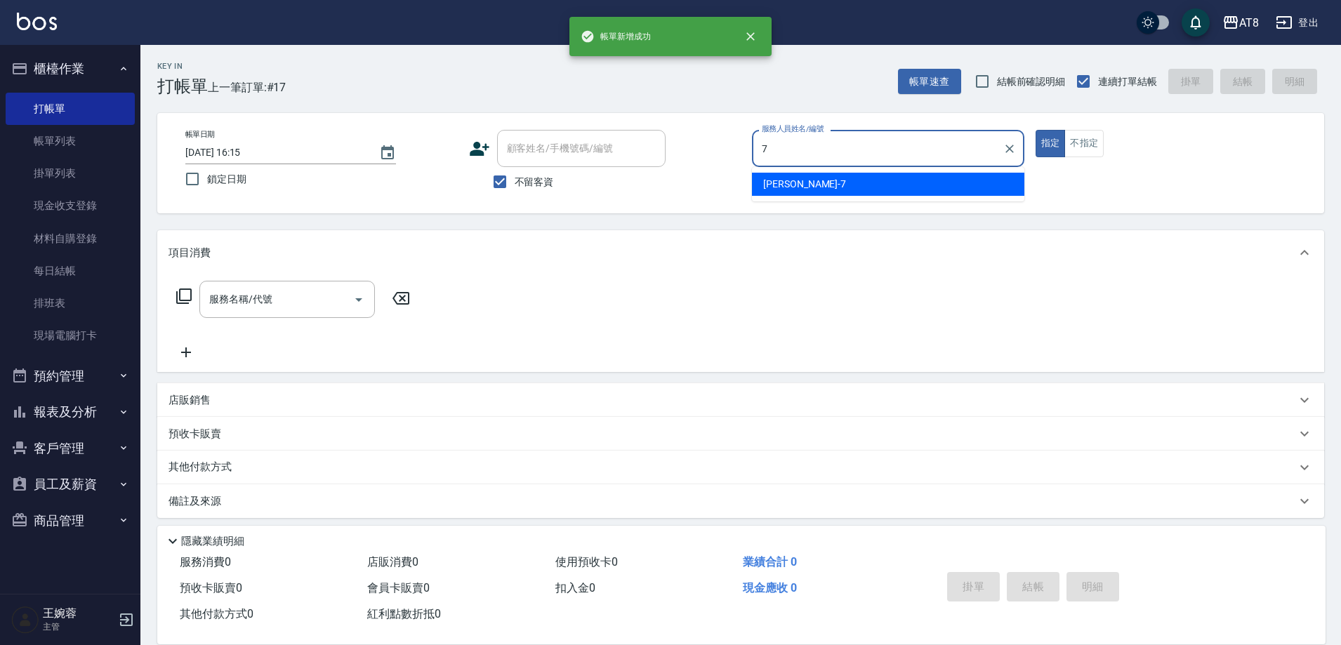
type input "[PERSON_NAME]-7"
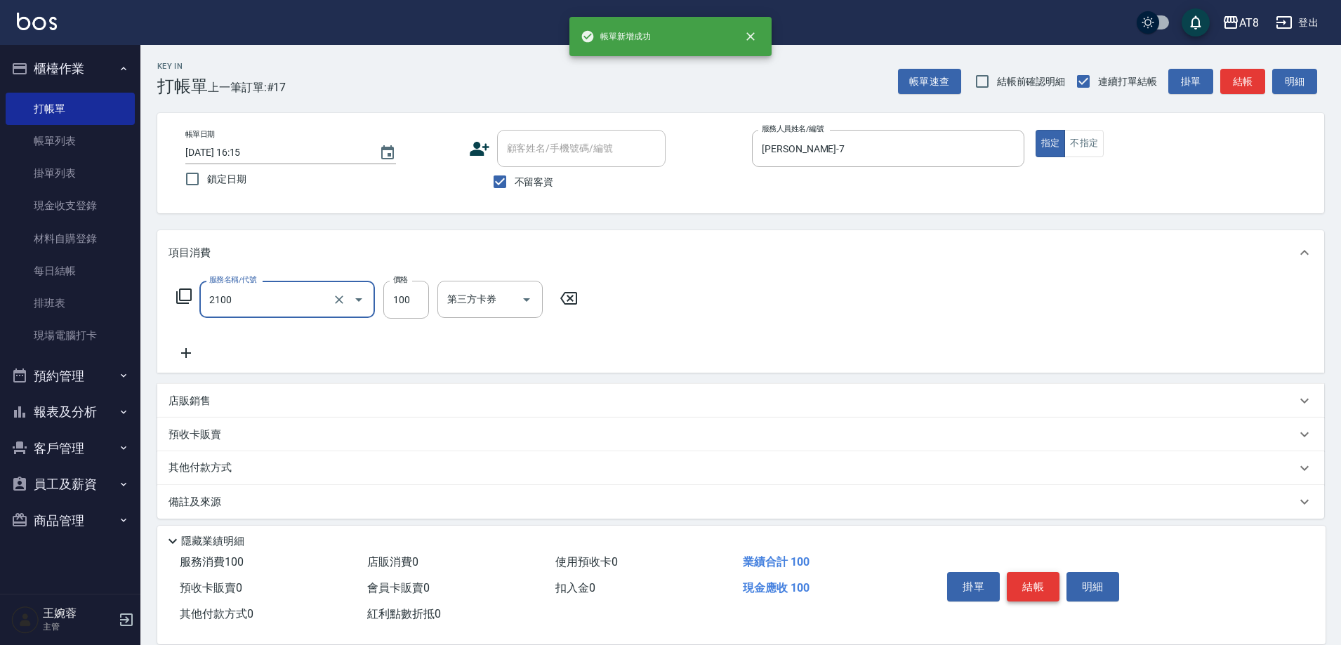
type input "剪髮(2100)"
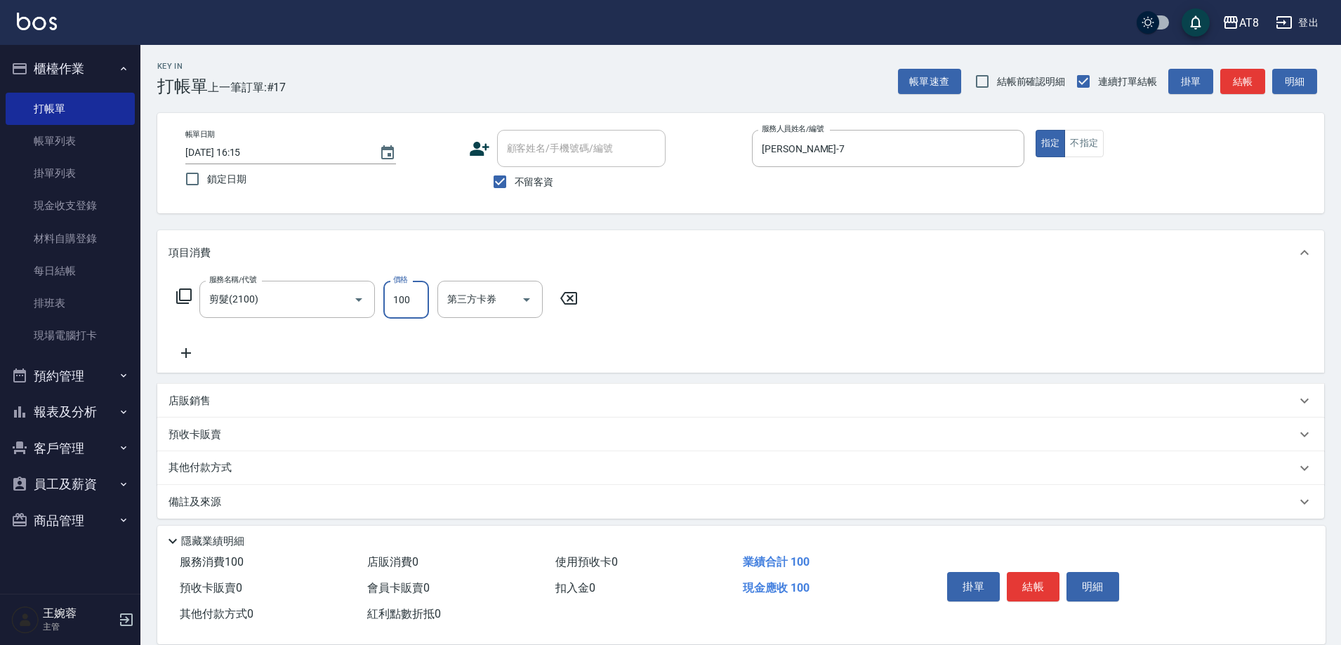
click at [1036, 575] on button "結帳" at bounding box center [1032, 586] width 53 height 29
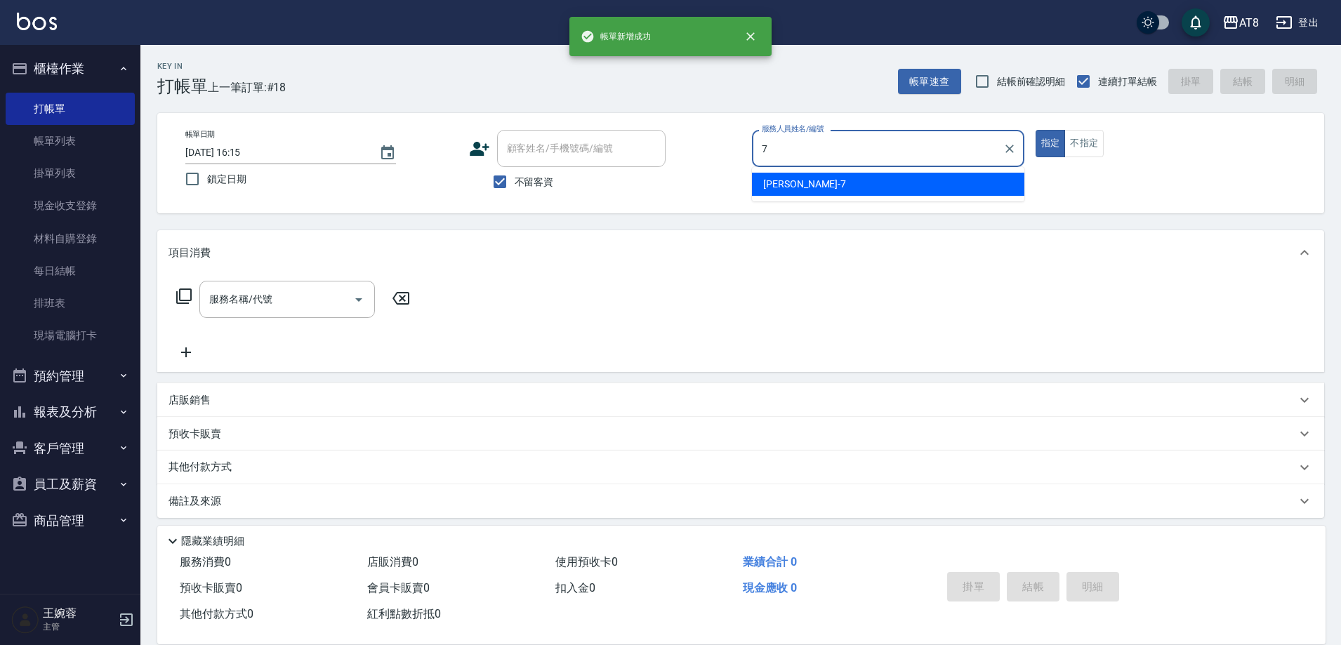
type input "[PERSON_NAME]-7"
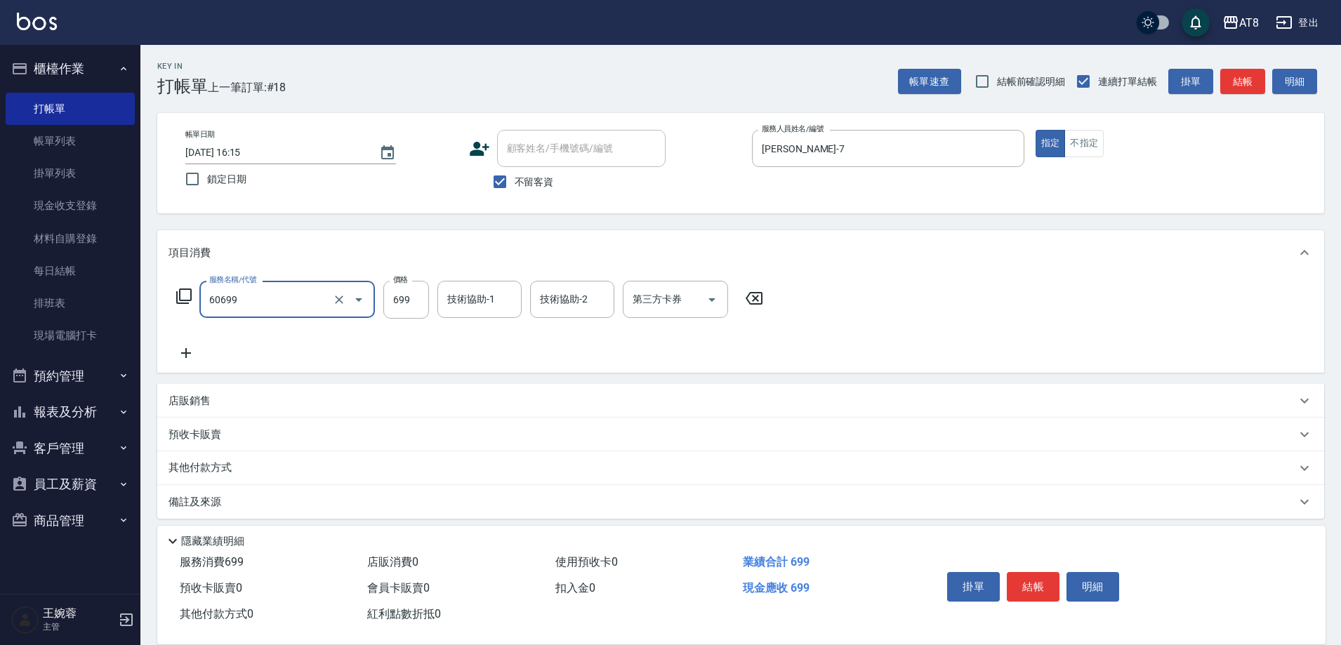
type input "入金SPA699(60699)"
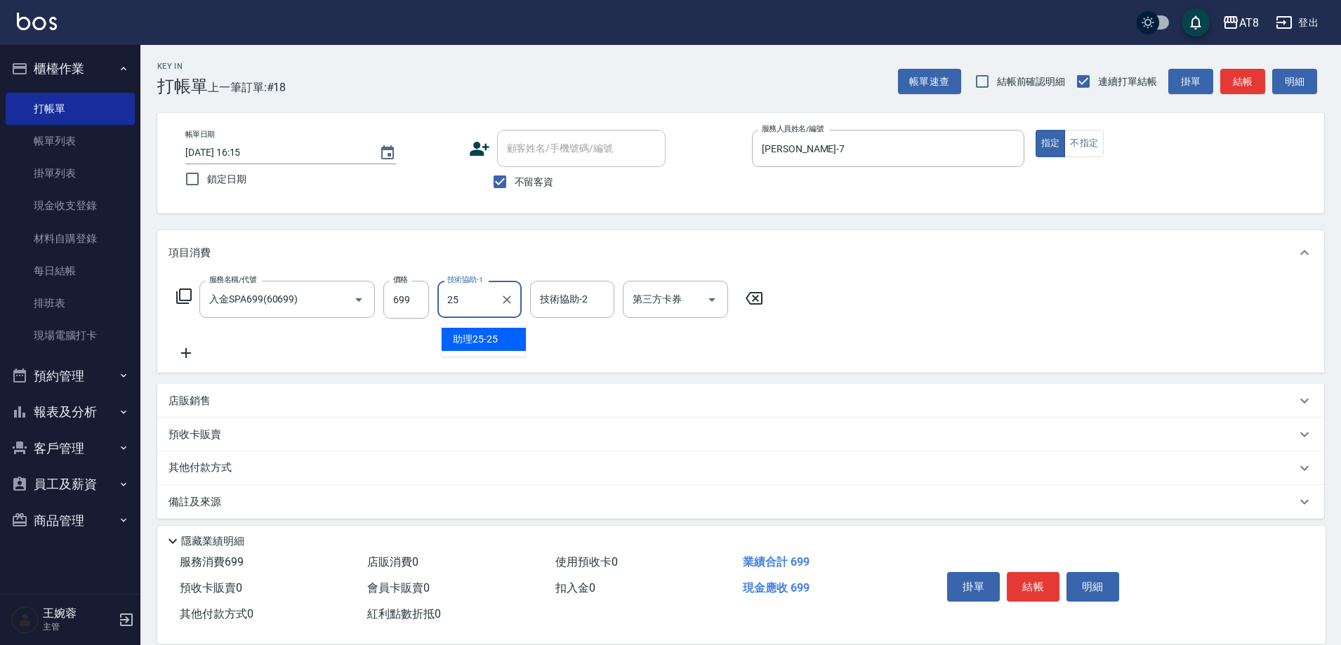
type input "助理25-25"
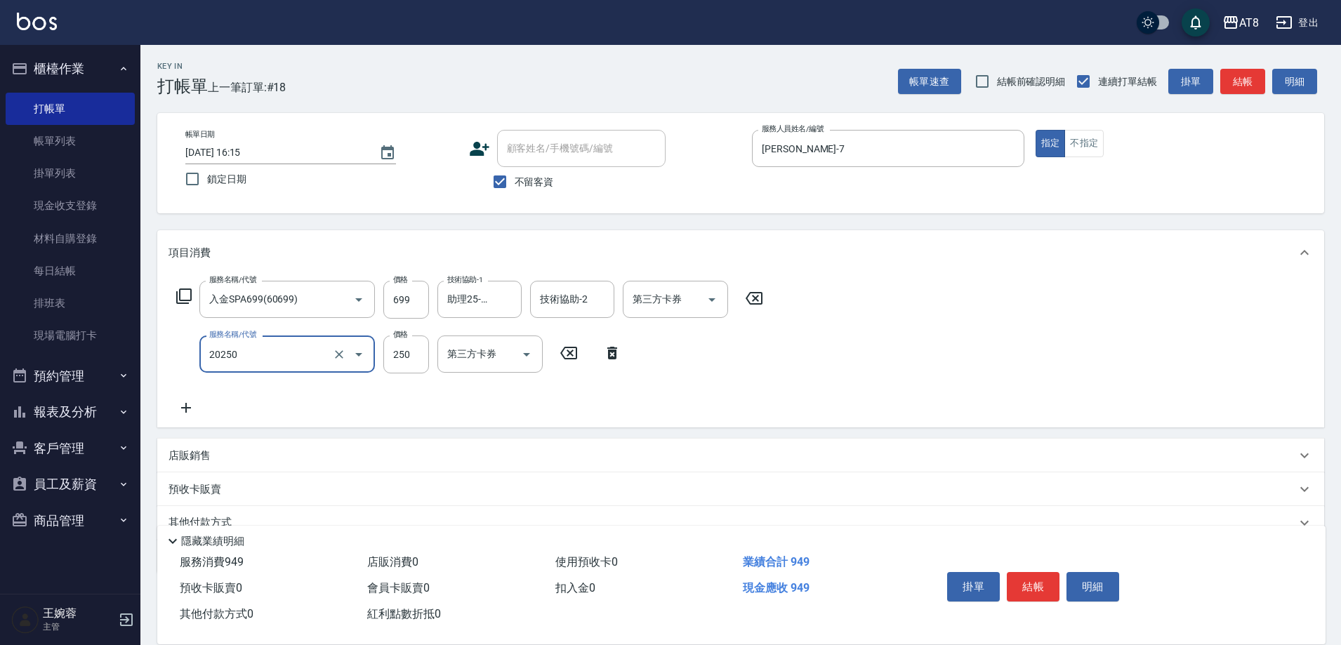
type input "入金剪250(20250)"
click at [1051, 578] on button "結帳" at bounding box center [1032, 586] width 53 height 29
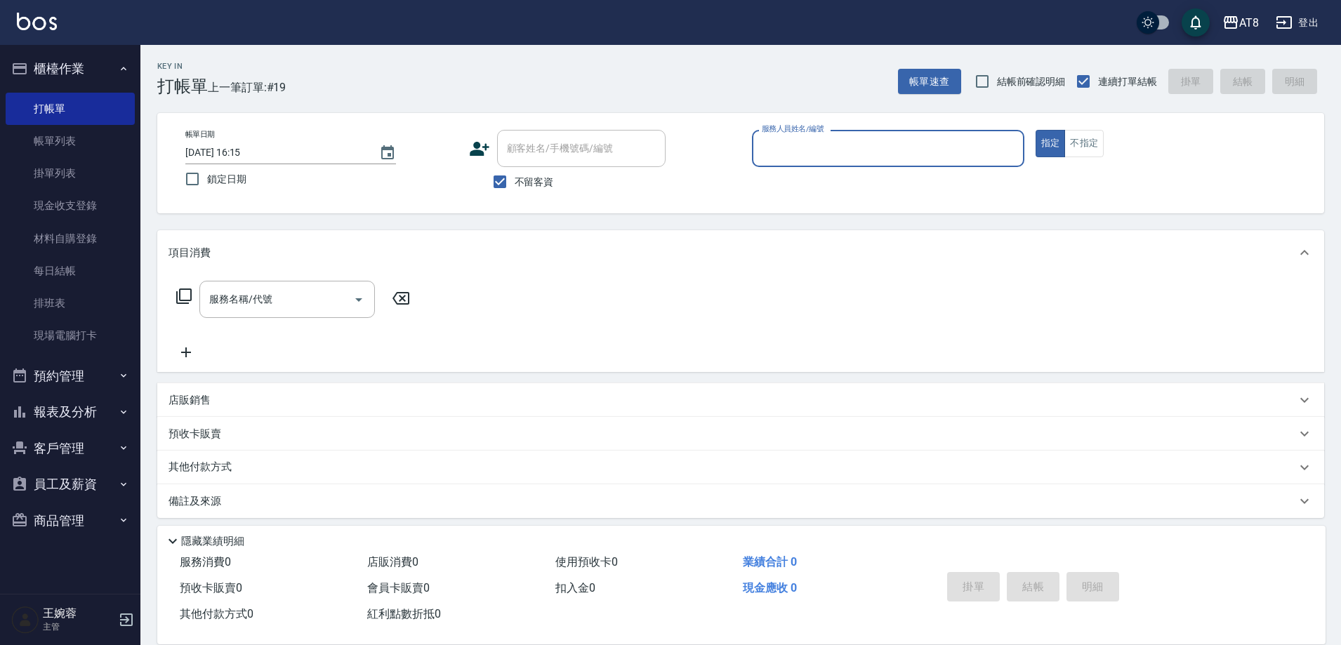
click at [78, 399] on button "報表及分析" at bounding box center [70, 412] width 129 height 36
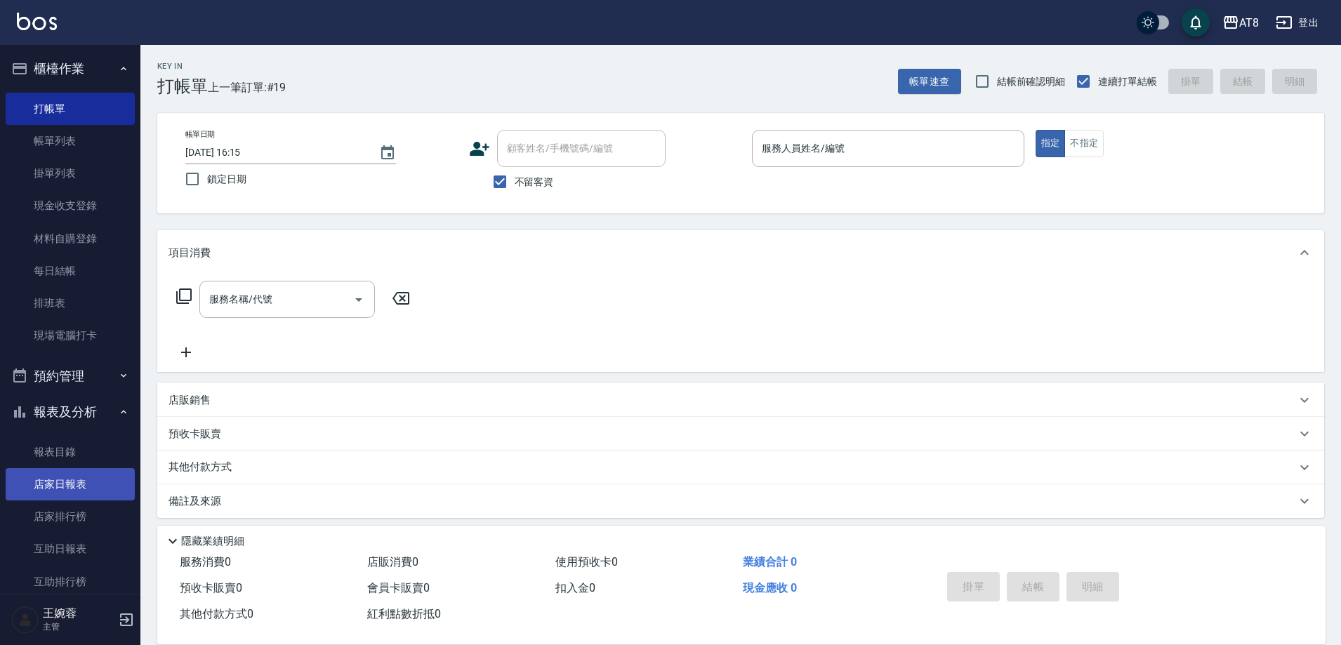
click at [92, 489] on link "店家日報表" at bounding box center [70, 484] width 129 height 32
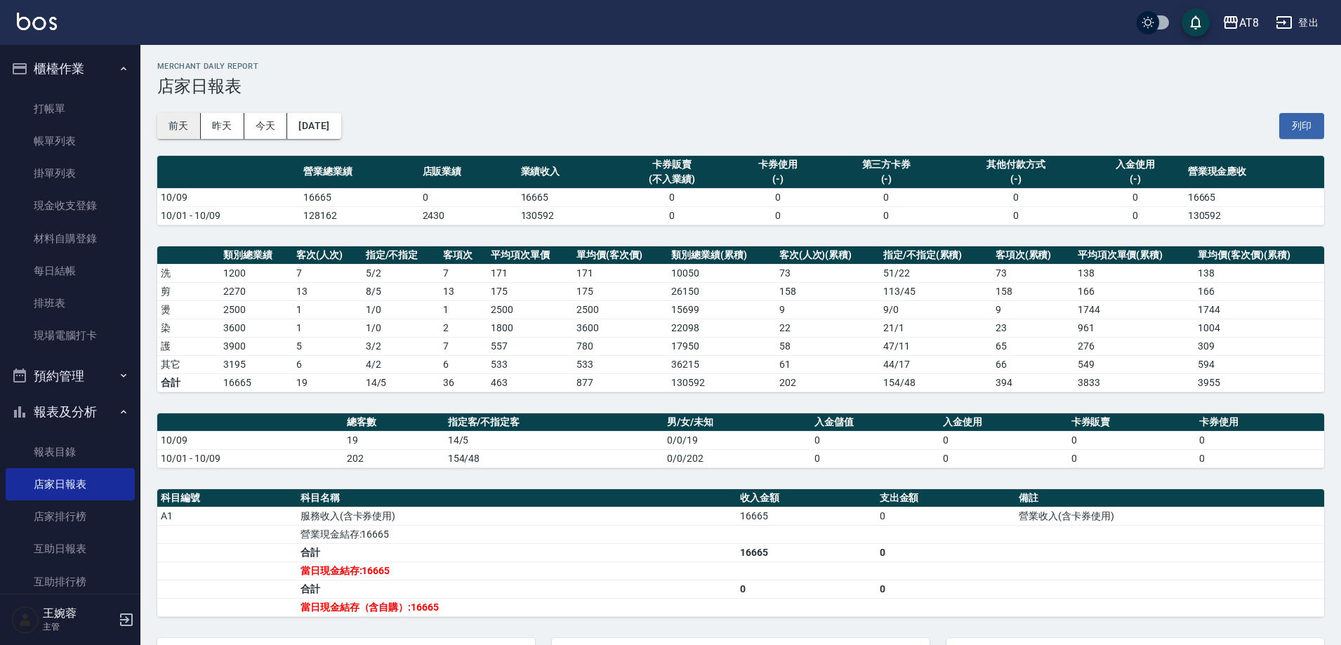
click at [174, 132] on button "前天" at bounding box center [179, 126] width 44 height 26
click at [229, 129] on button "昨天" at bounding box center [223, 126] width 44 height 26
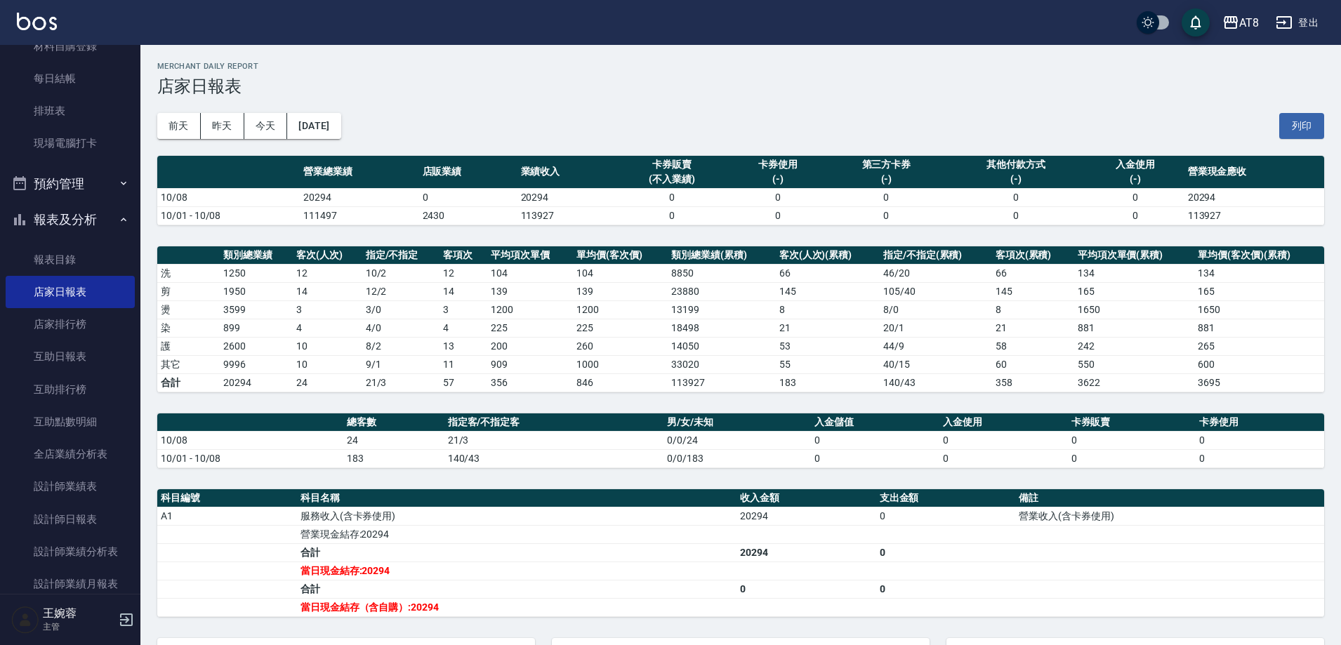
scroll to position [196, 0]
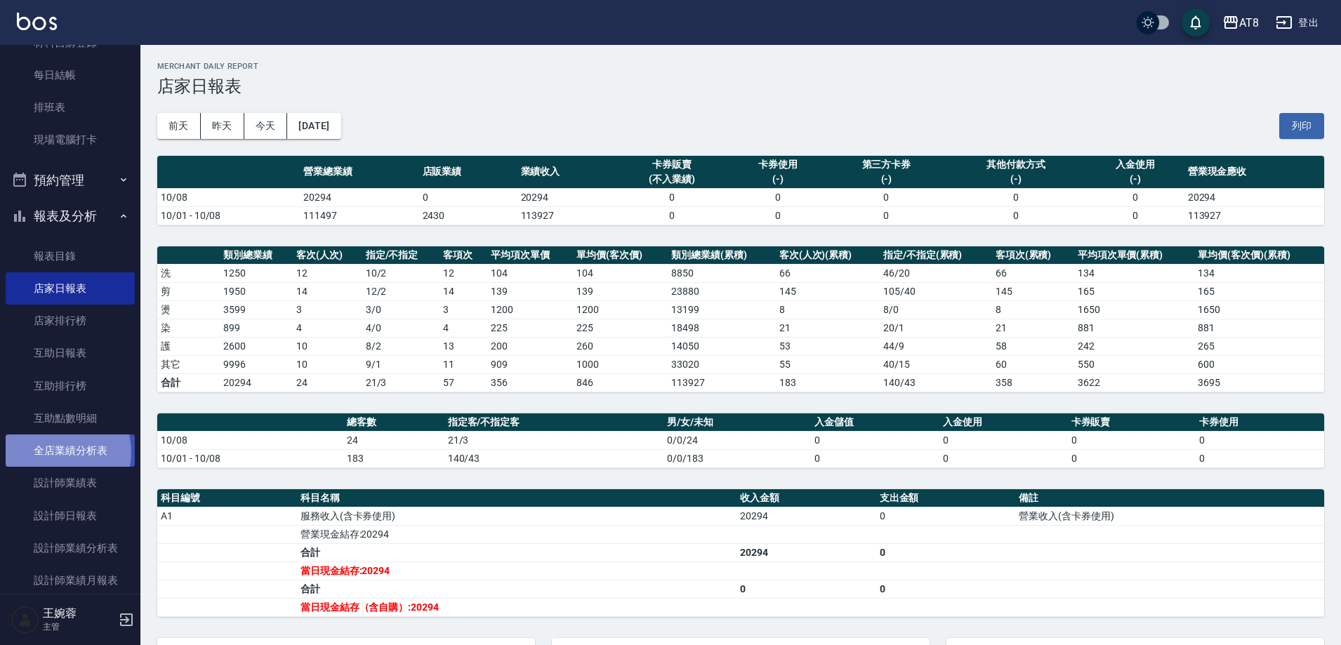
click at [63, 452] on link "全店業績分析表" at bounding box center [70, 450] width 129 height 32
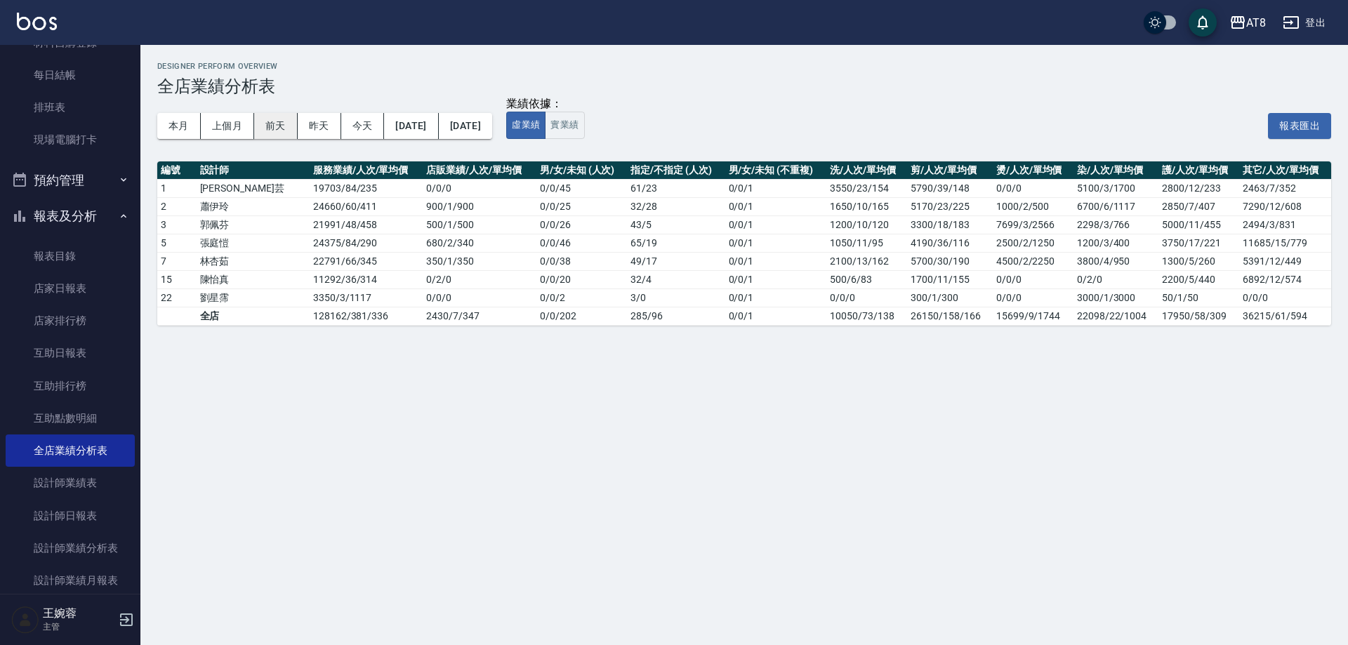
click at [291, 131] on button "前天" at bounding box center [276, 126] width 44 height 26
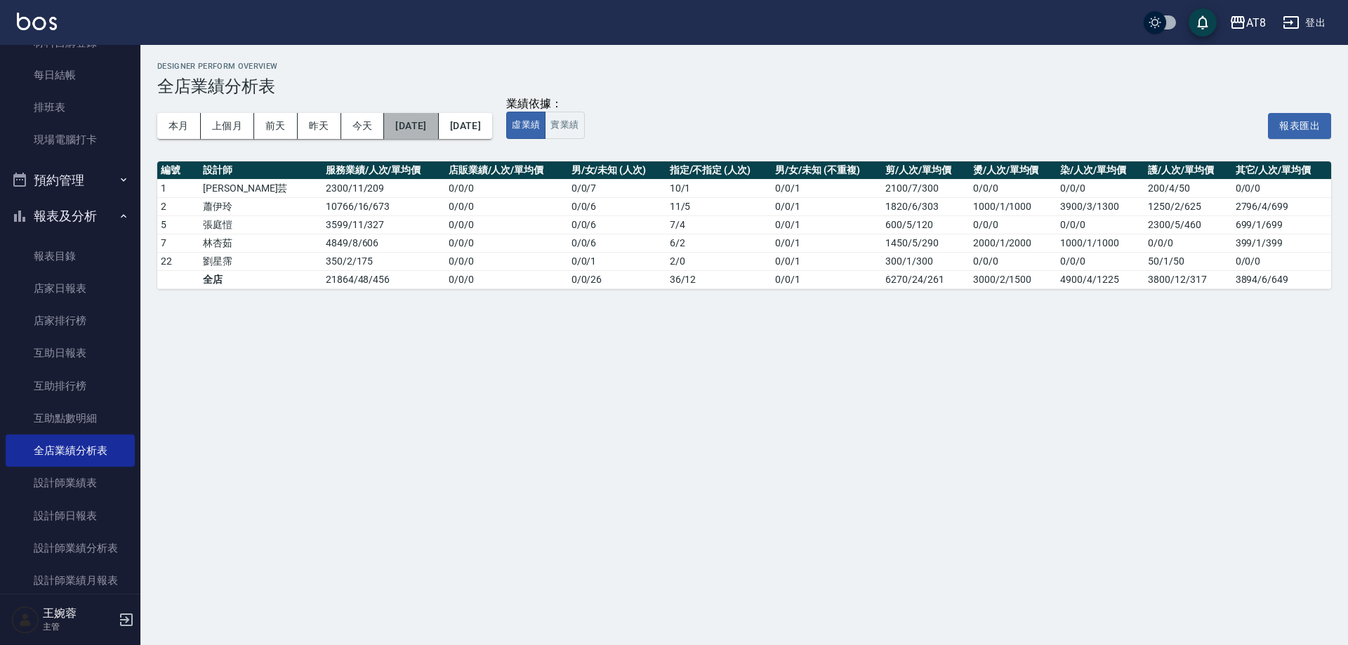
click at [432, 128] on button "[DATE]" at bounding box center [411, 126] width 54 height 26
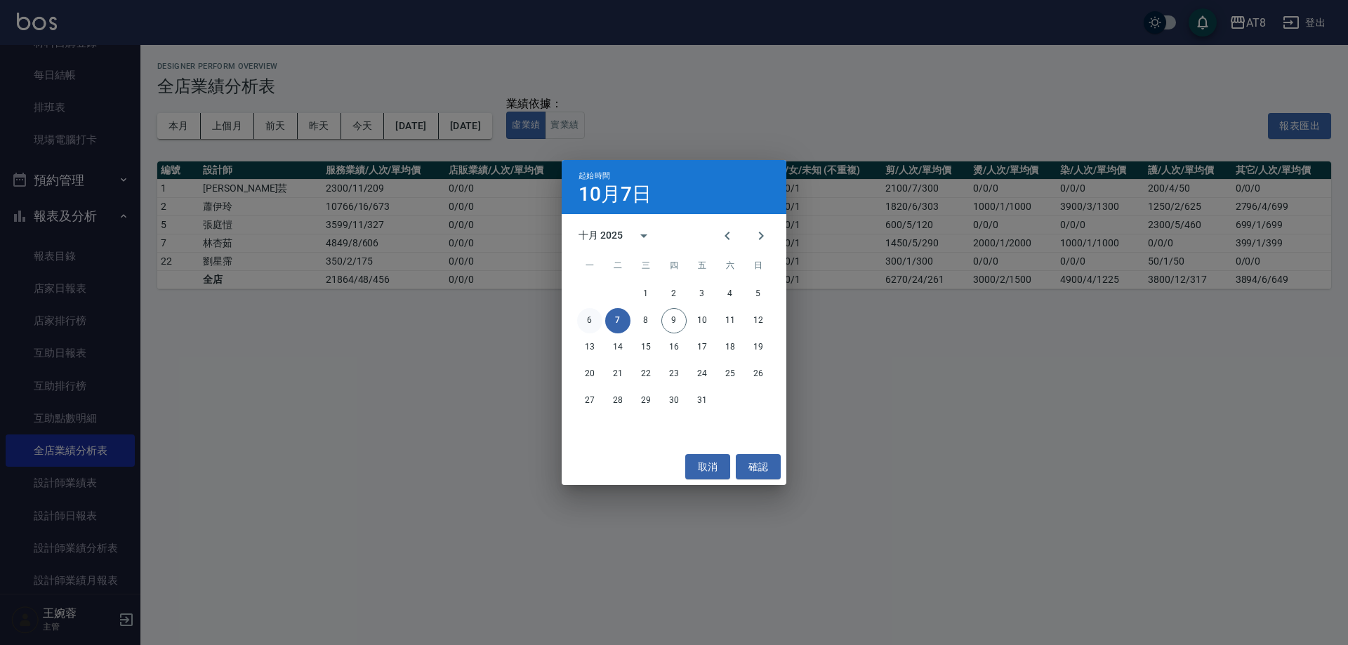
click at [585, 323] on button "6" at bounding box center [589, 320] width 25 height 25
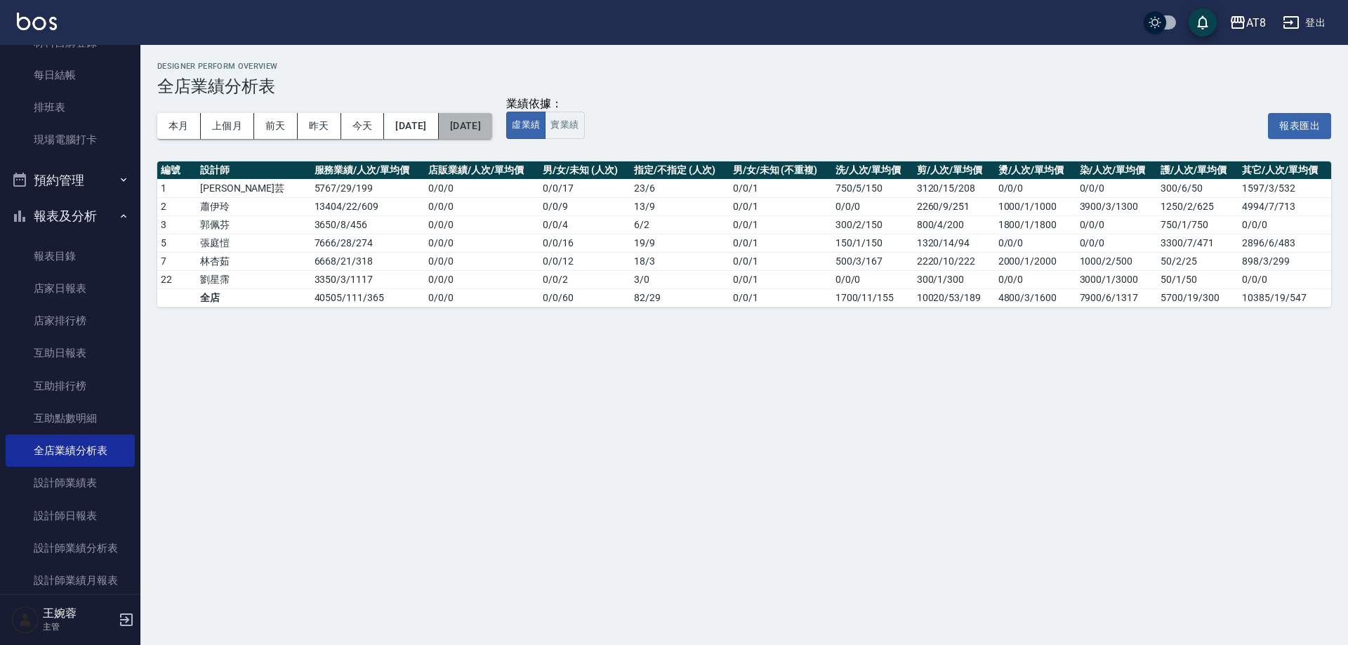
click at [492, 132] on button "[DATE]" at bounding box center [465, 126] width 53 height 26
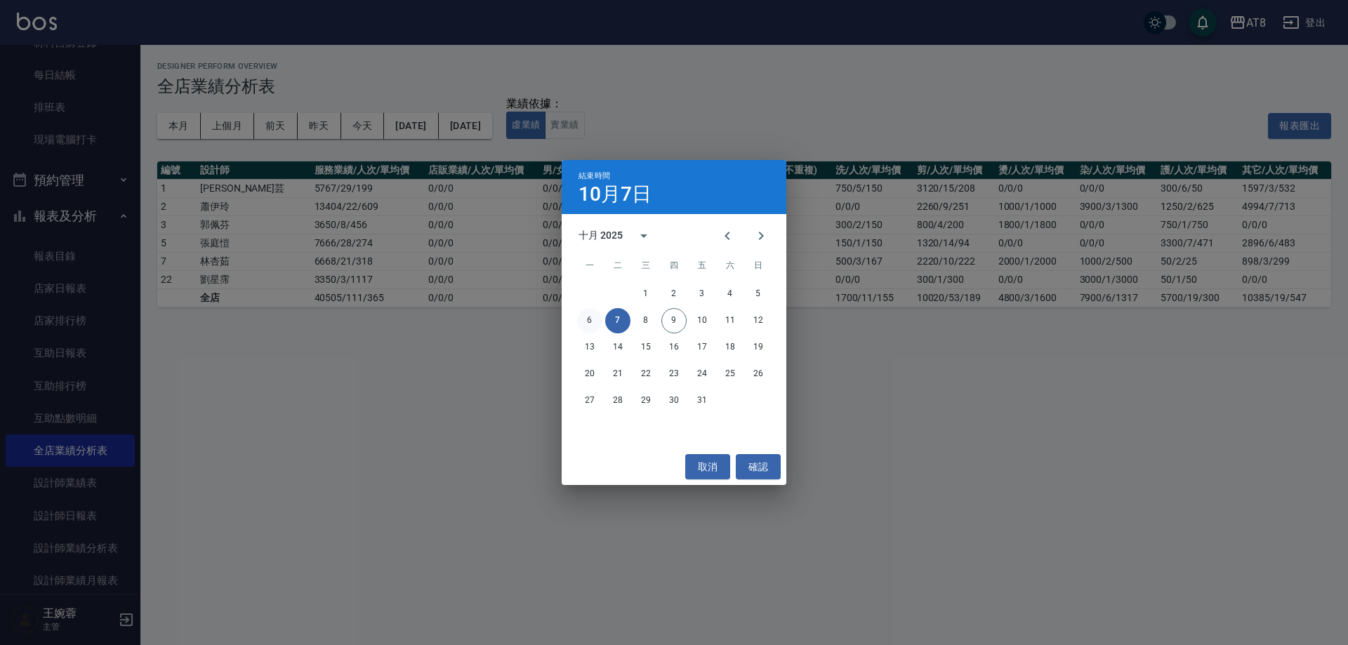
click at [585, 319] on button "6" at bounding box center [589, 320] width 25 height 25
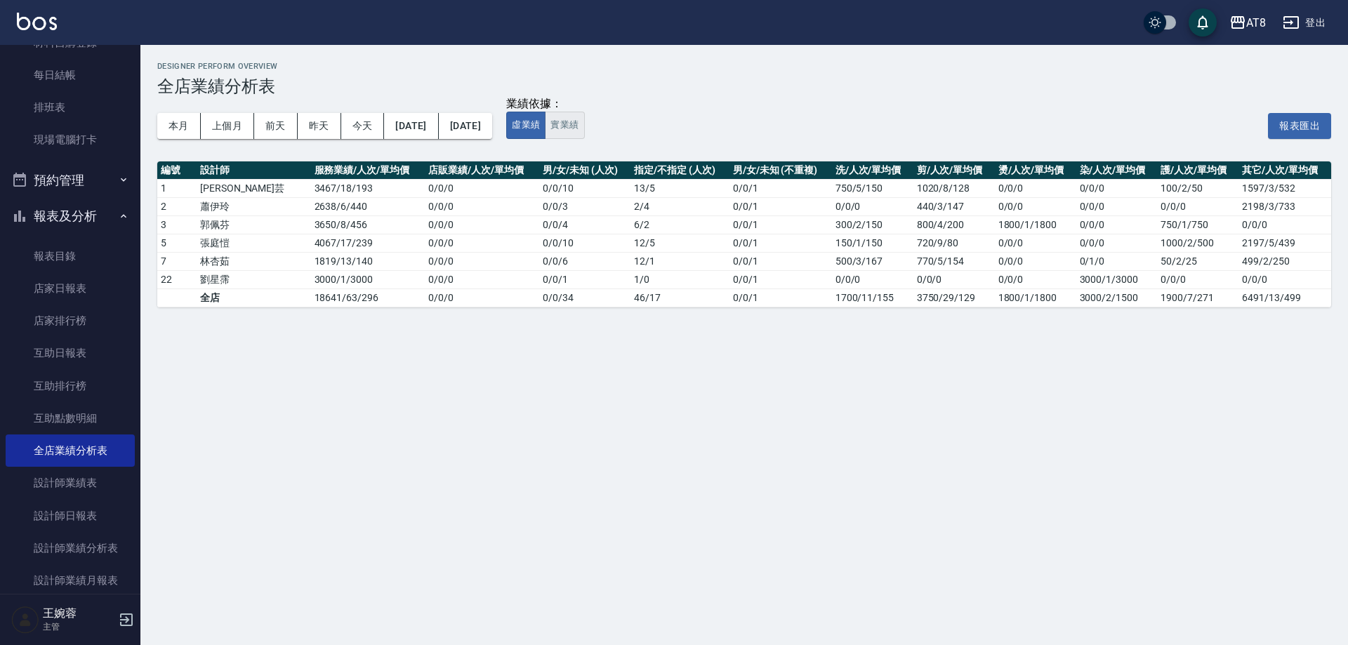
click at [584, 131] on button "實業績" at bounding box center [564, 125] width 39 height 27
click at [279, 133] on button "前天" at bounding box center [276, 126] width 44 height 26
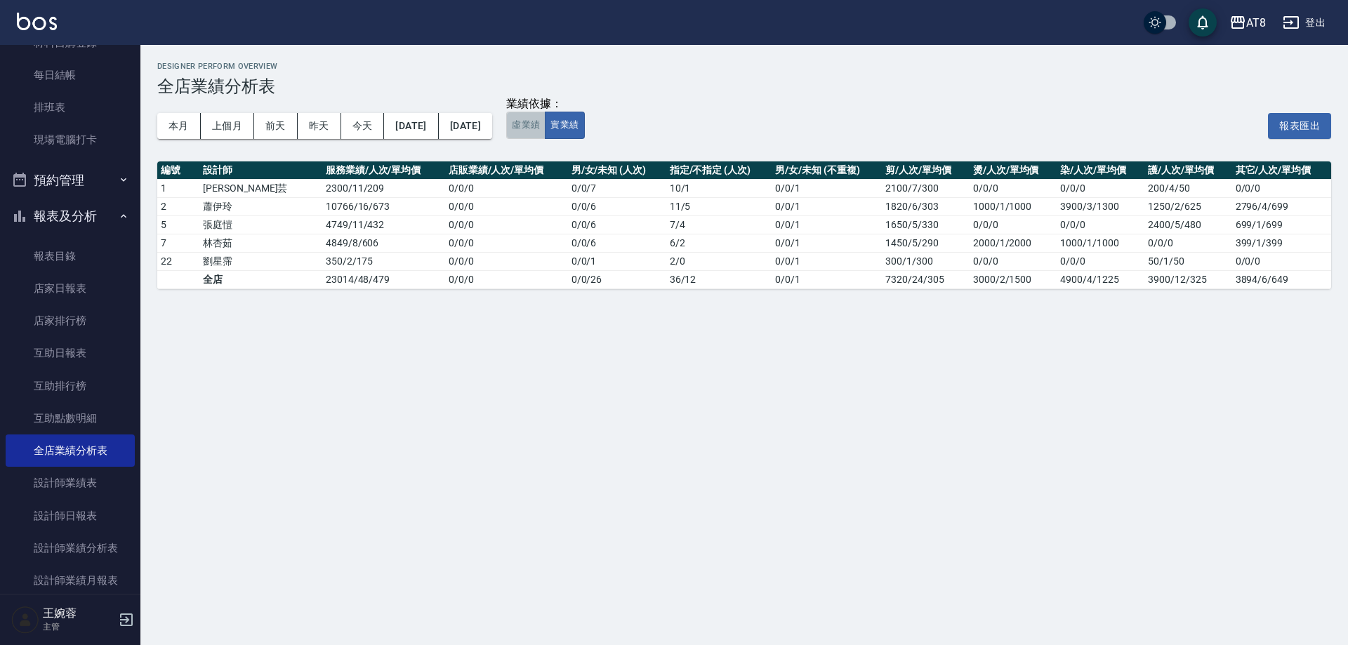
click at [545, 128] on button "虛業績" at bounding box center [525, 125] width 39 height 27
click at [584, 126] on button "實業績" at bounding box center [564, 125] width 39 height 27
click at [307, 130] on button "昨天" at bounding box center [320, 126] width 44 height 26
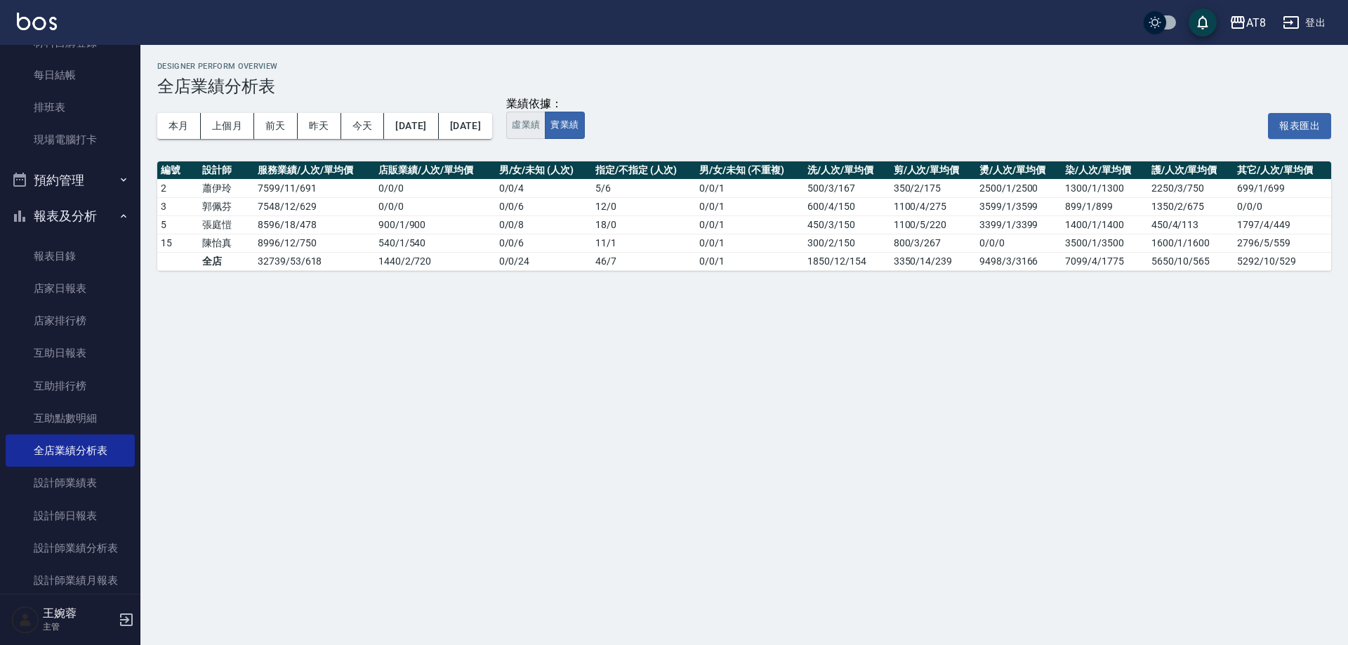
click at [545, 119] on button "虛業績" at bounding box center [525, 125] width 39 height 27
click at [584, 126] on button "實業績" at bounding box center [564, 125] width 39 height 27
click at [270, 123] on button "前天" at bounding box center [276, 126] width 44 height 26
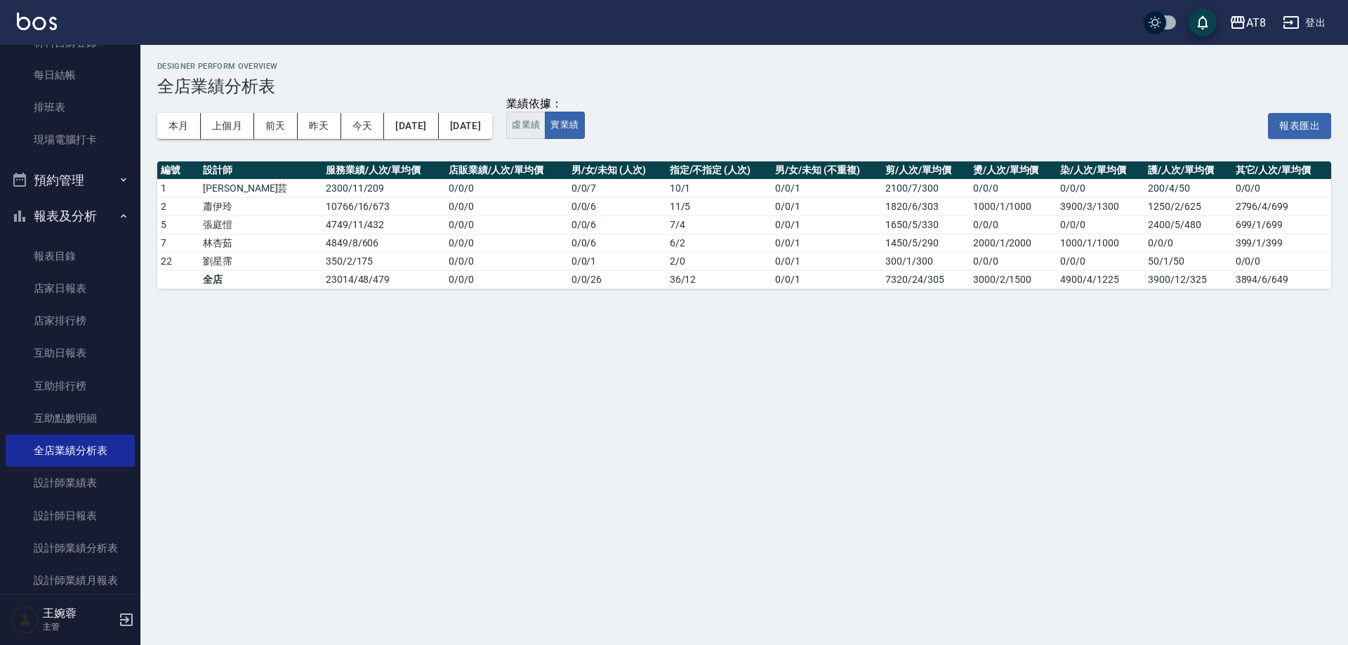
click at [545, 126] on button "虛業績" at bounding box center [525, 125] width 39 height 27
click at [39, 25] on img at bounding box center [37, 22] width 40 height 18
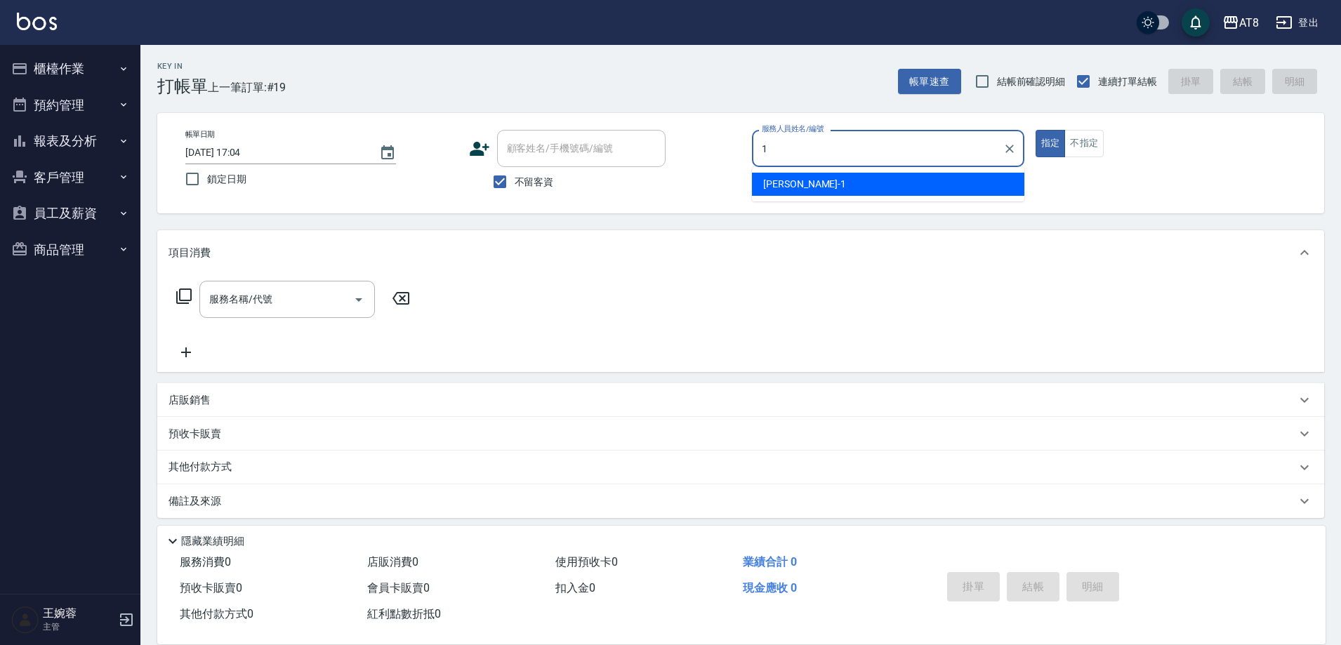
type input "YUKI-1"
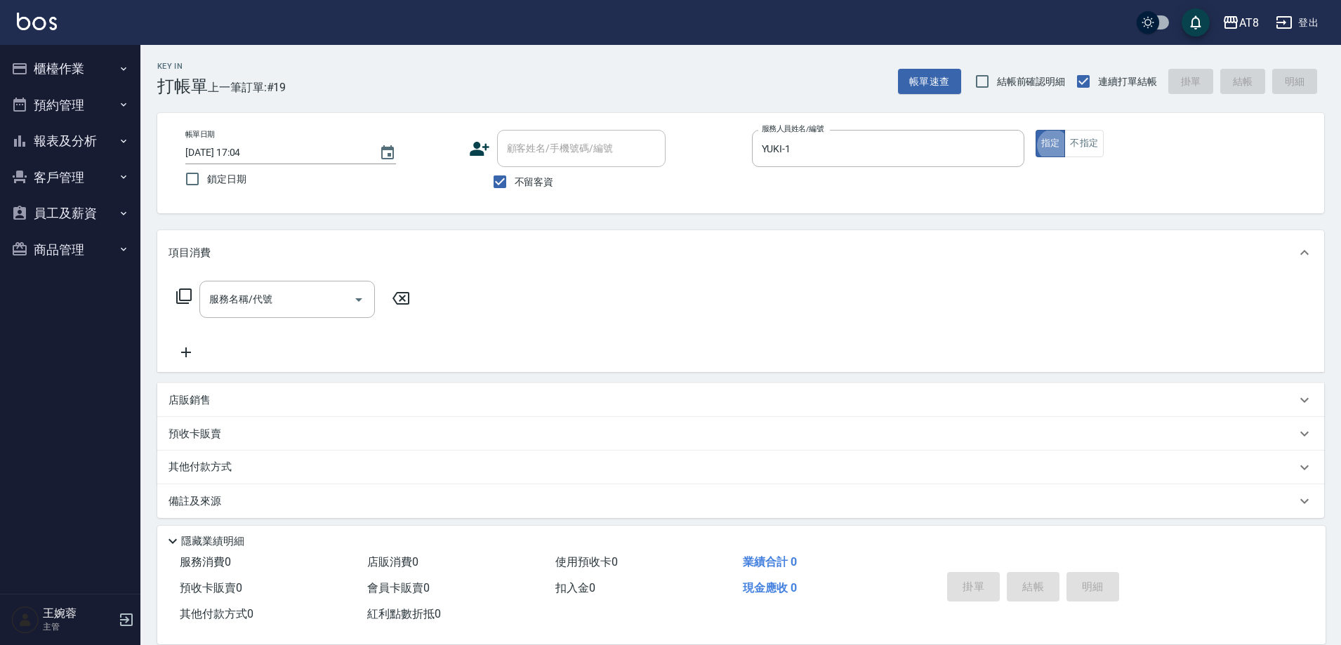
type button "true"
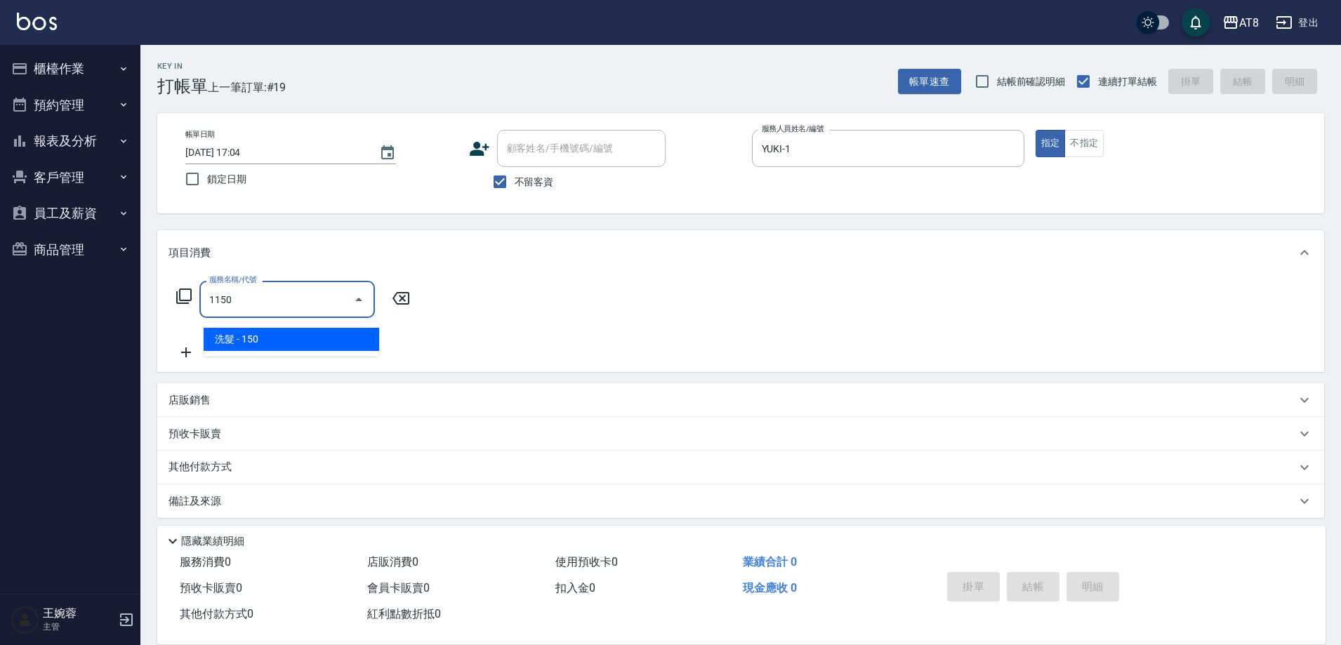
type input "洗髮(1150)"
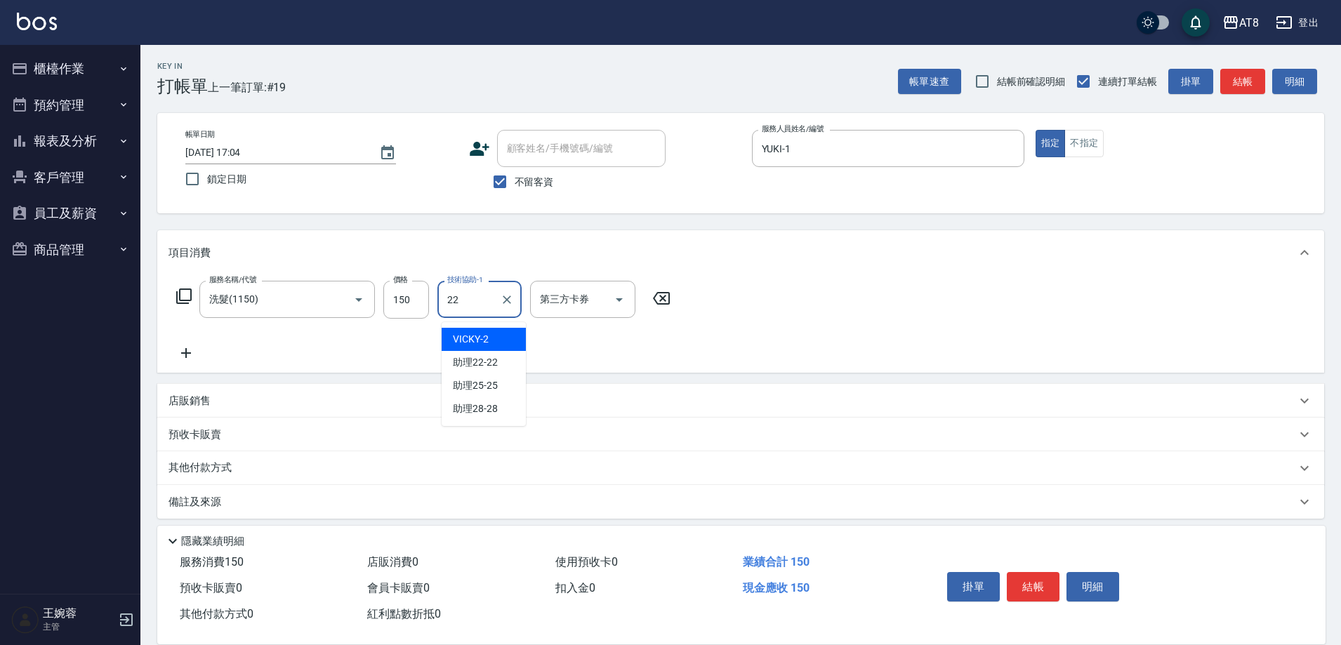
type input "助理22-22"
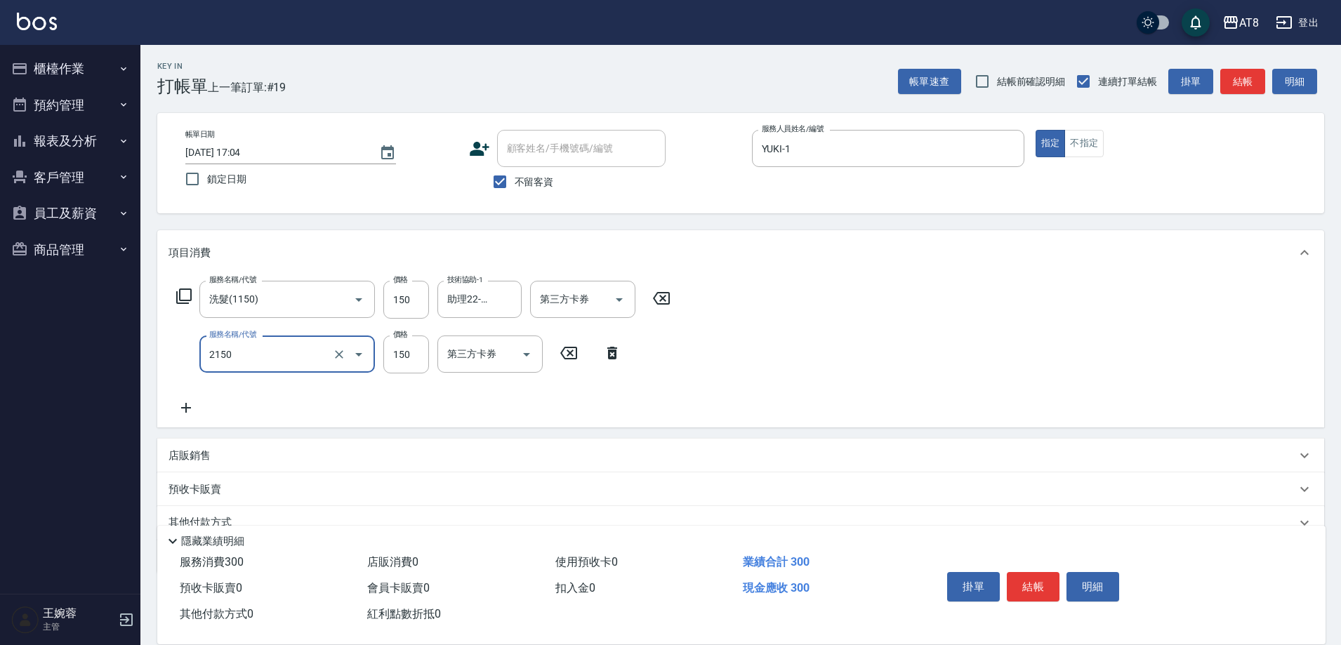
type input "剪髮(2150)"
click at [1039, 572] on button "結帳" at bounding box center [1032, 586] width 53 height 29
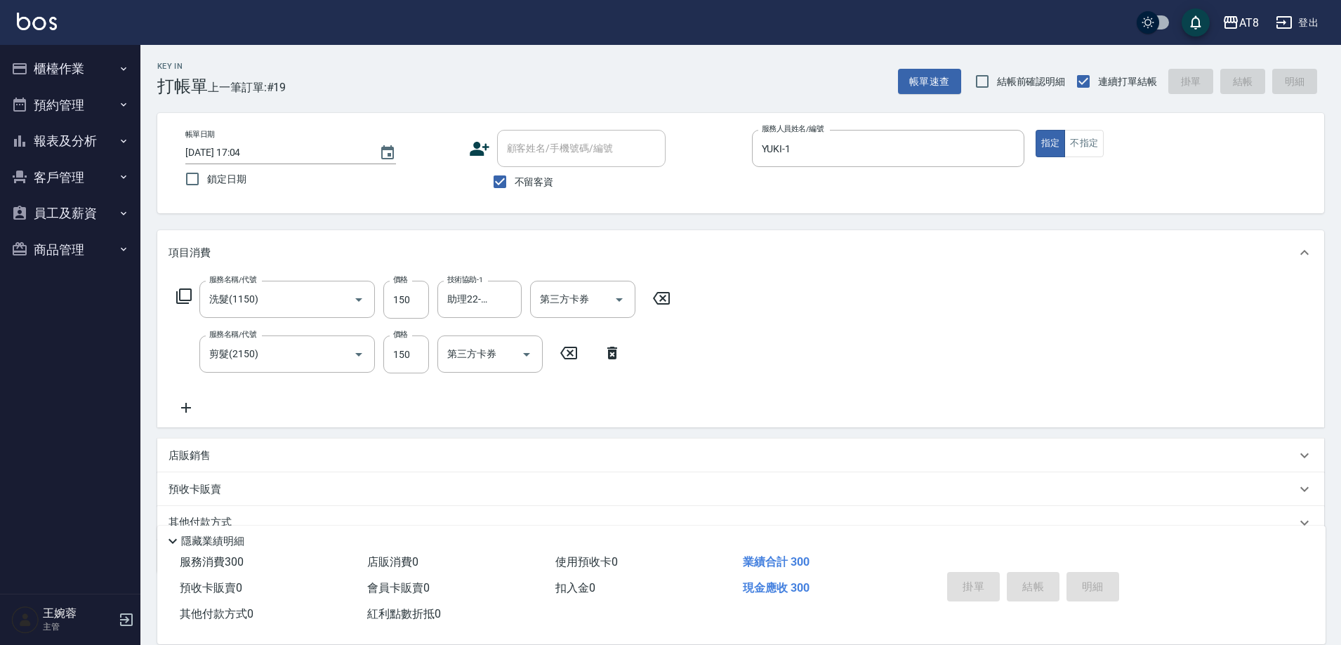
type input "[DATE] 17:06"
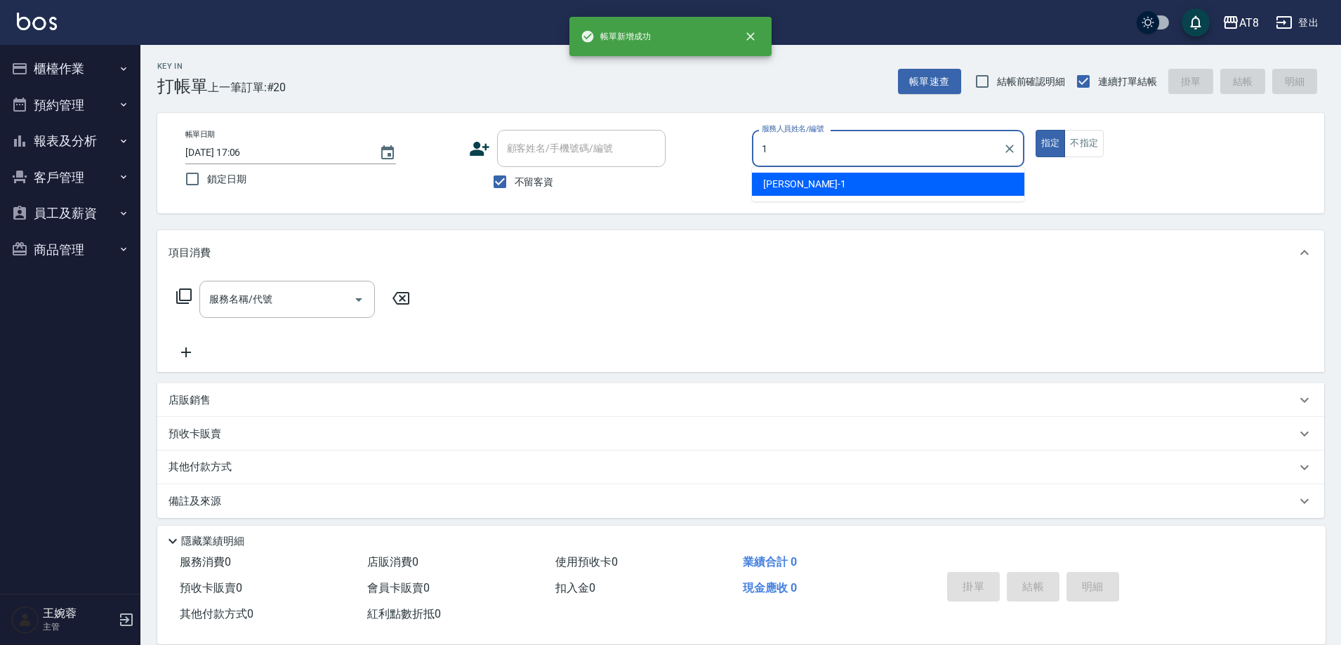
type input "YUKI-1"
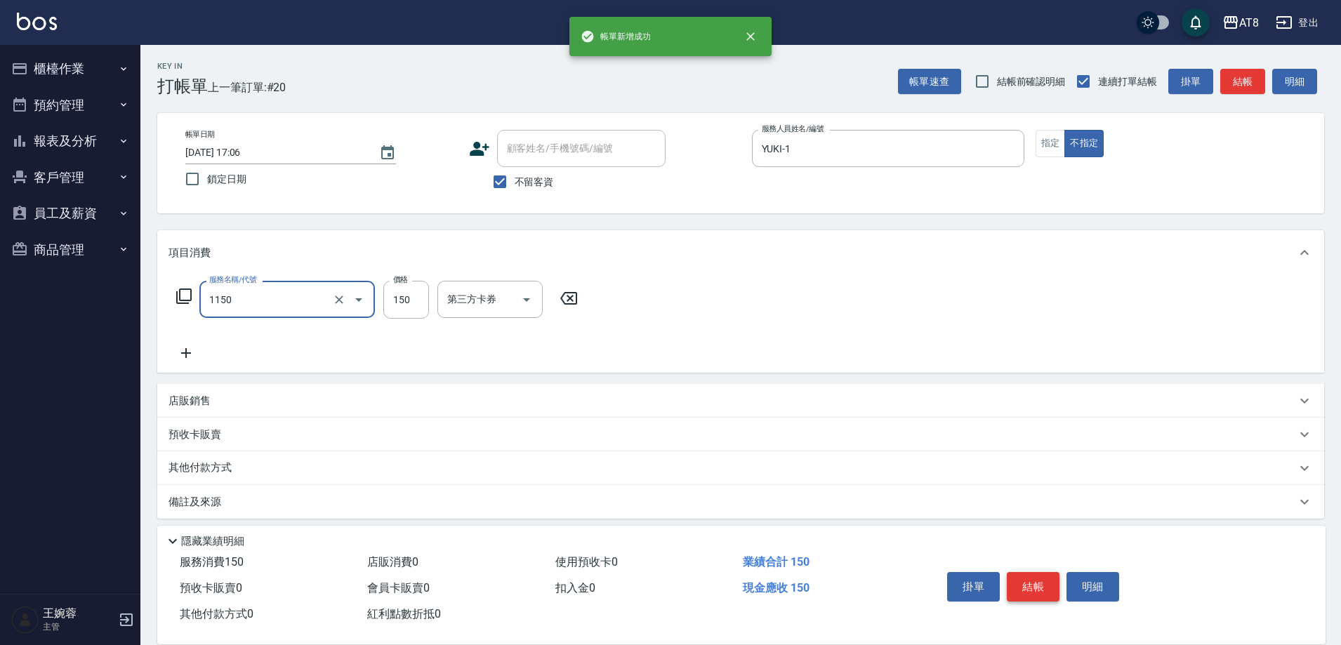
type input "洗髮(1150)"
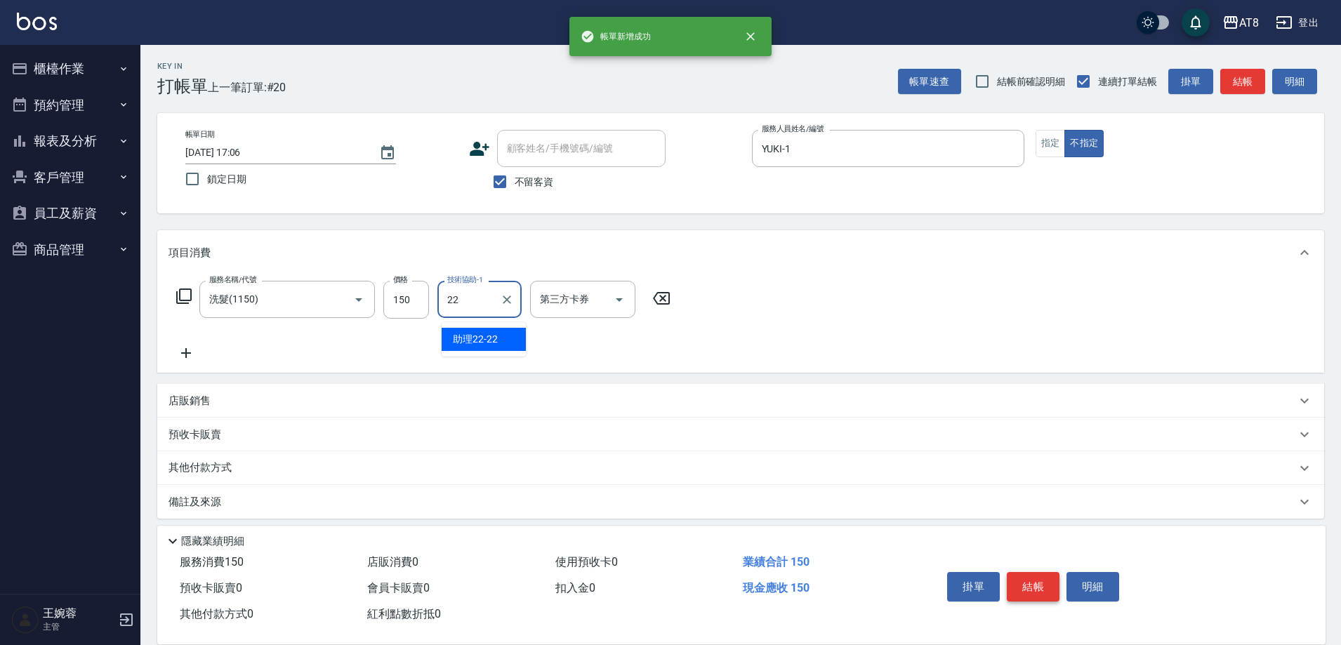
type input "助理22-22"
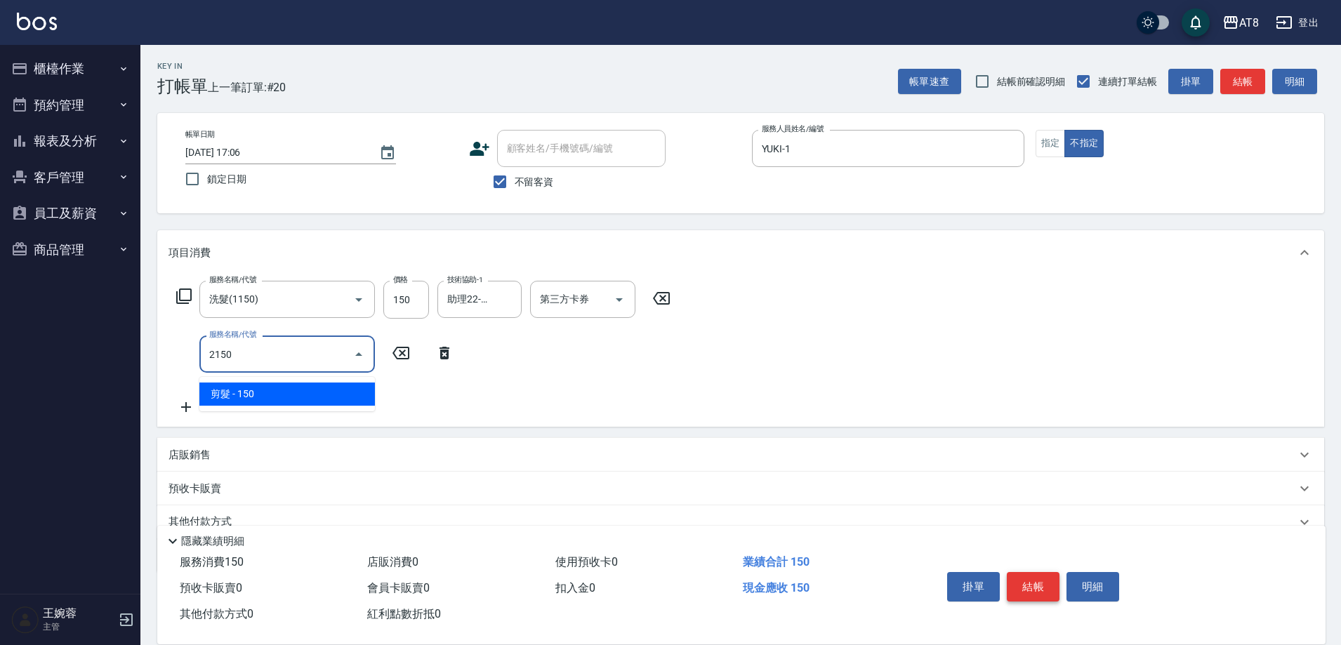
type input "剪髮(2150)"
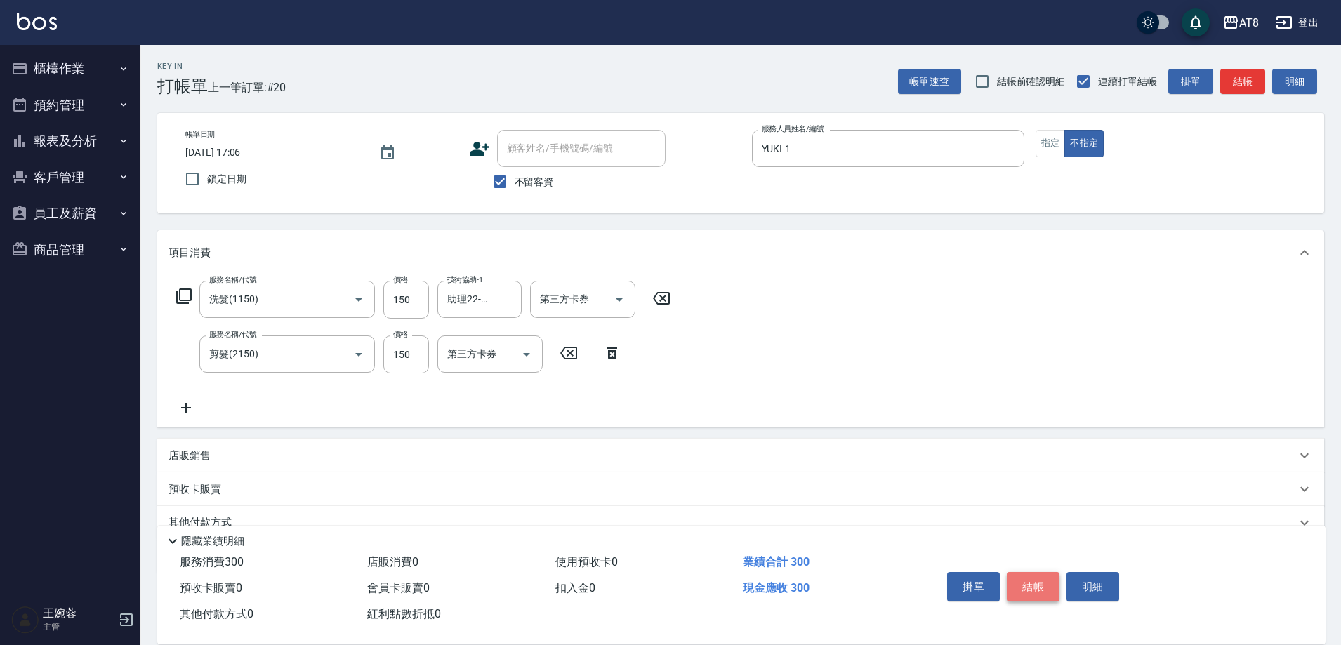
click at [1039, 572] on button "結帳" at bounding box center [1032, 586] width 53 height 29
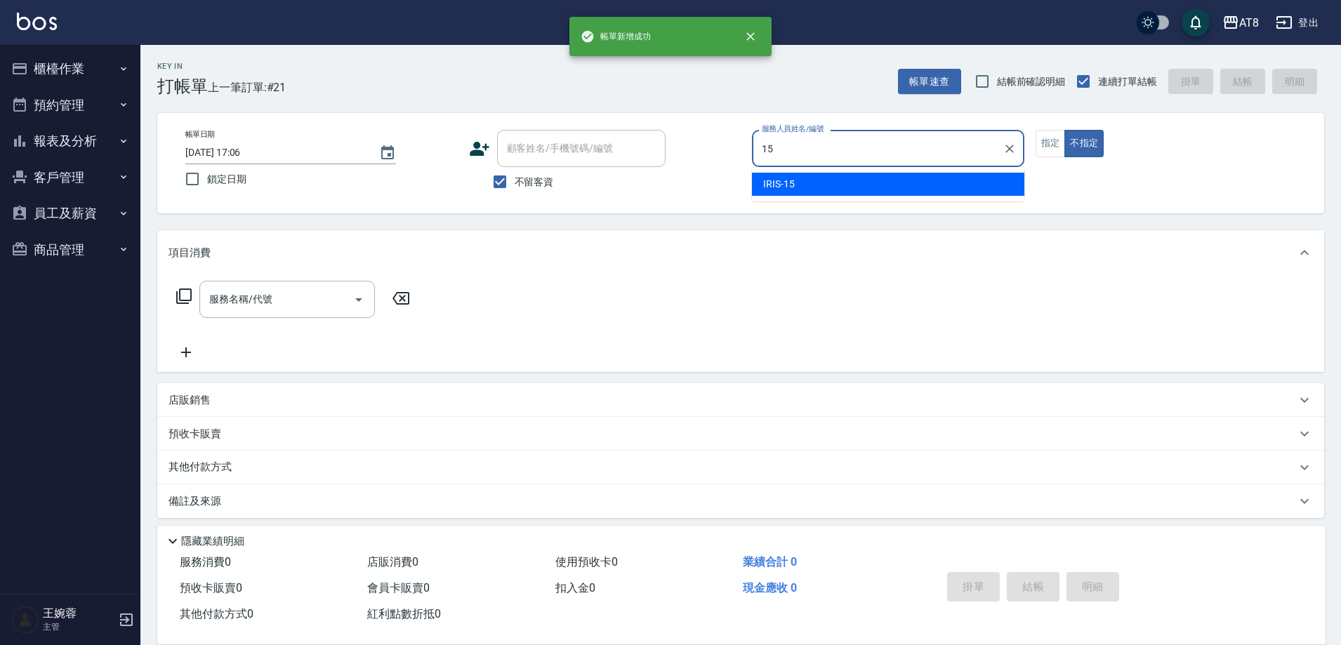
type input "IRIS-15"
type button "false"
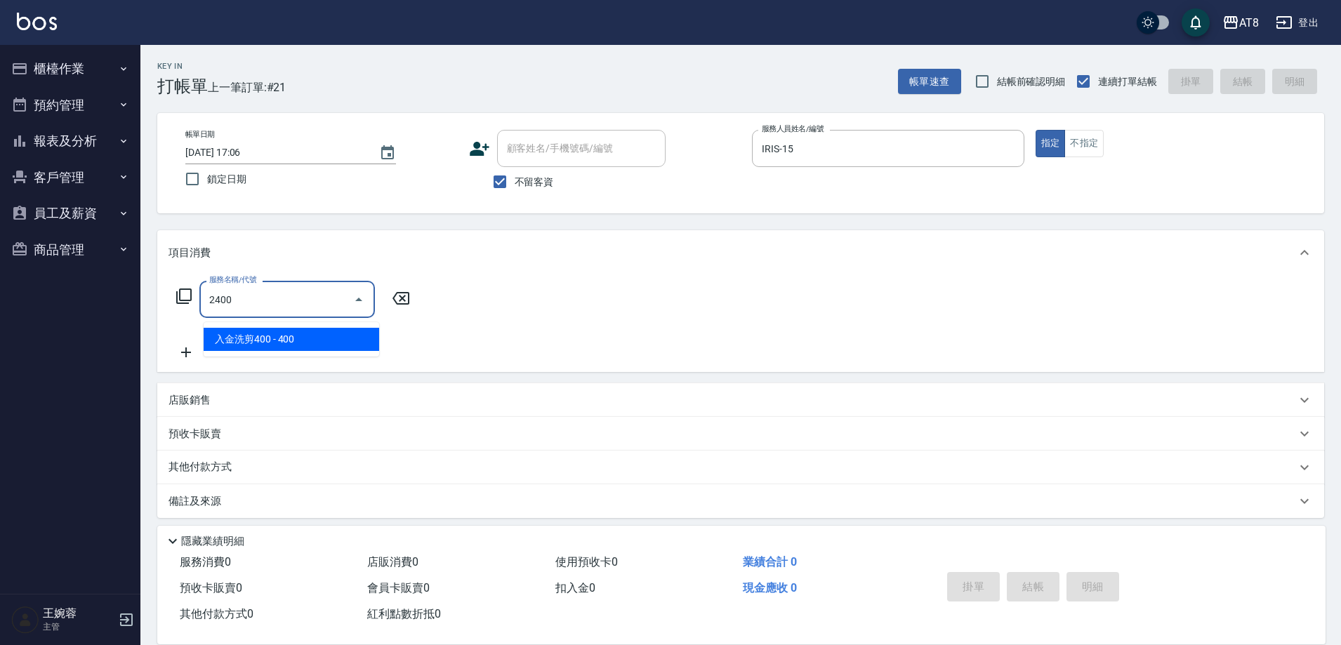
type input "入金洗剪400(2400)"
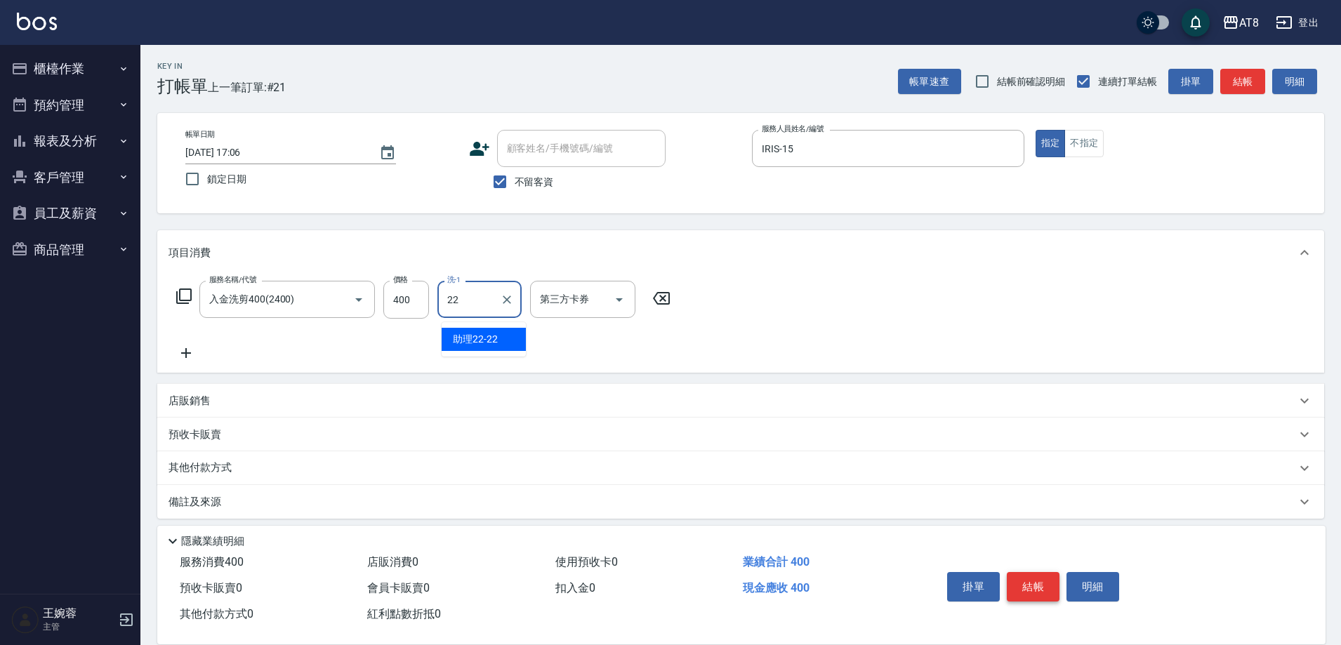
type input "助理22-22"
click at [624, 308] on icon "Open" at bounding box center [619, 299] width 17 height 17
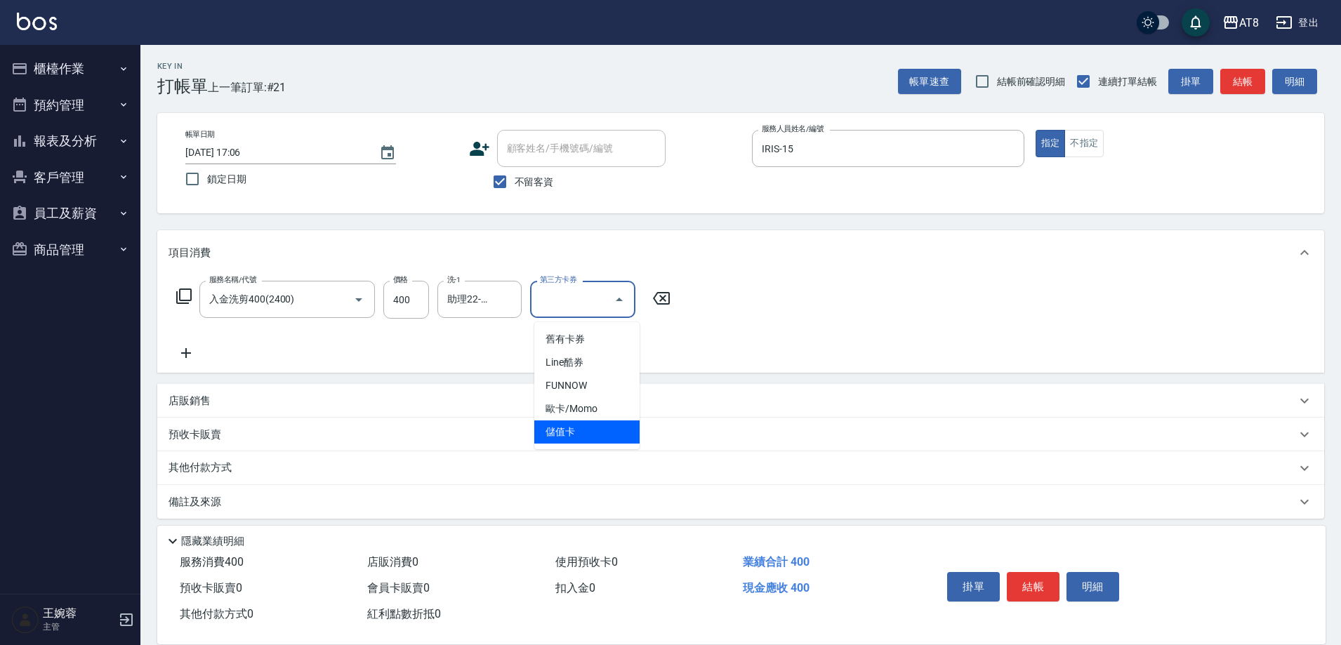
click at [602, 427] on span "儲值卡" at bounding box center [586, 431] width 105 height 23
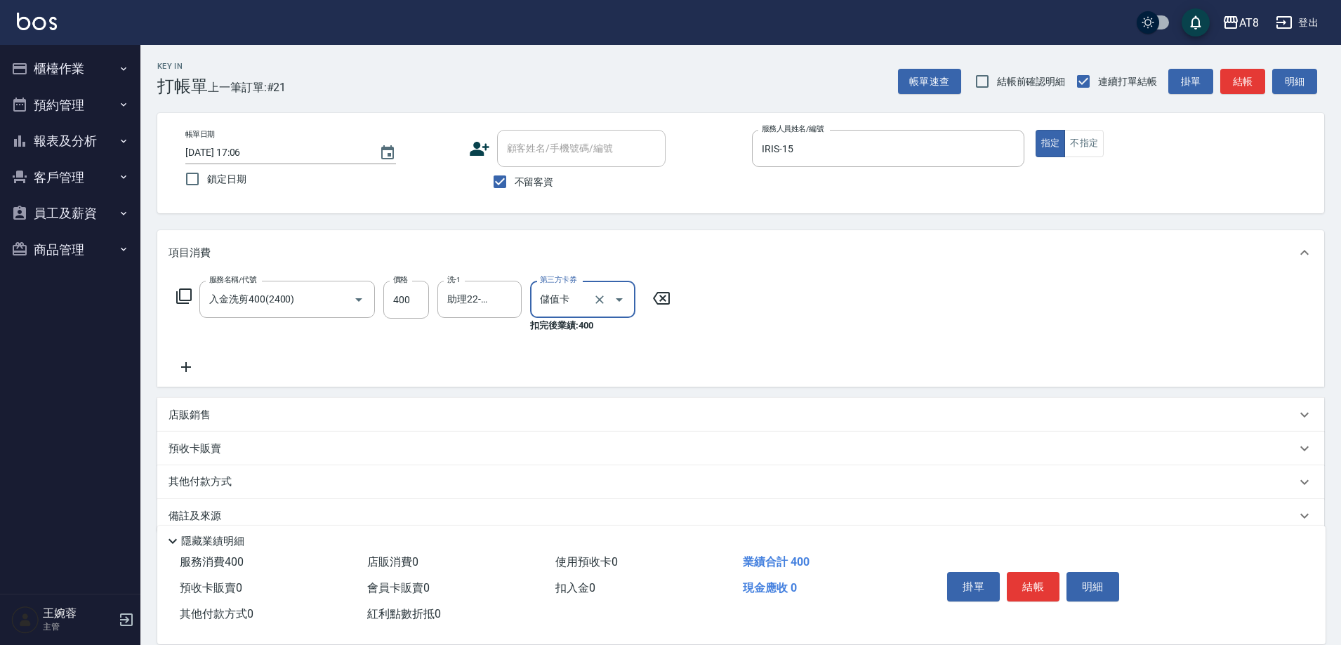
type input "儲值卡"
click at [1044, 578] on button "結帳" at bounding box center [1032, 586] width 53 height 29
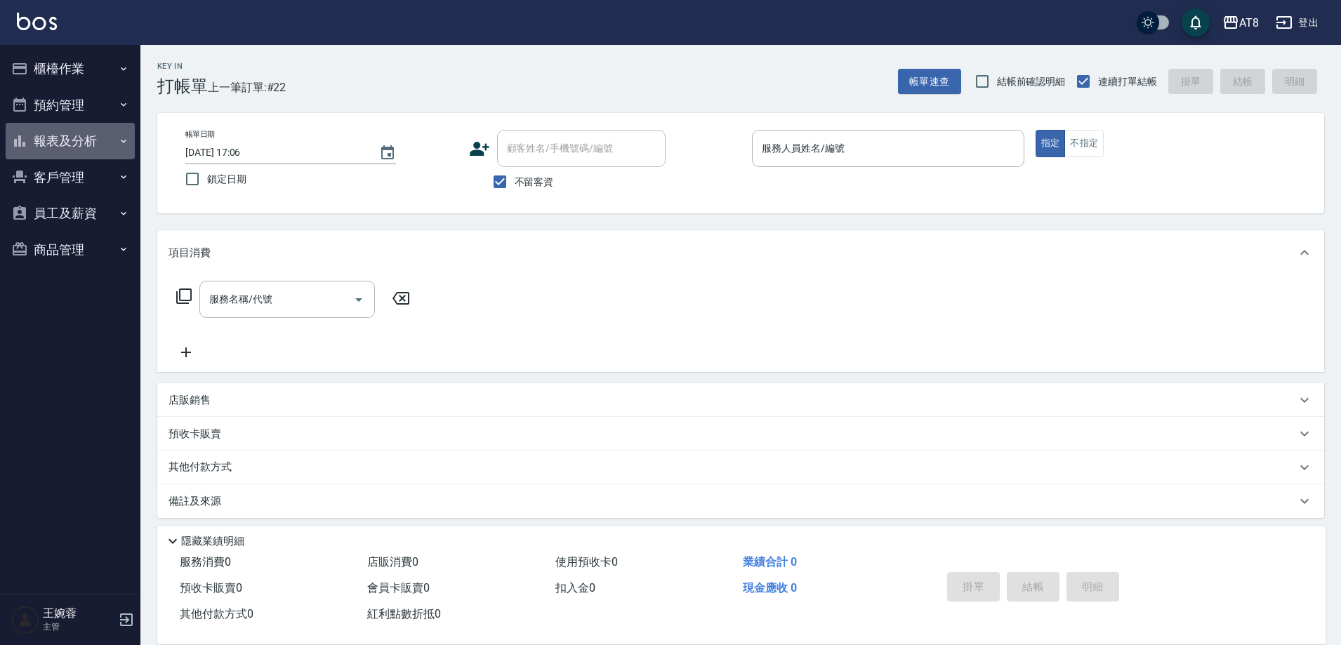
click at [69, 144] on button "報表及分析" at bounding box center [70, 141] width 129 height 36
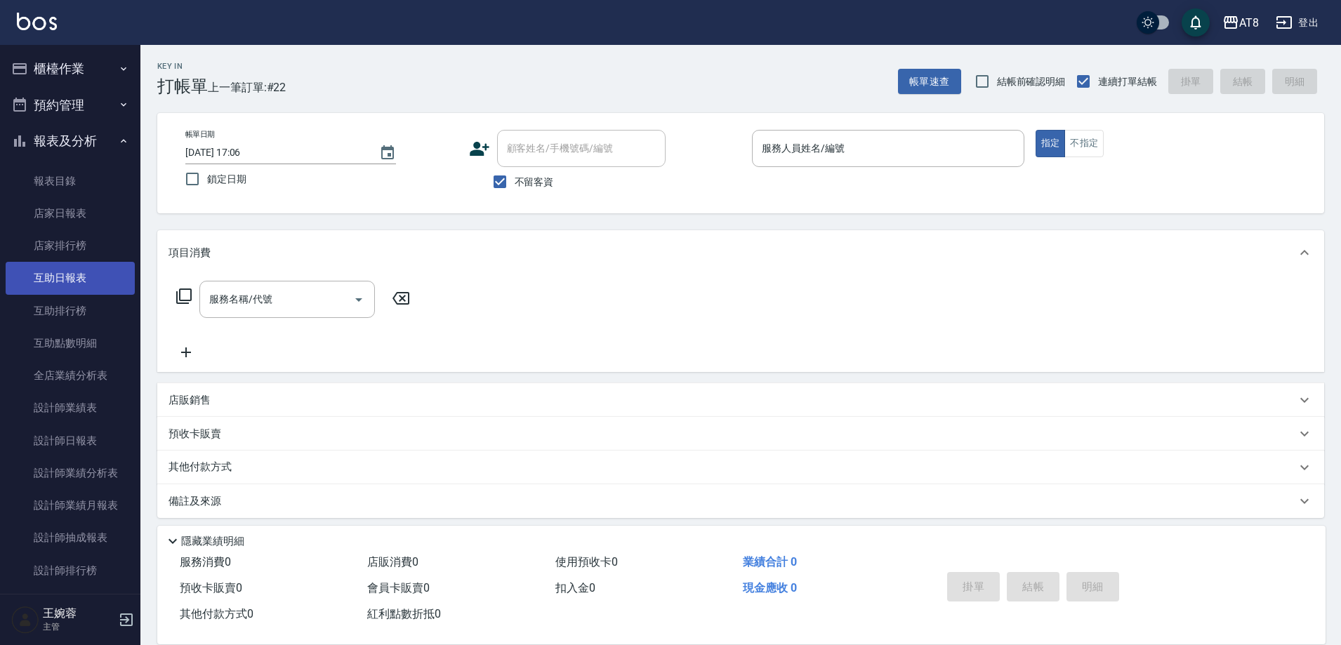
click at [69, 277] on link "互助日報表" at bounding box center [70, 278] width 129 height 32
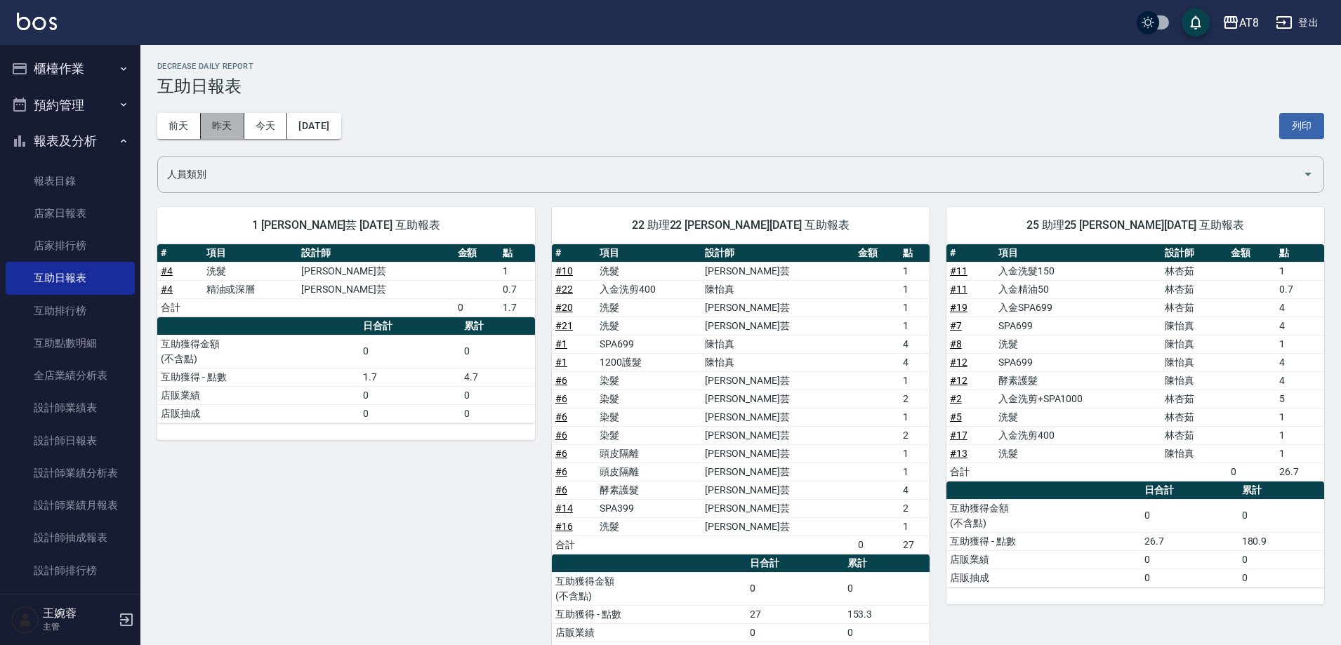
click at [222, 130] on button "昨天" at bounding box center [223, 126] width 44 height 26
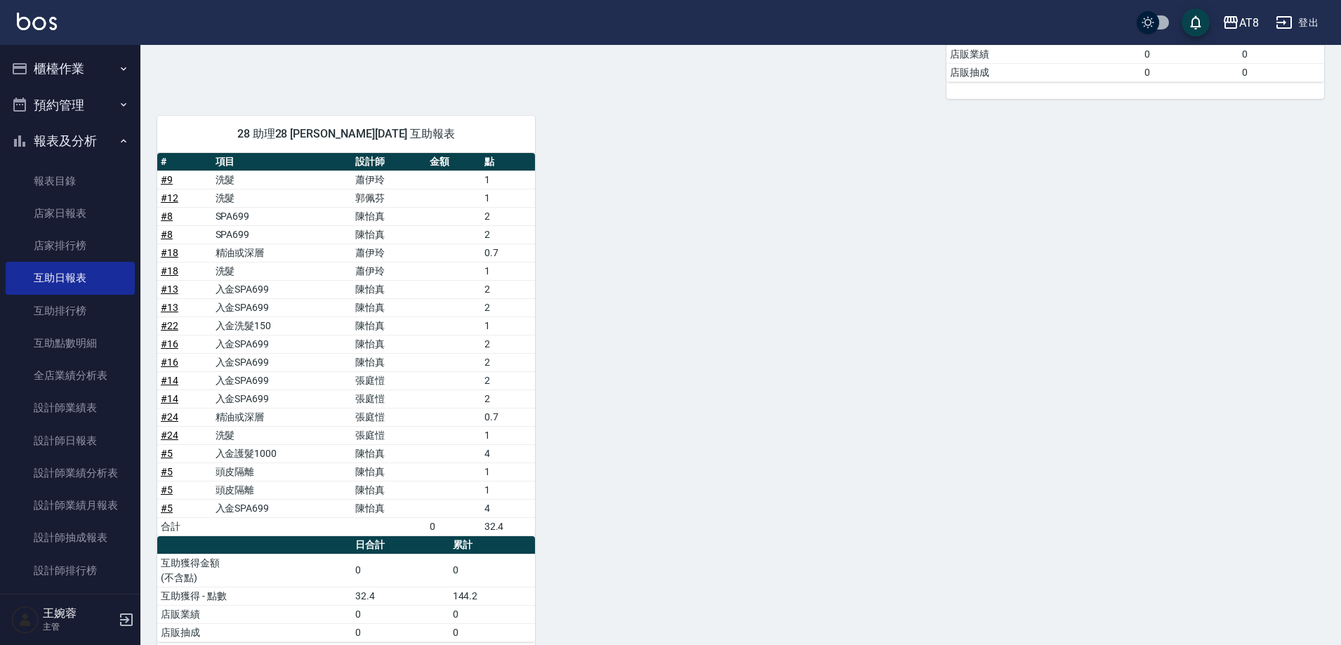
scroll to position [846, 0]
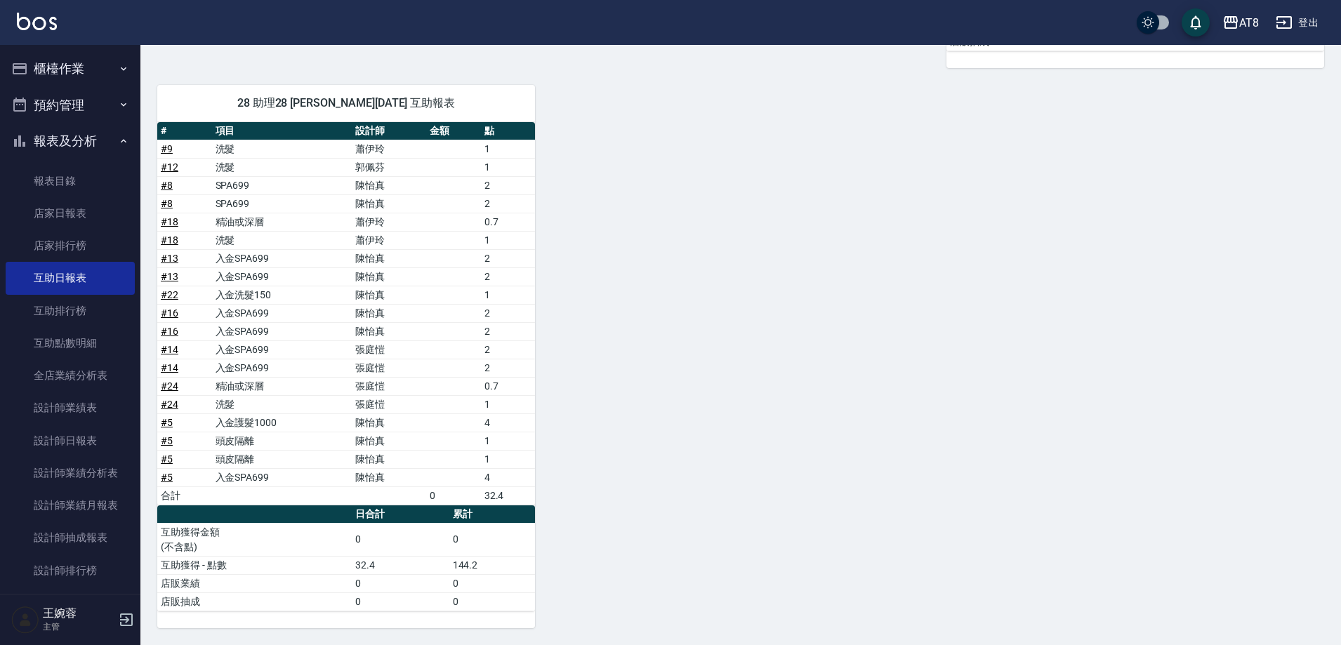
click at [32, 11] on div "AT8 登出" at bounding box center [670, 22] width 1341 height 45
click at [29, 24] on img at bounding box center [37, 22] width 40 height 18
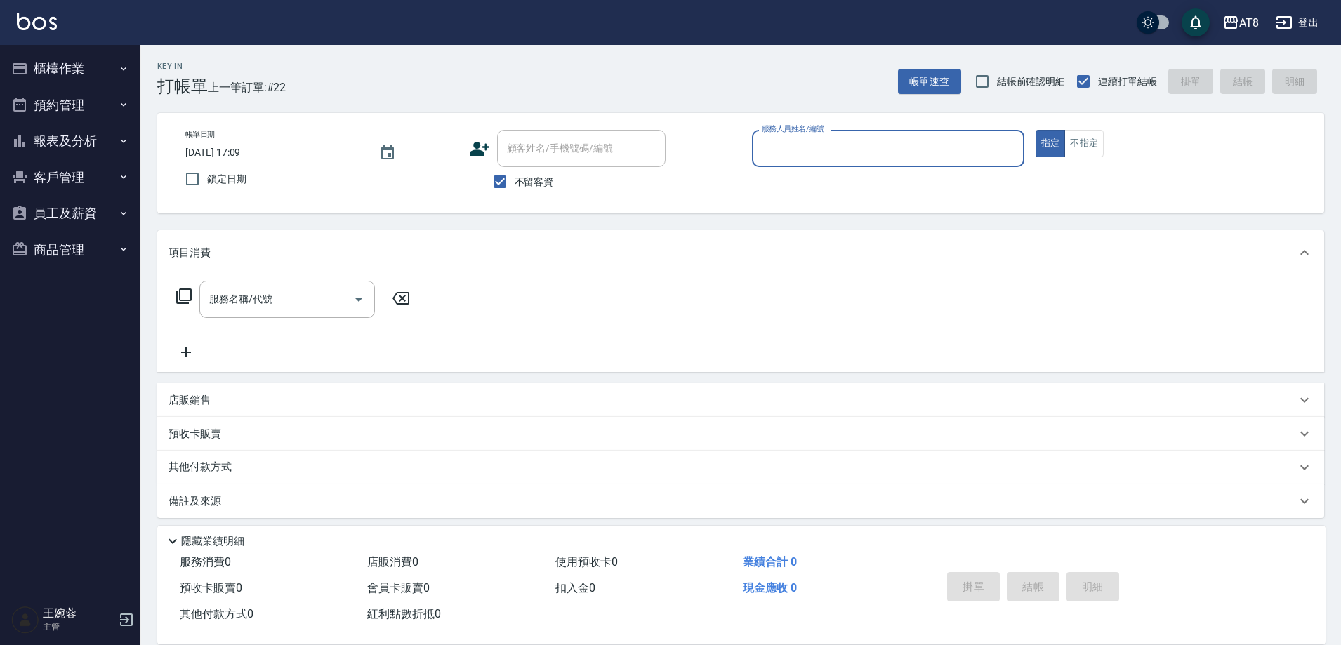
click at [57, 58] on button "櫃檯作業" at bounding box center [70, 69] width 129 height 36
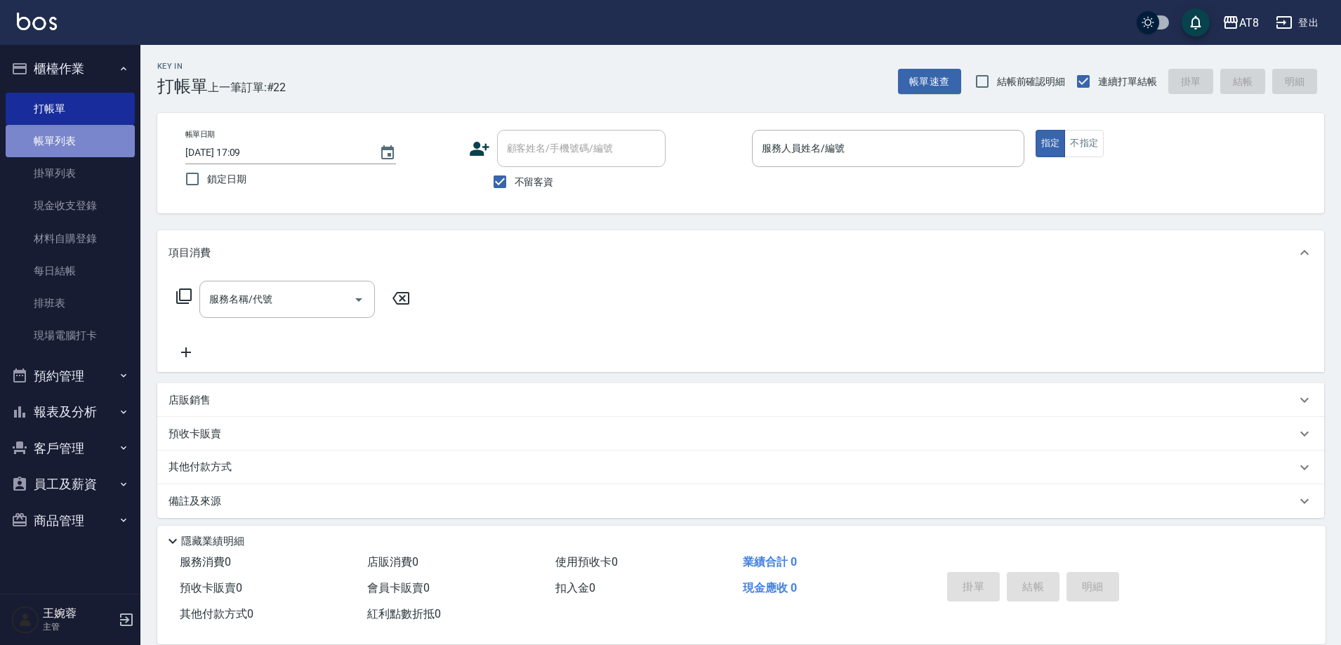
click at [46, 148] on link "帳單列表" at bounding box center [70, 141] width 129 height 32
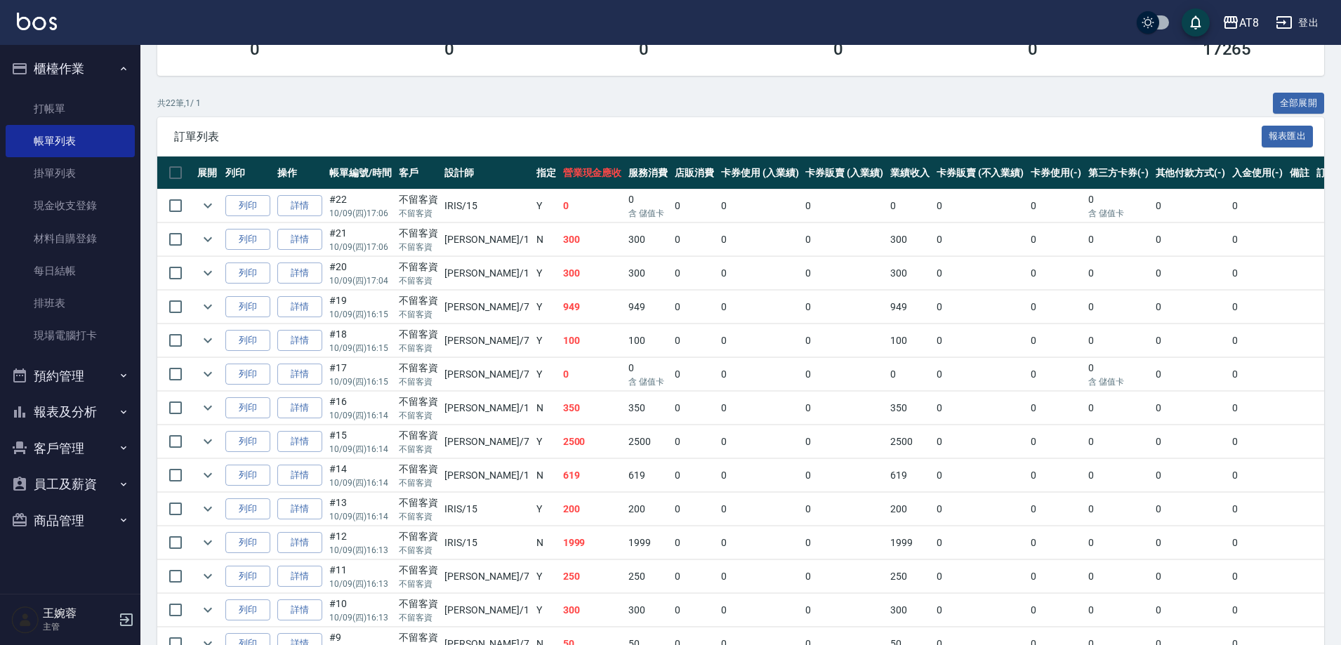
scroll to position [239, 0]
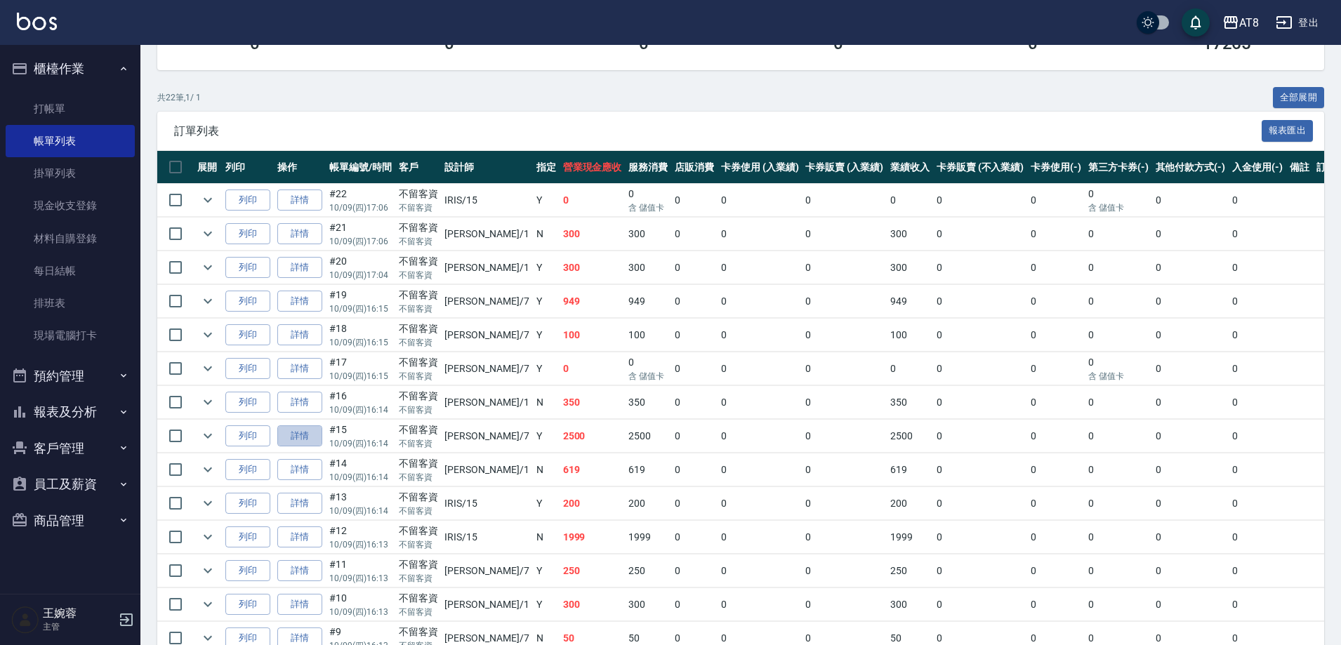
click at [302, 447] on link "詳情" at bounding box center [299, 436] width 45 height 22
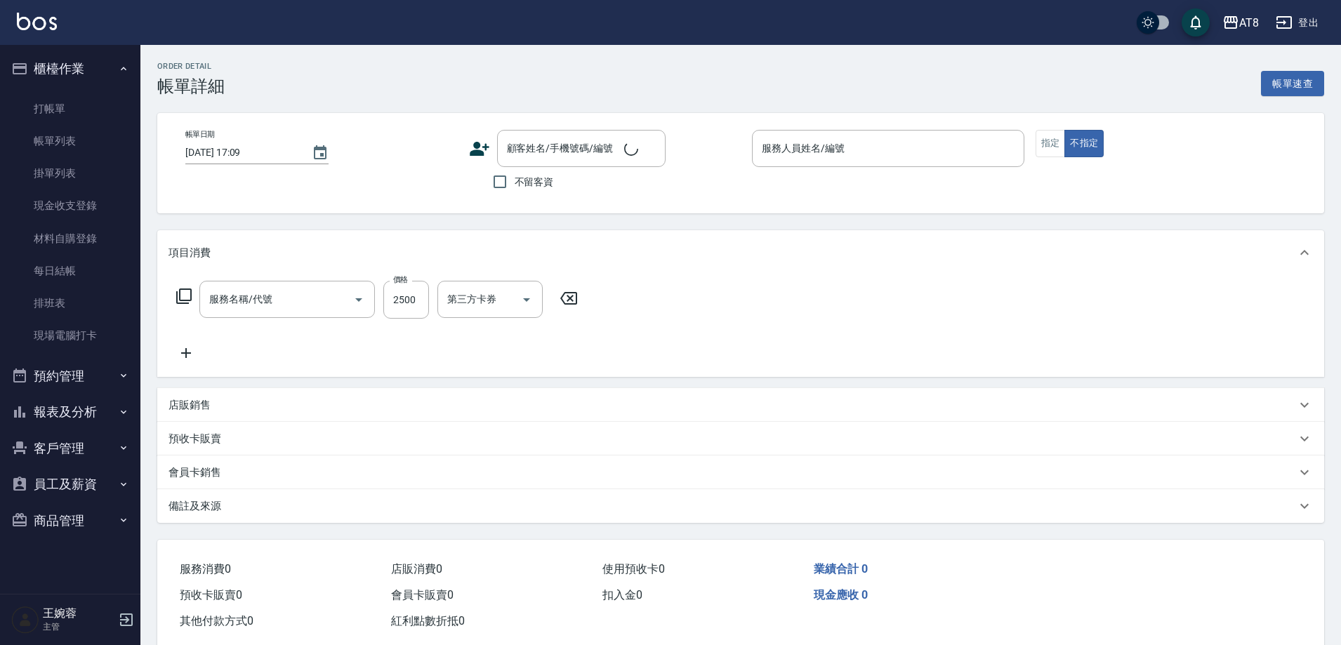
type input "[DATE] 16:14"
checkbox input "true"
type input "[PERSON_NAME]-7"
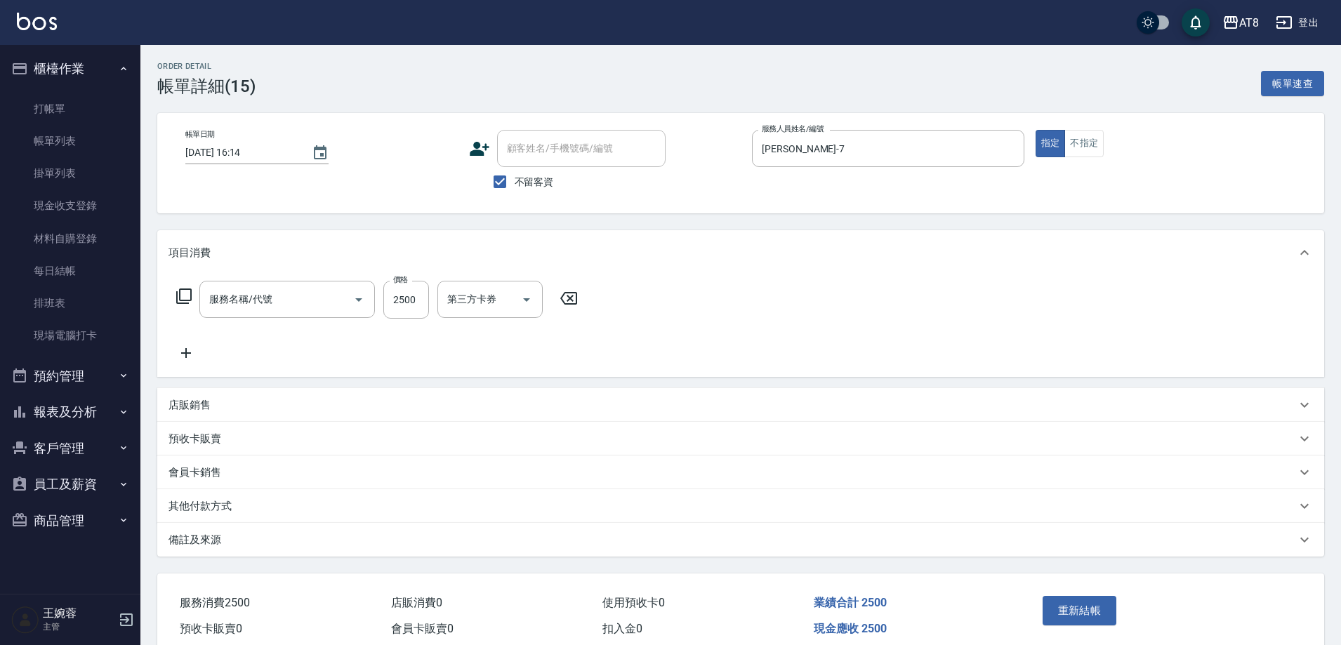
type input "燙髮(32500)"
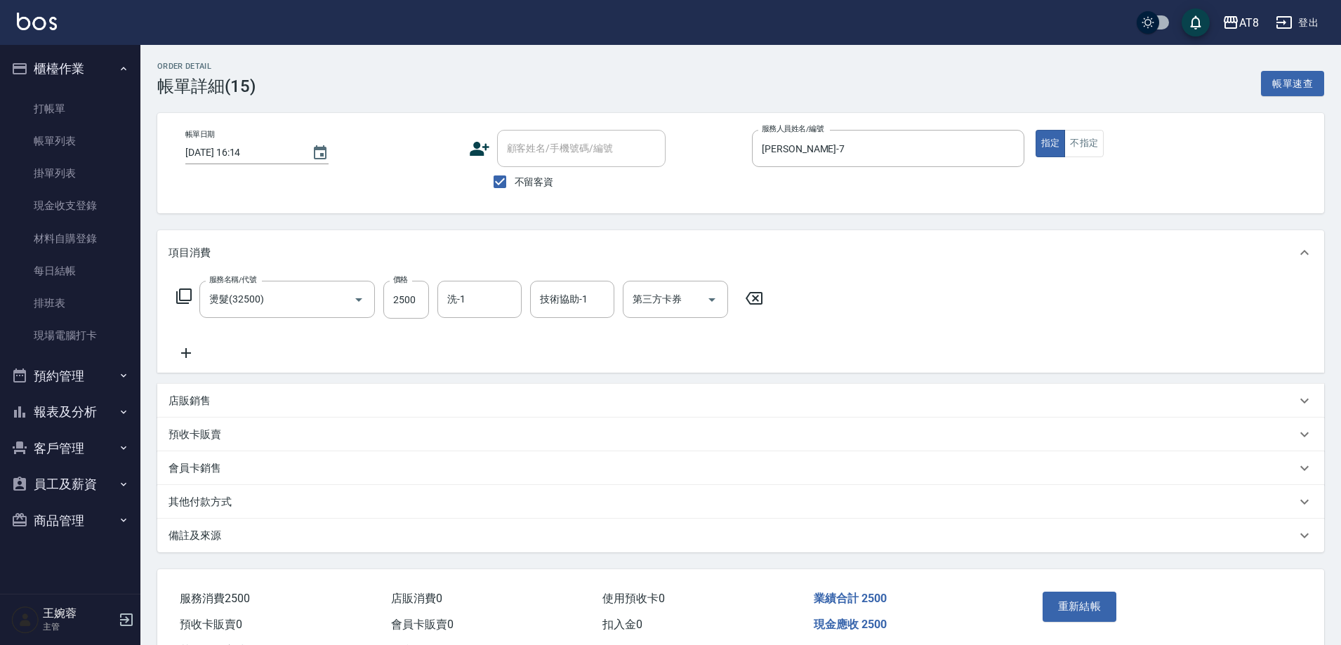
click at [754, 302] on icon at bounding box center [753, 298] width 35 height 17
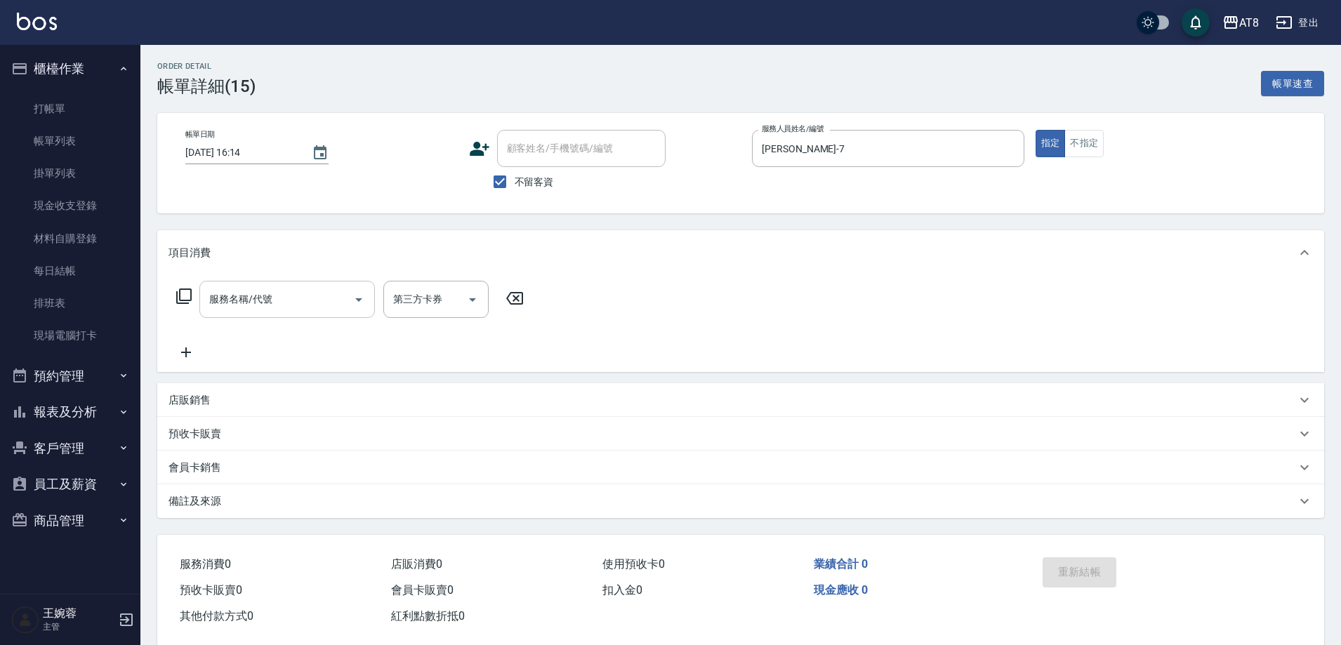
click at [302, 302] on input "服務名稱/代號" at bounding box center [277, 299] width 142 height 25
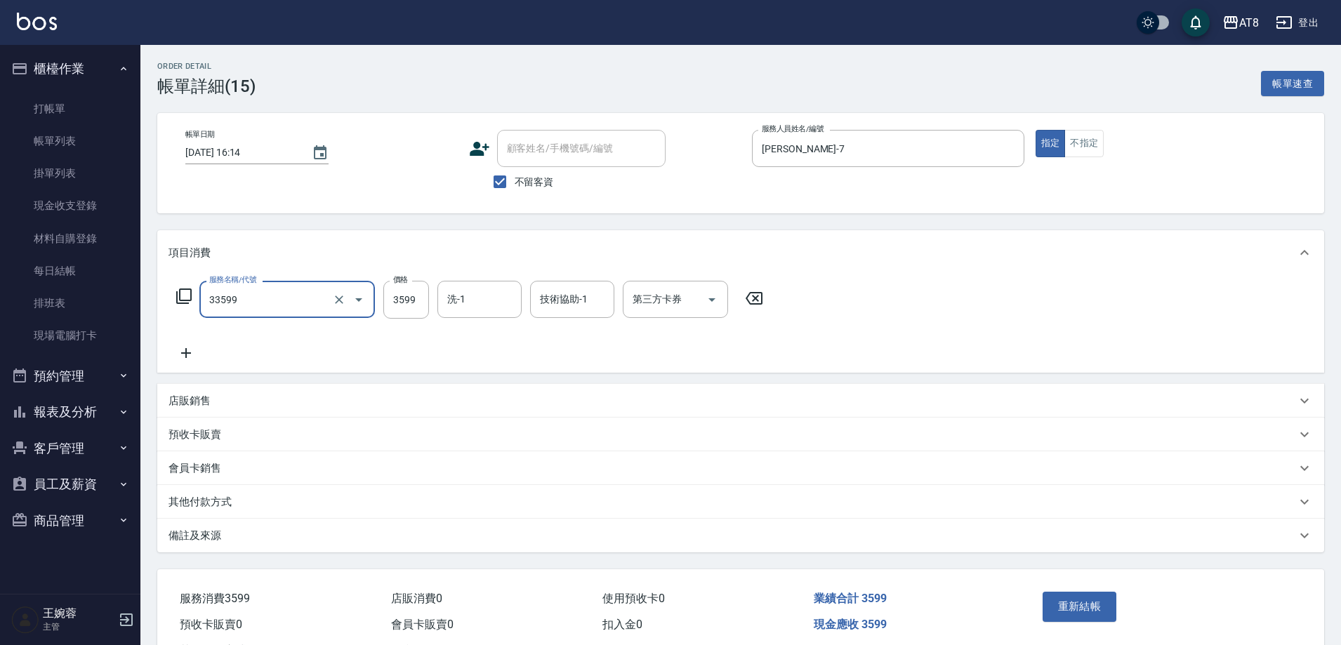
type input "ovc調配燙(33599)"
type input "3399"
click at [332, 302] on icon "Clear" at bounding box center [339, 300] width 14 height 14
type input "入金ovc調配燙3599(303599)"
type input "3399"
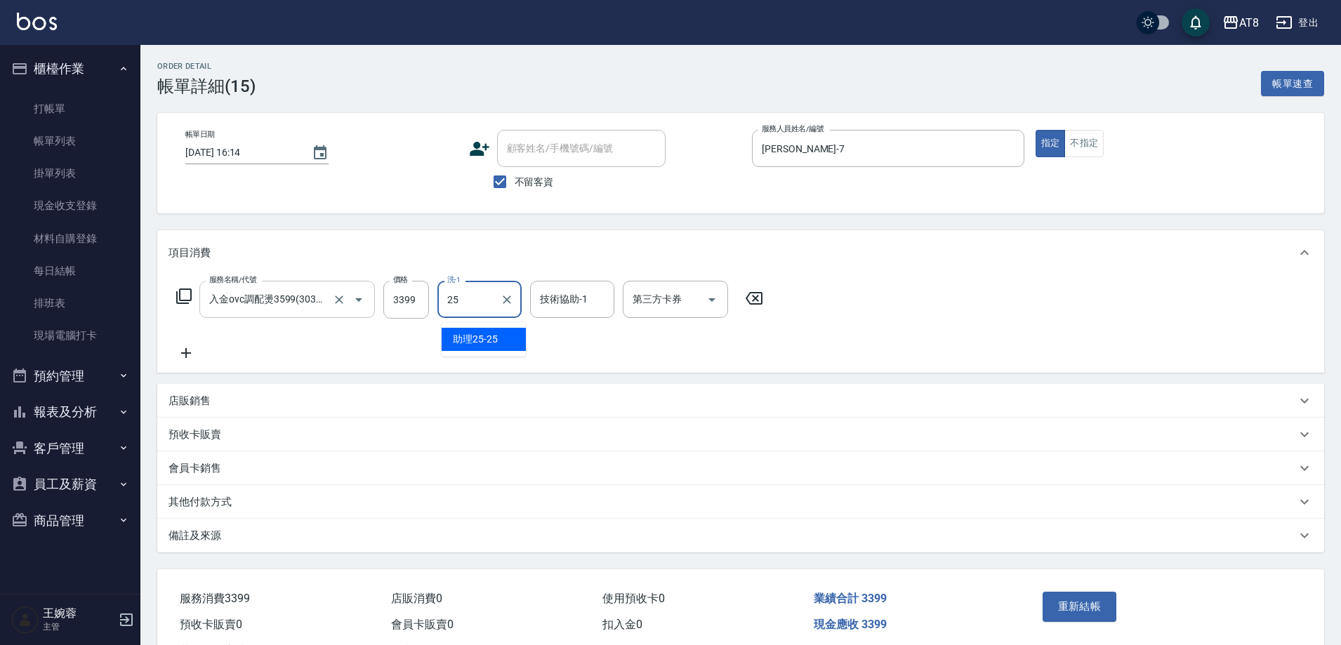
type input "助理25-25"
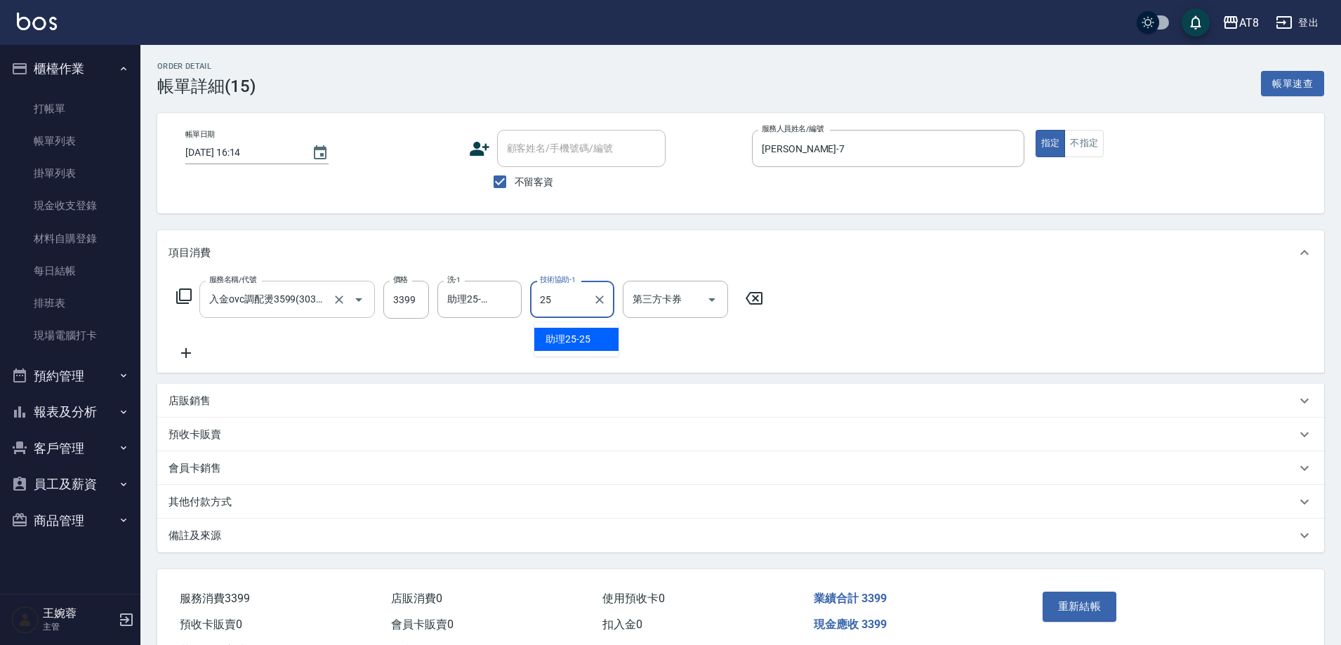
type input "助理25-25"
click at [1086, 616] on button "重新結帳" at bounding box center [1079, 606] width 74 height 29
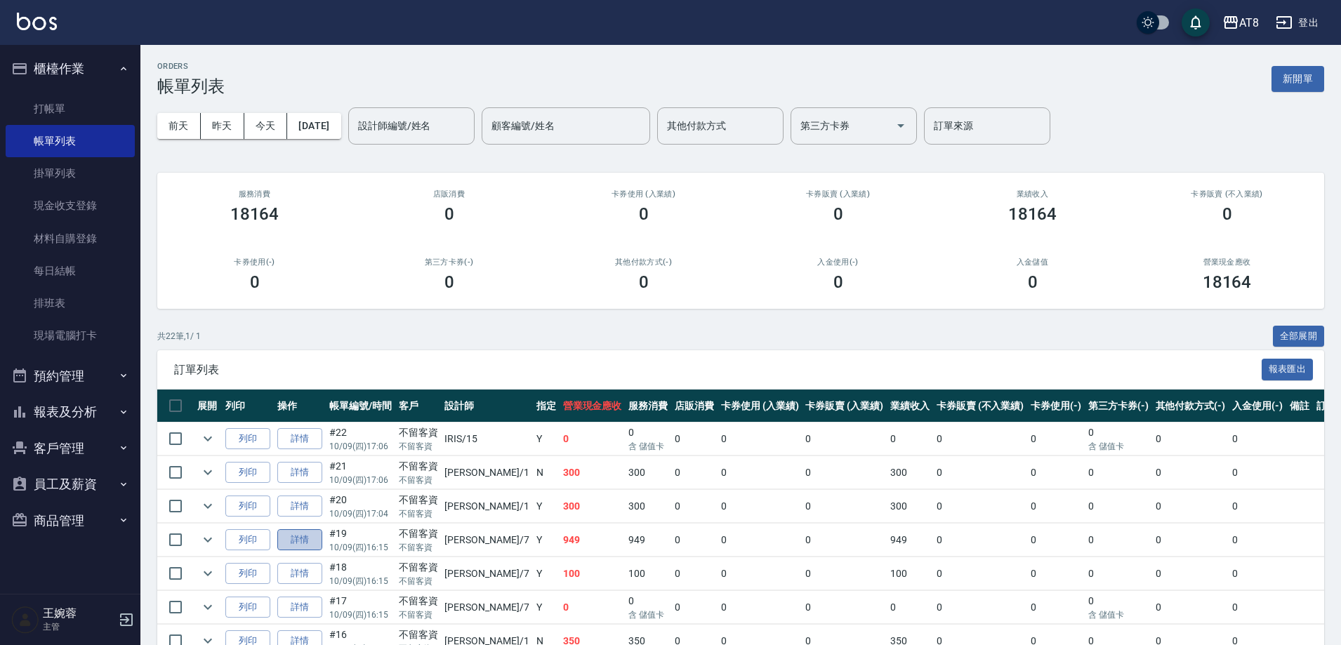
click at [317, 551] on link "詳情" at bounding box center [299, 540] width 45 height 22
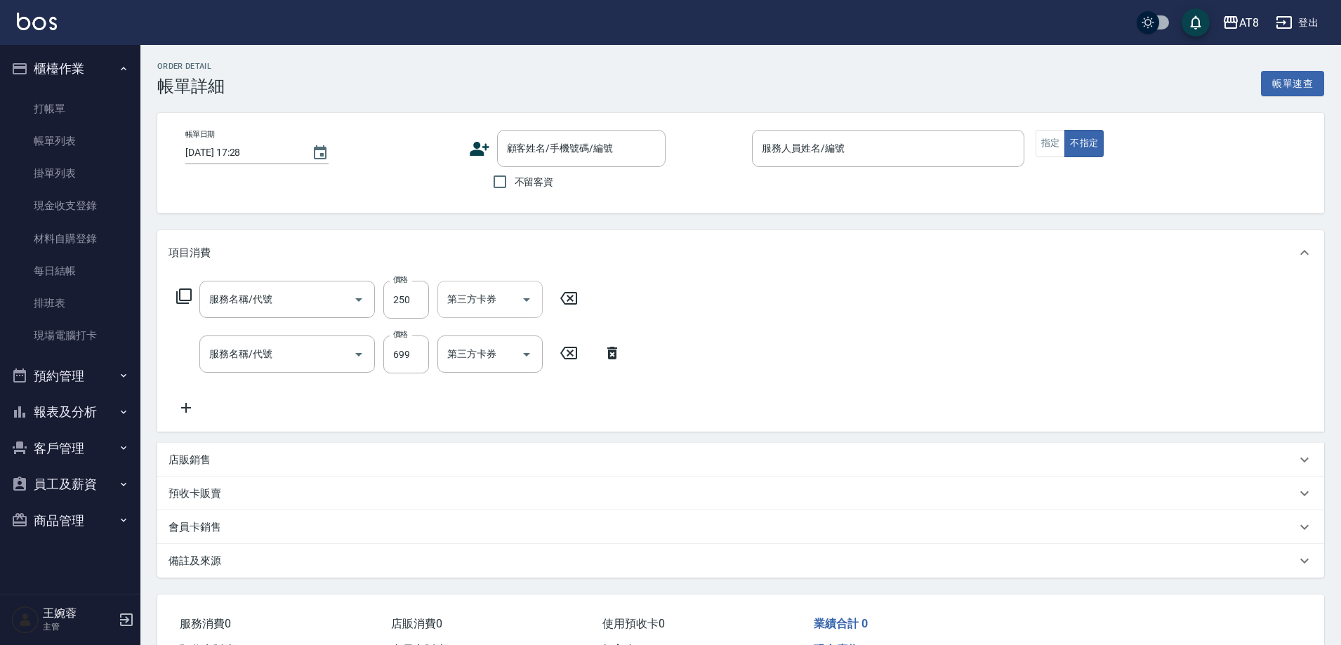
type input "[DATE] 16:15"
checkbox input "true"
type input "[PERSON_NAME]-7"
type input "入金剪250(20250)"
type input "入金SPA699(60699)"
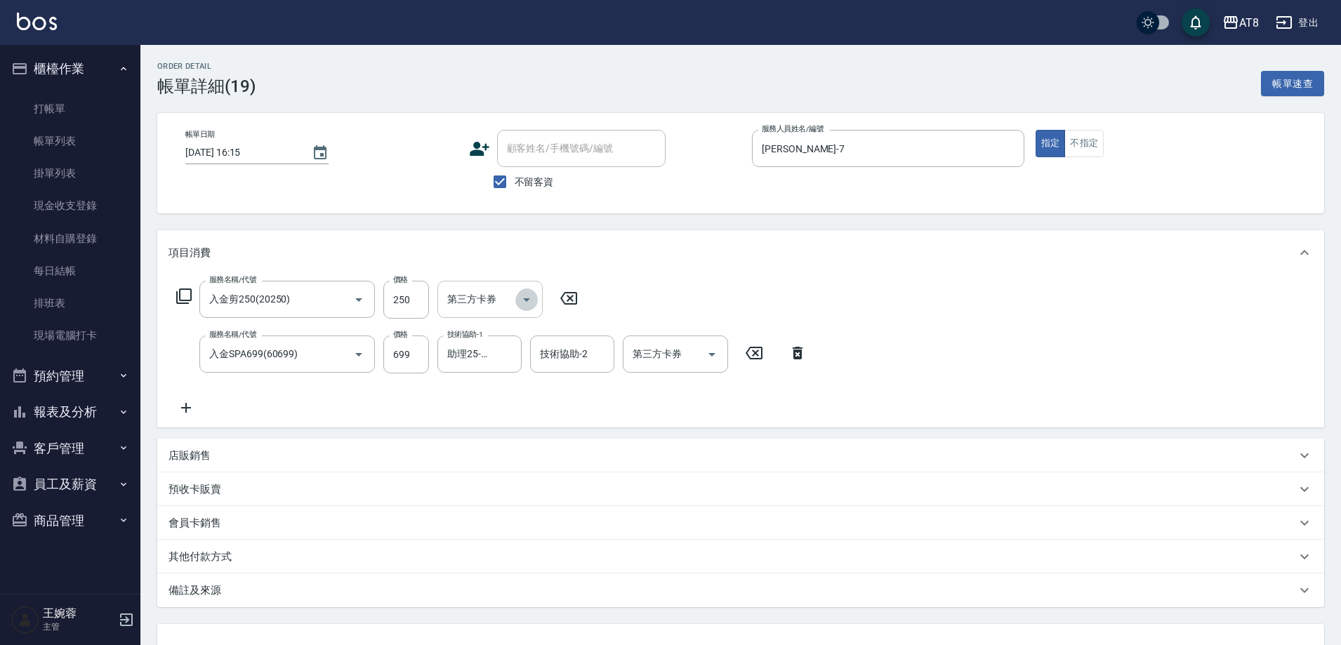
click at [528, 300] on icon "Open" at bounding box center [526, 299] width 17 height 17
click at [504, 434] on span "儲值卡" at bounding box center [493, 431] width 105 height 23
type input "儲值卡"
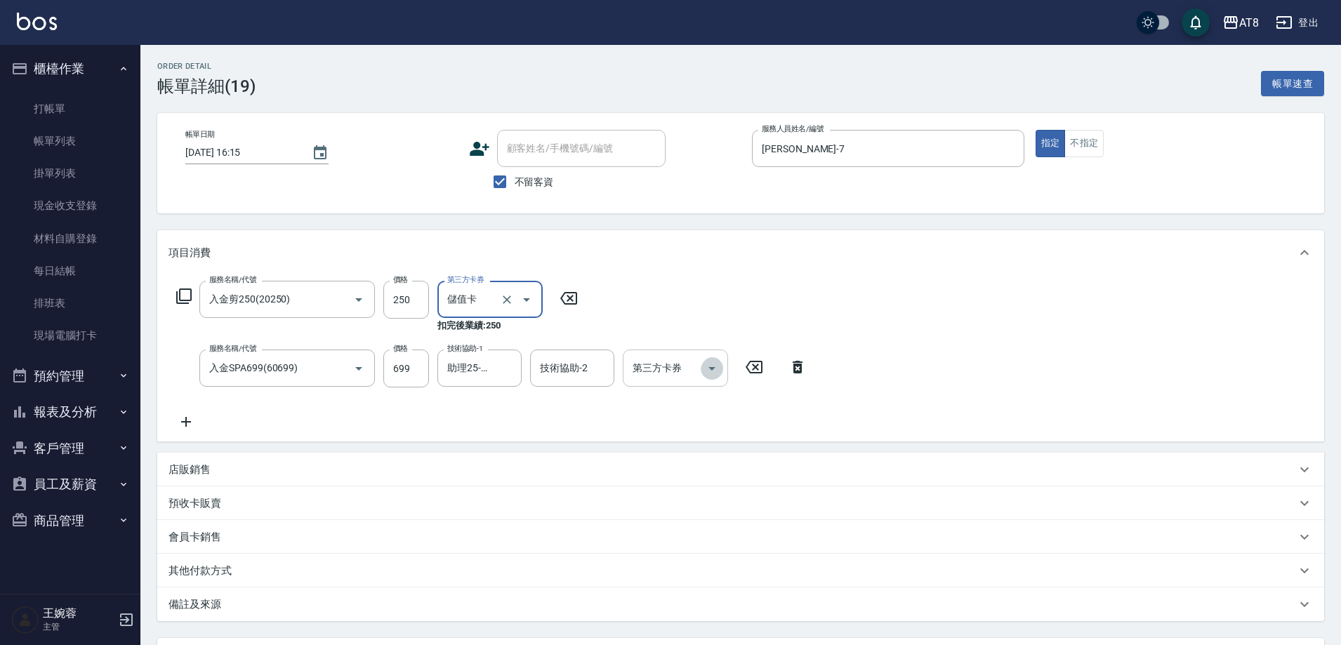
drag, startPoint x: 713, startPoint y: 371, endPoint x: 704, endPoint y: 386, distance: 17.9
click at [712, 371] on icon "Open" at bounding box center [711, 368] width 17 height 17
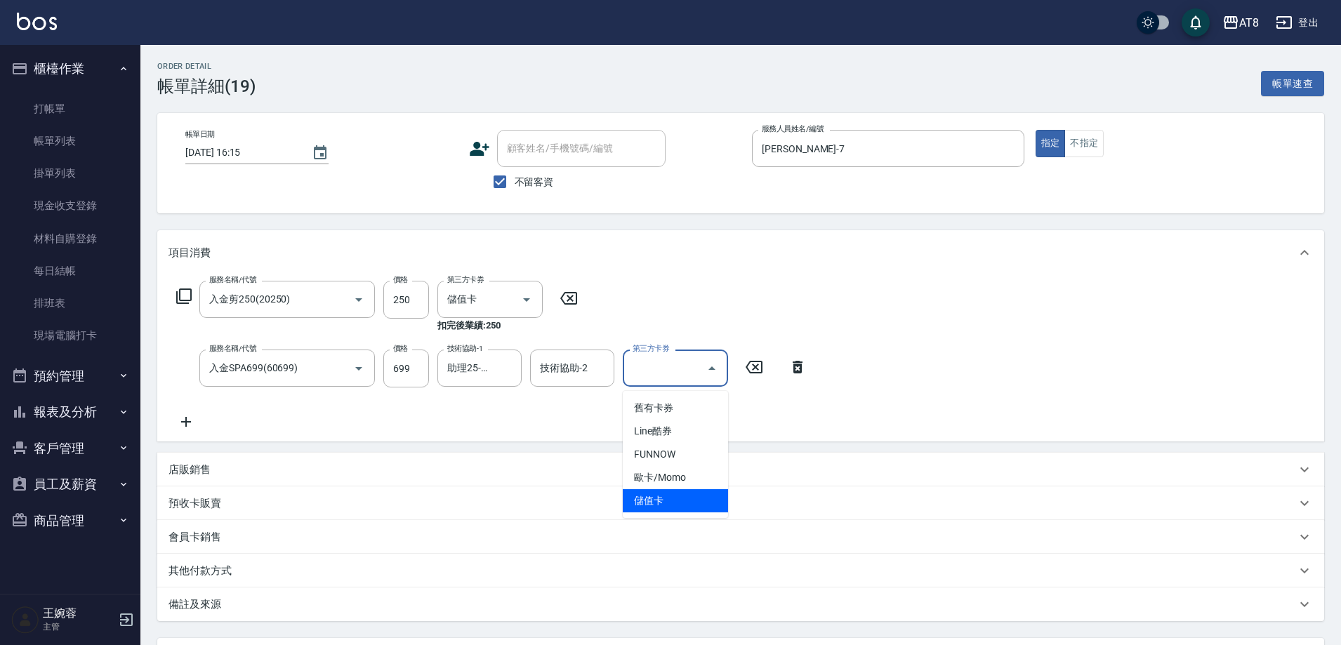
click at [700, 511] on span "儲值卡" at bounding box center [675, 500] width 105 height 23
type input "儲值卡"
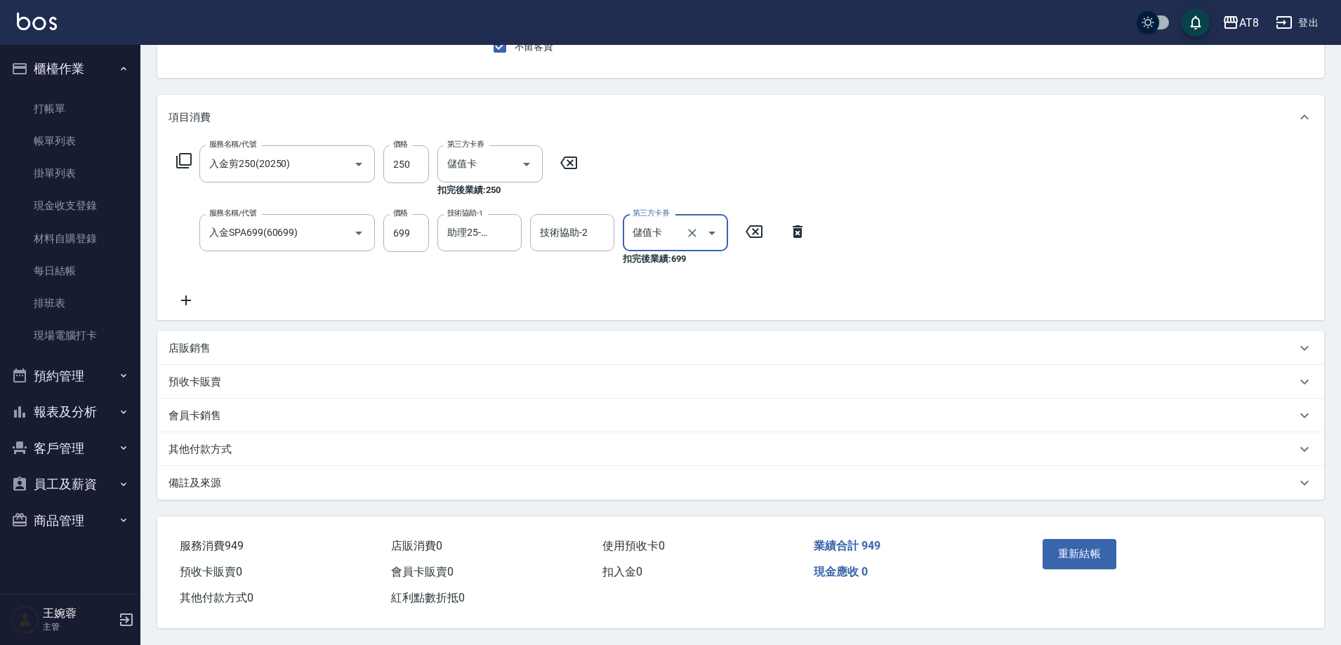
scroll to position [161, 0]
click at [1113, 539] on button "重新結帳" at bounding box center [1079, 553] width 74 height 29
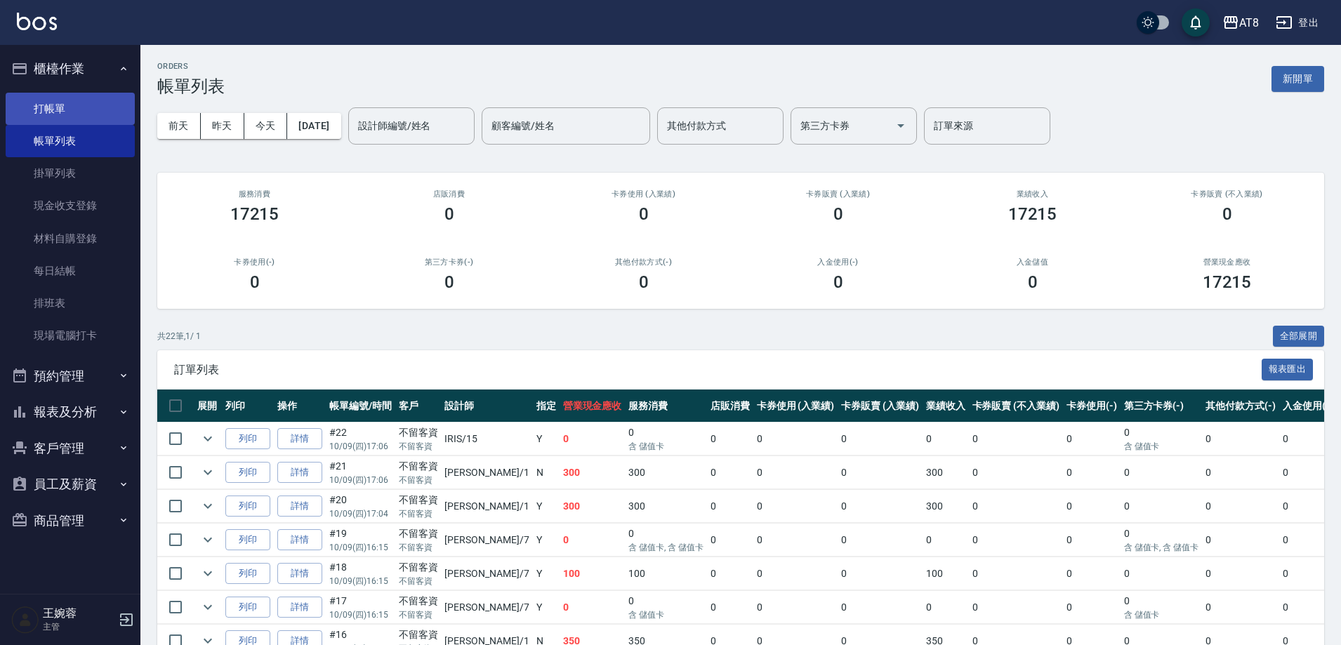
click at [91, 97] on link "打帳單" at bounding box center [70, 109] width 129 height 32
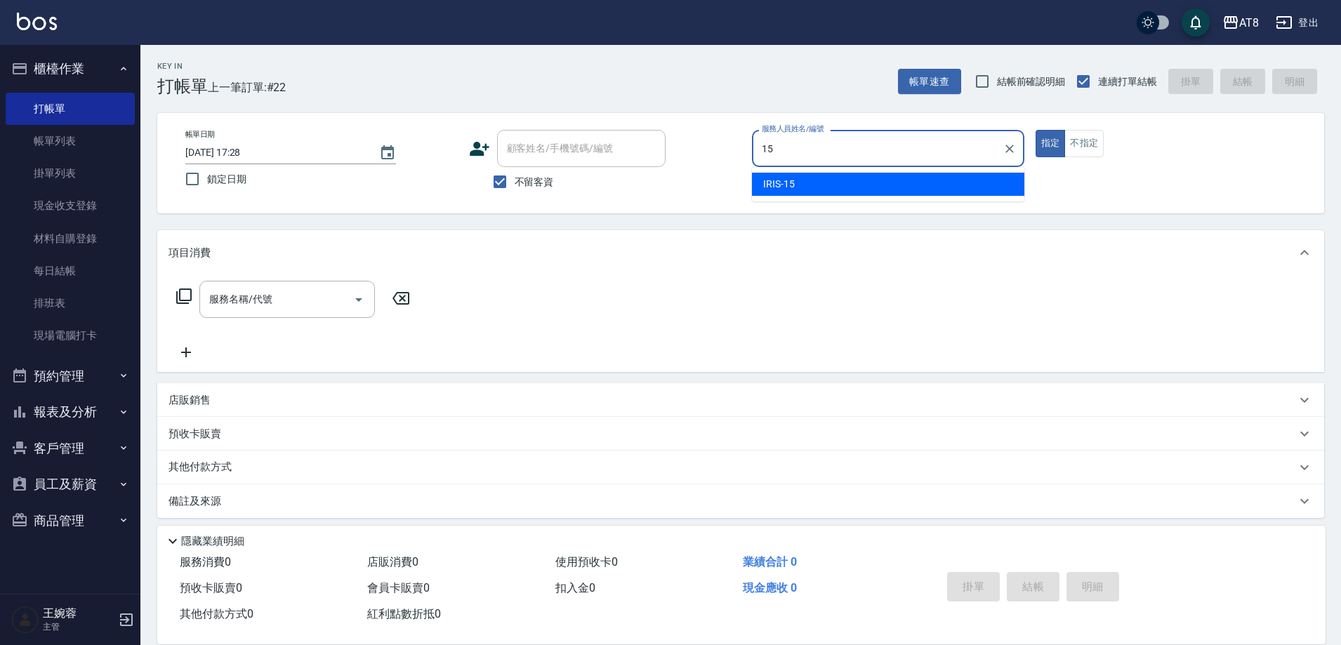
type input "IRIS-15"
type button "true"
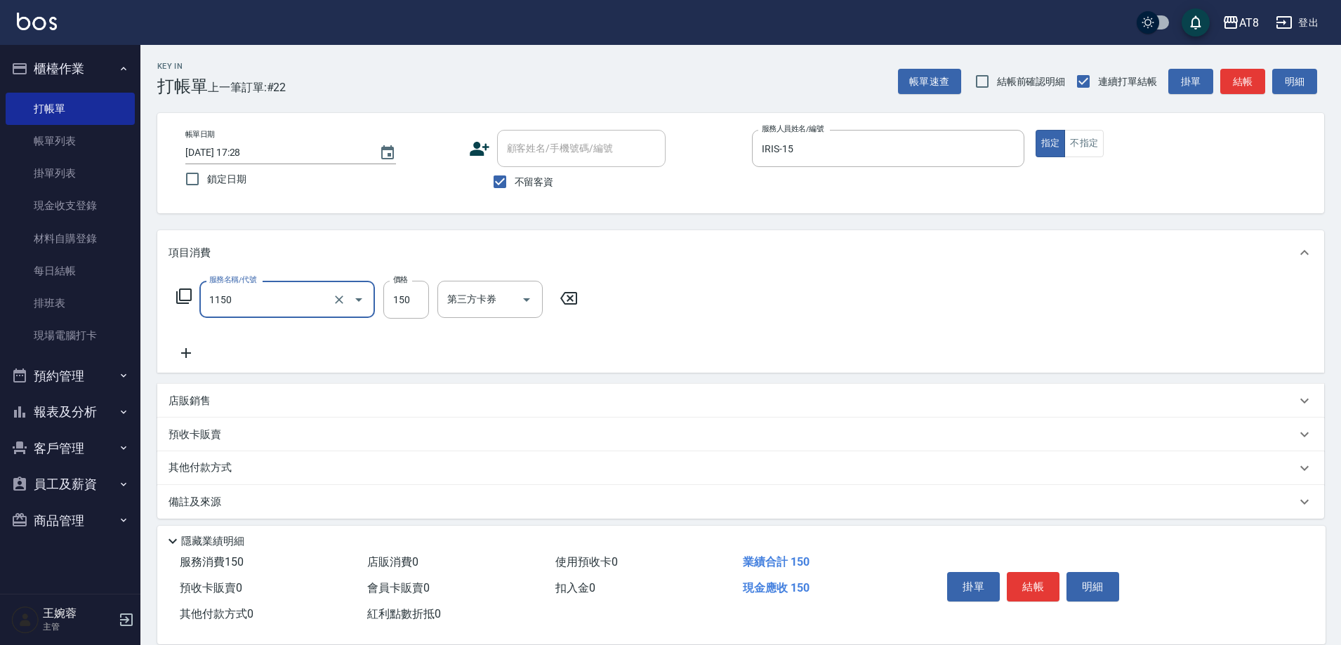
type input "洗髮(1150)"
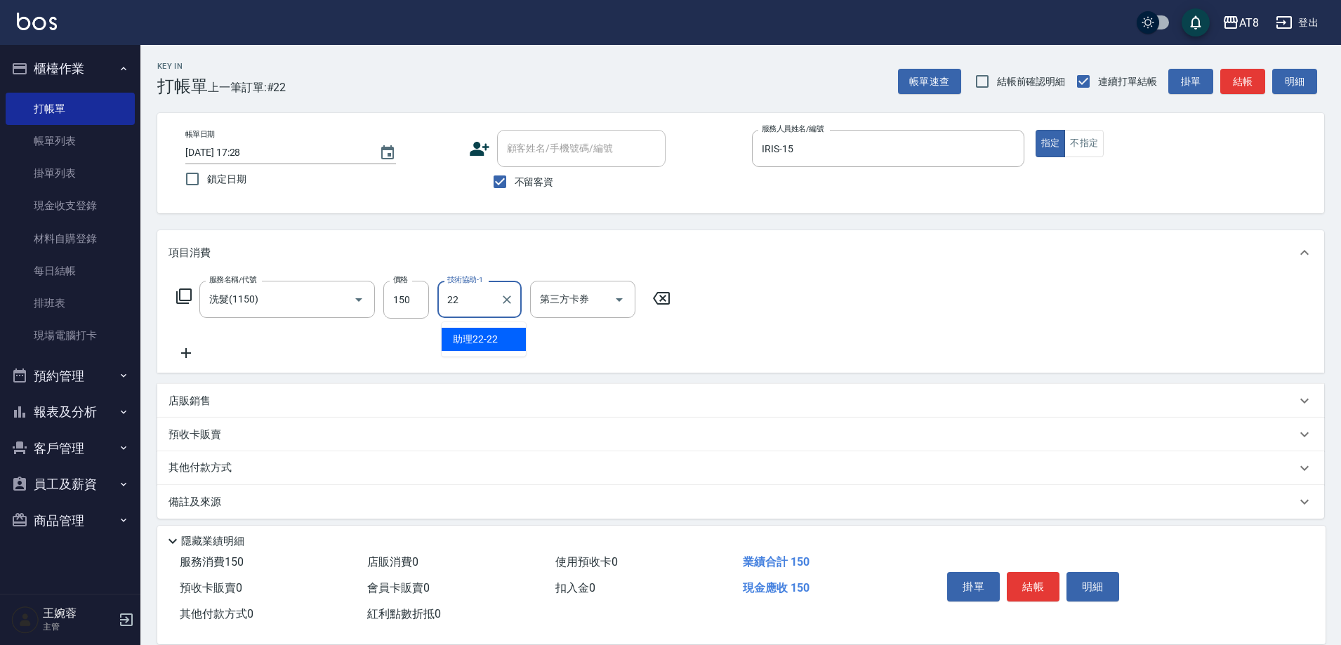
type input "助理22-22"
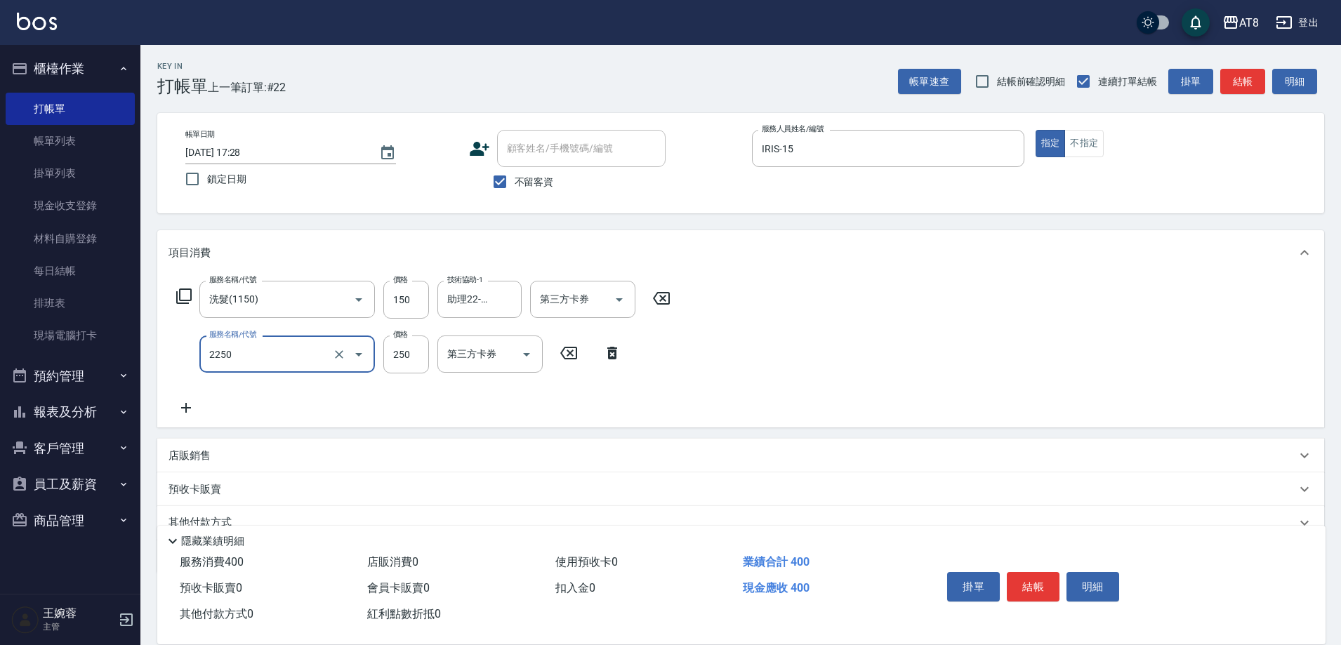
type input "剪髮(2250)"
click at [1039, 572] on button "結帳" at bounding box center [1032, 586] width 53 height 29
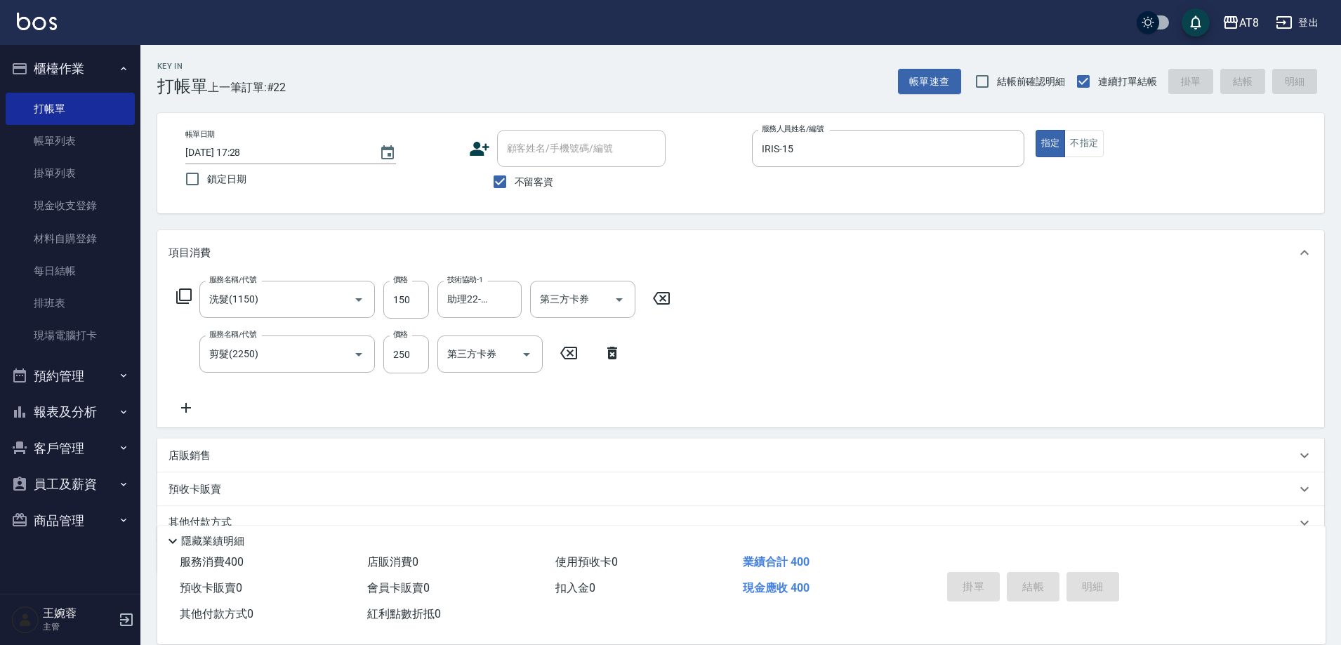
type input "[DATE] 17:55"
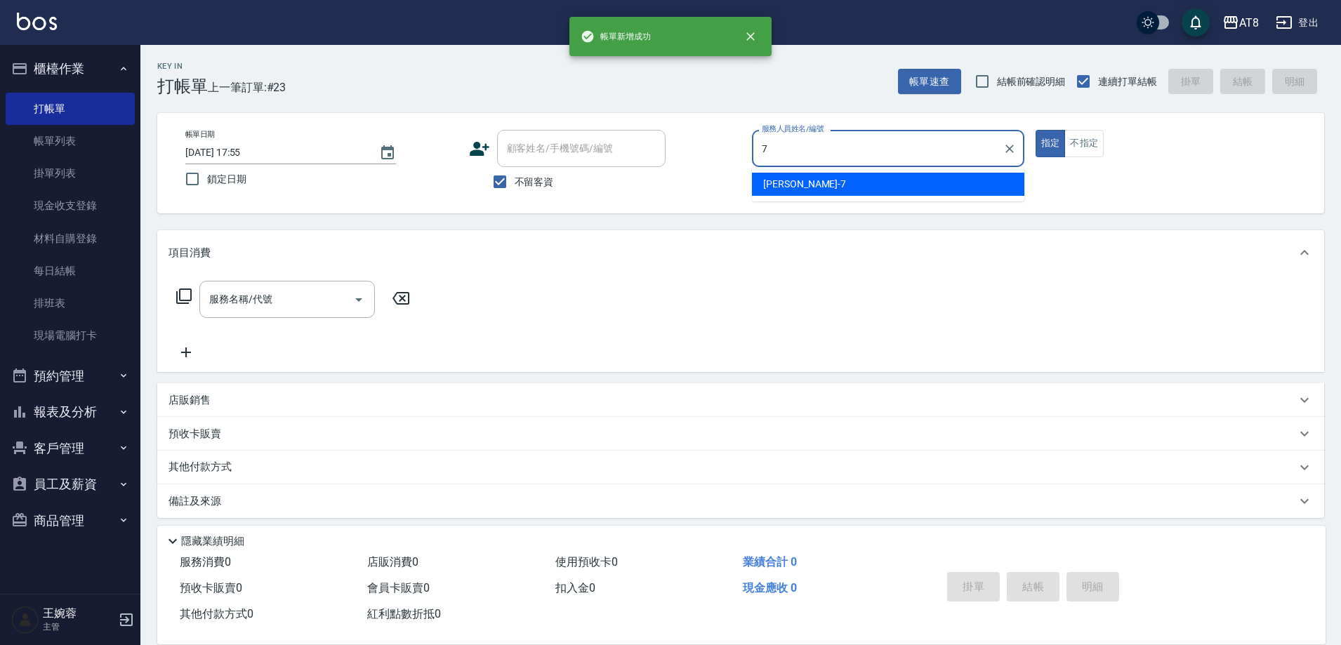
type input "[PERSON_NAME]-7"
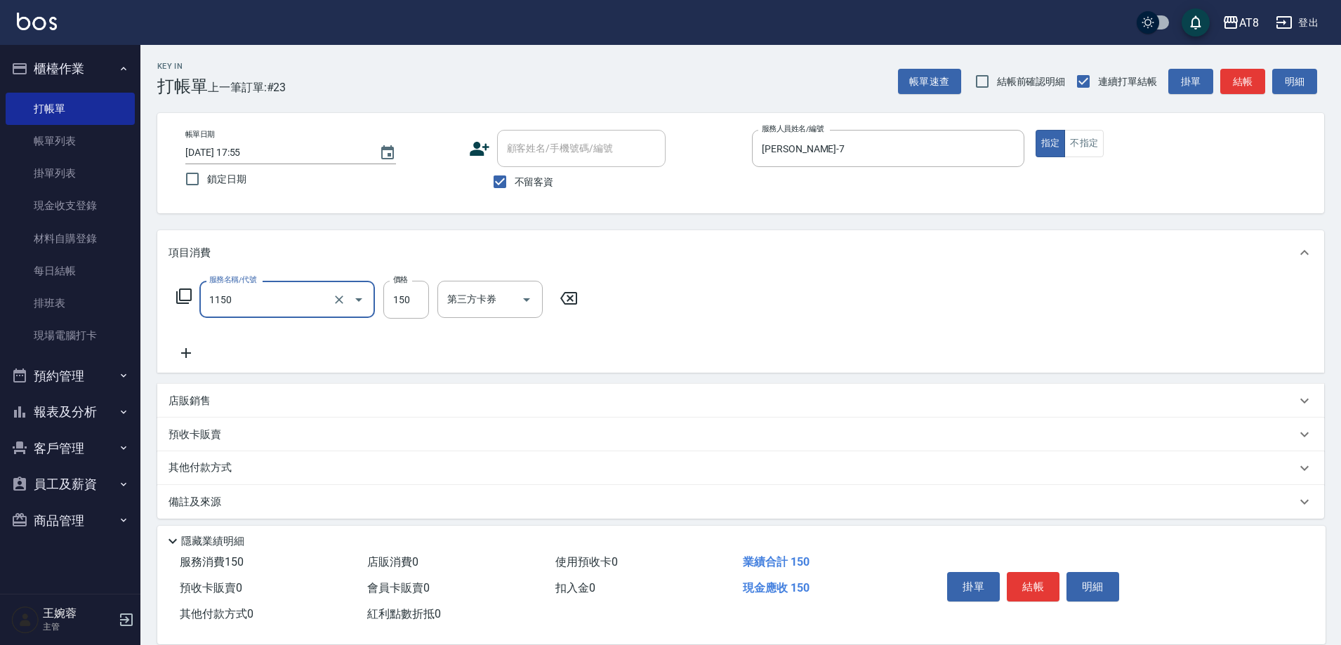
type input "洗髮(1150)"
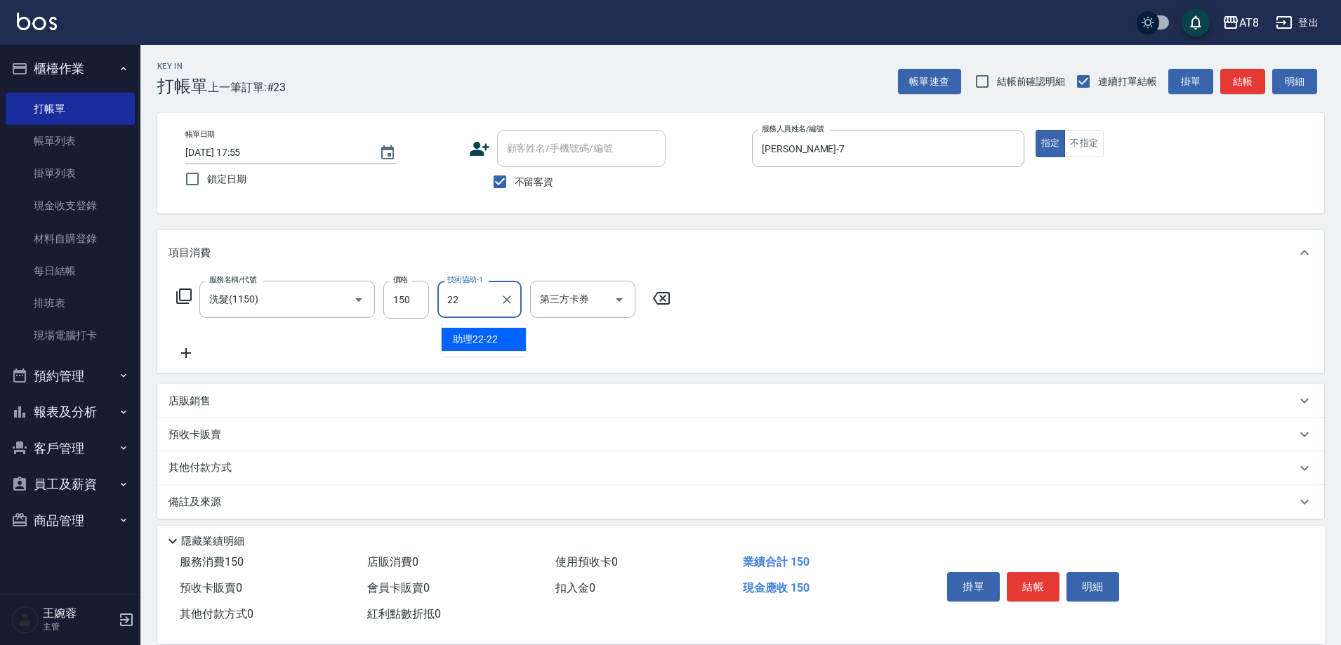
type input "助理22-22"
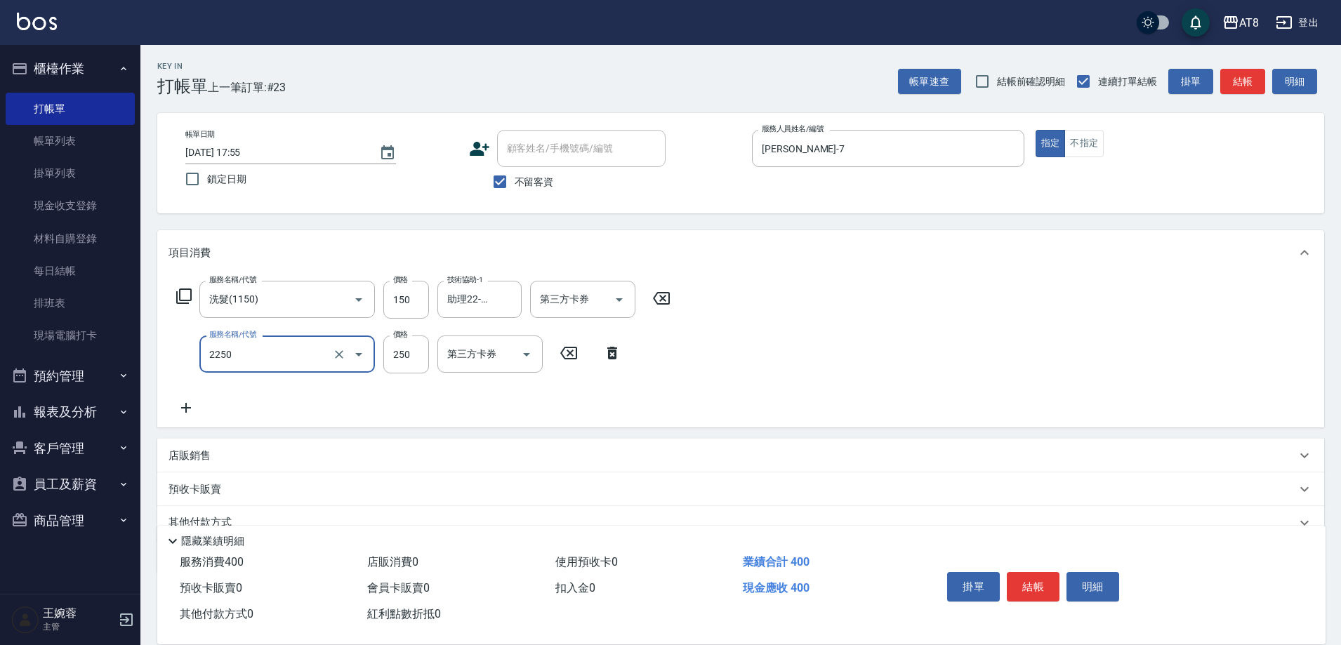
type input "剪髮(2250)"
